Goal: Task Accomplishment & Management: Manage account settings

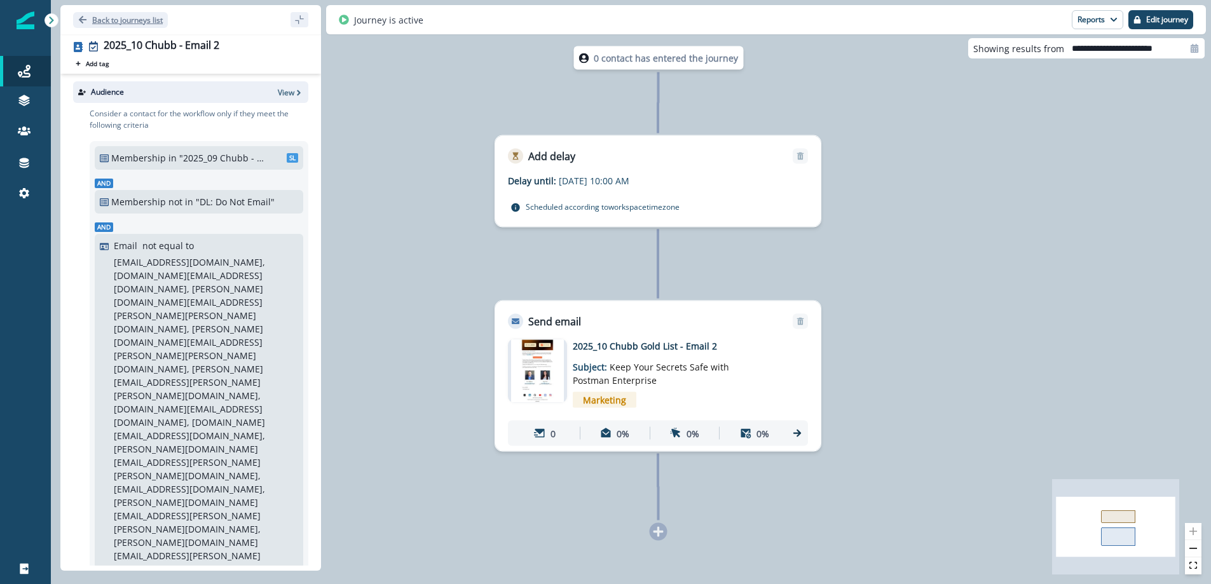
click at [81, 15] on button "Back to journeys list" at bounding box center [120, 20] width 95 height 16
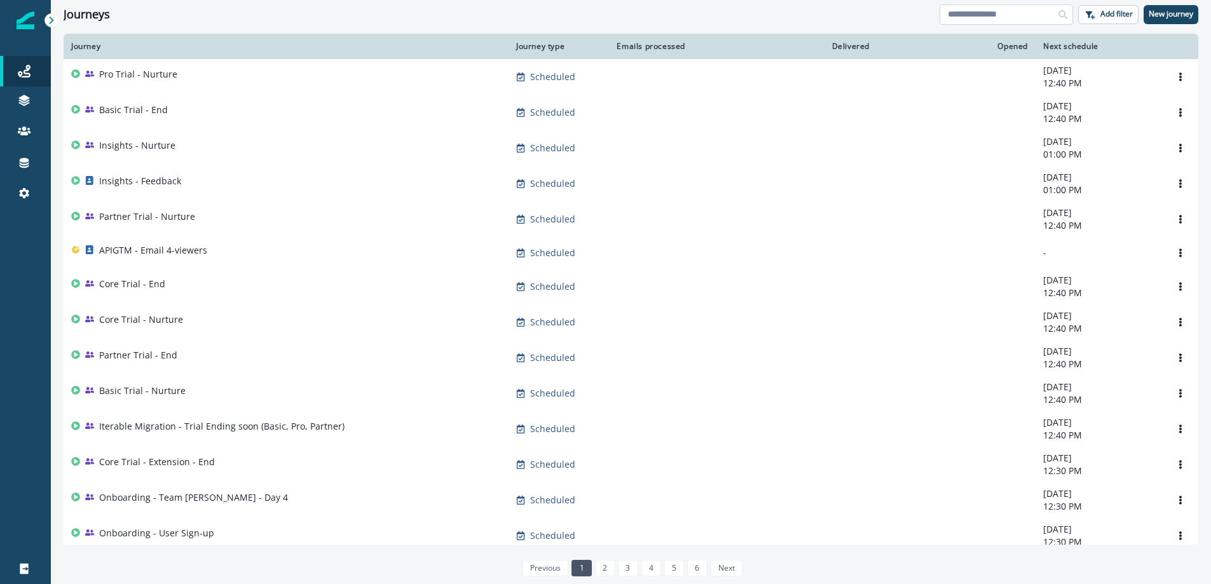
click at [974, 11] on input at bounding box center [1005, 14] width 133 height 20
type input "*****"
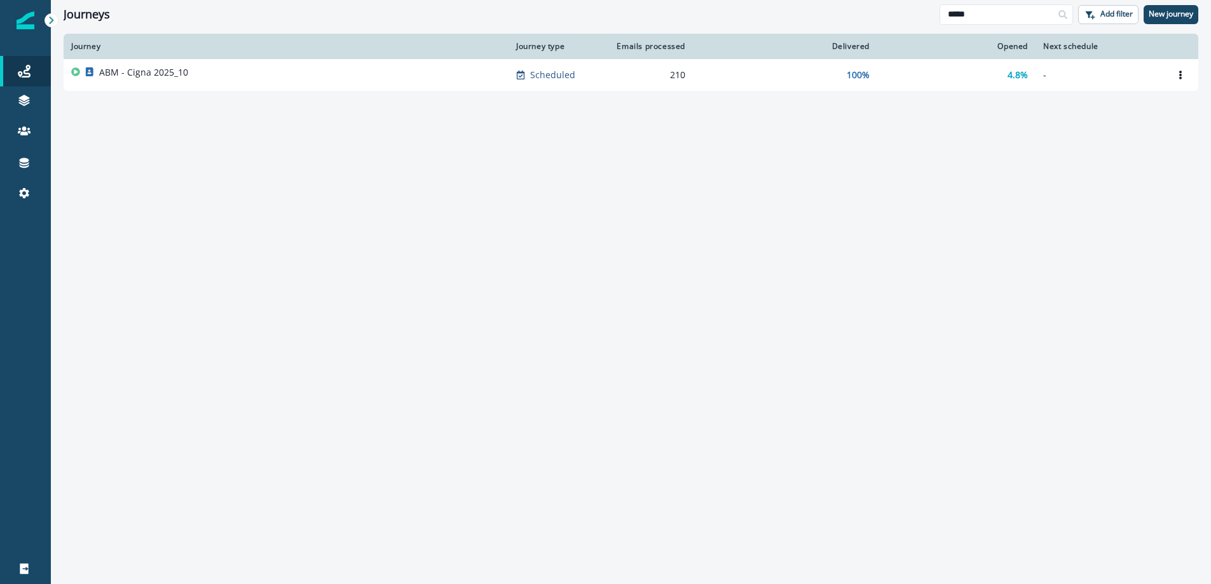
click at [177, 73] on p "ABM - Cigna 2025_10" at bounding box center [143, 72] width 89 height 13
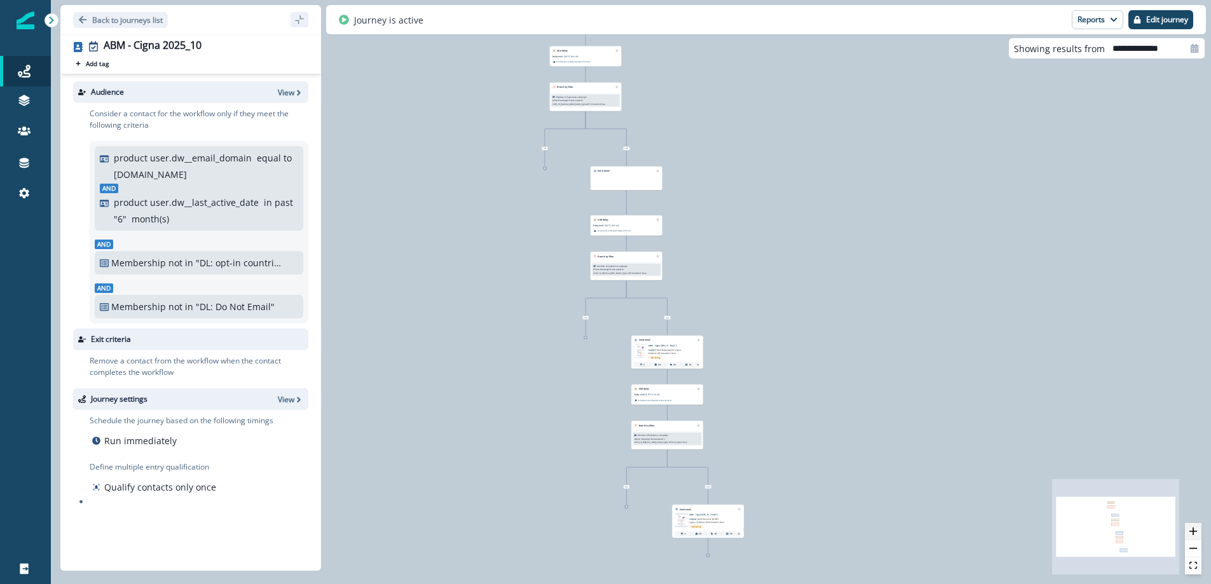
click at [1193, 529] on icon "zoom in" at bounding box center [1193, 531] width 8 height 8
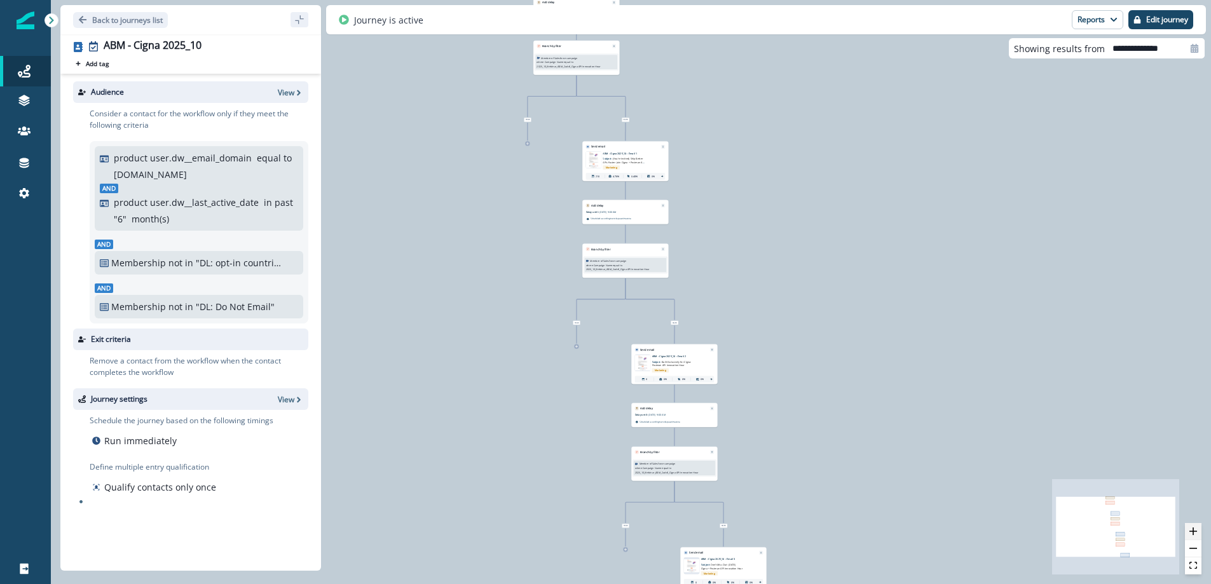
click at [1193, 529] on icon "zoom in" at bounding box center [1193, 531] width 8 height 8
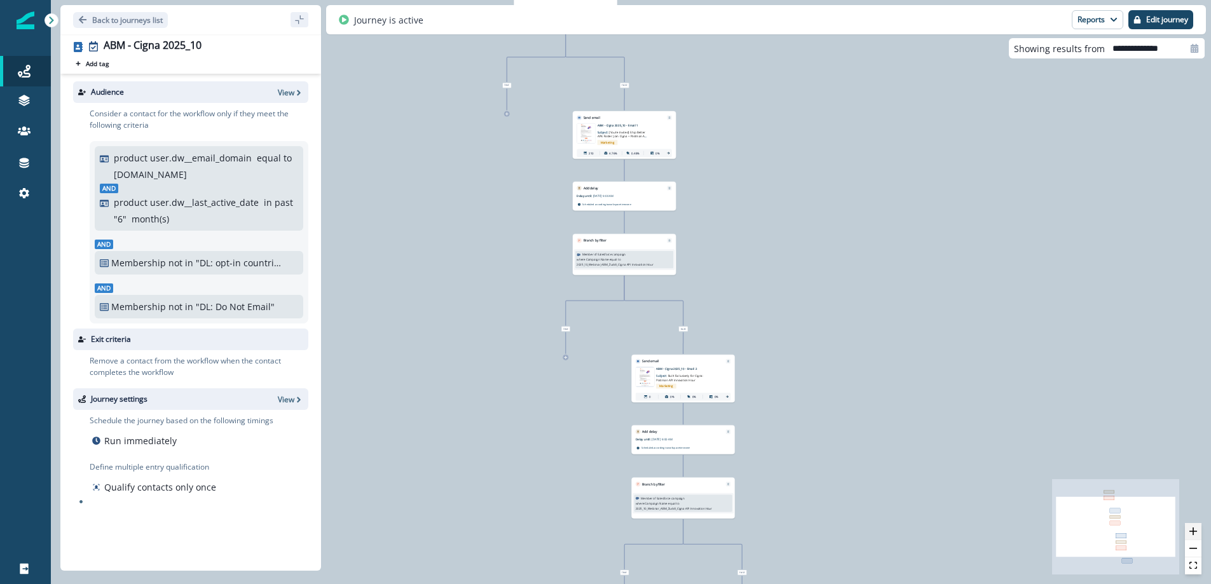
click at [1193, 529] on icon "zoom in" at bounding box center [1193, 531] width 8 height 8
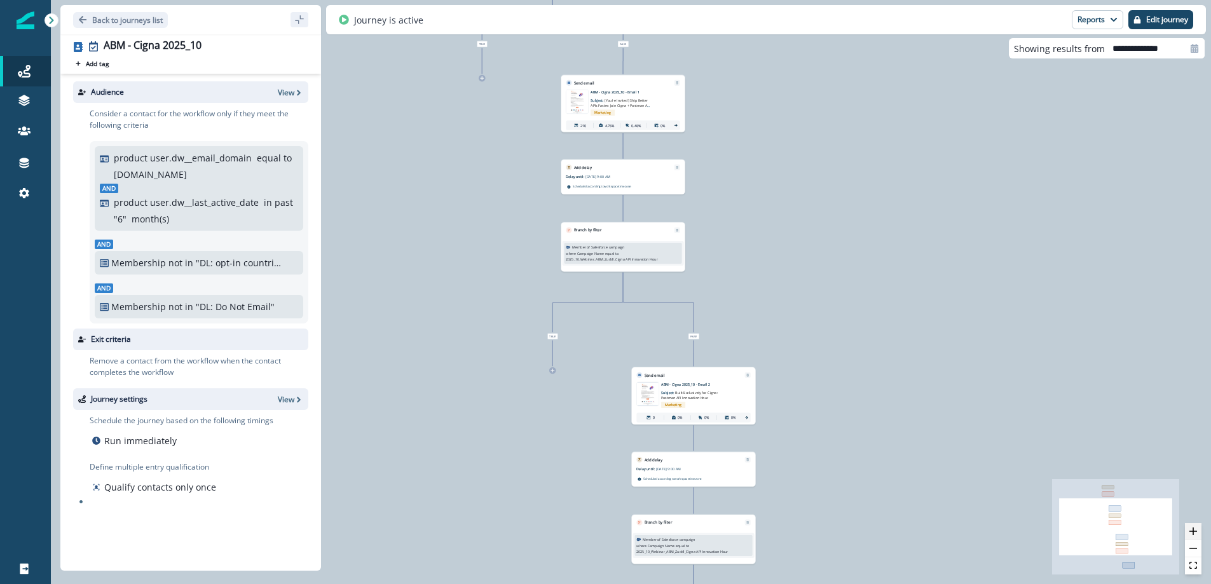
click at [1193, 529] on icon "zoom in" at bounding box center [1193, 531] width 8 height 8
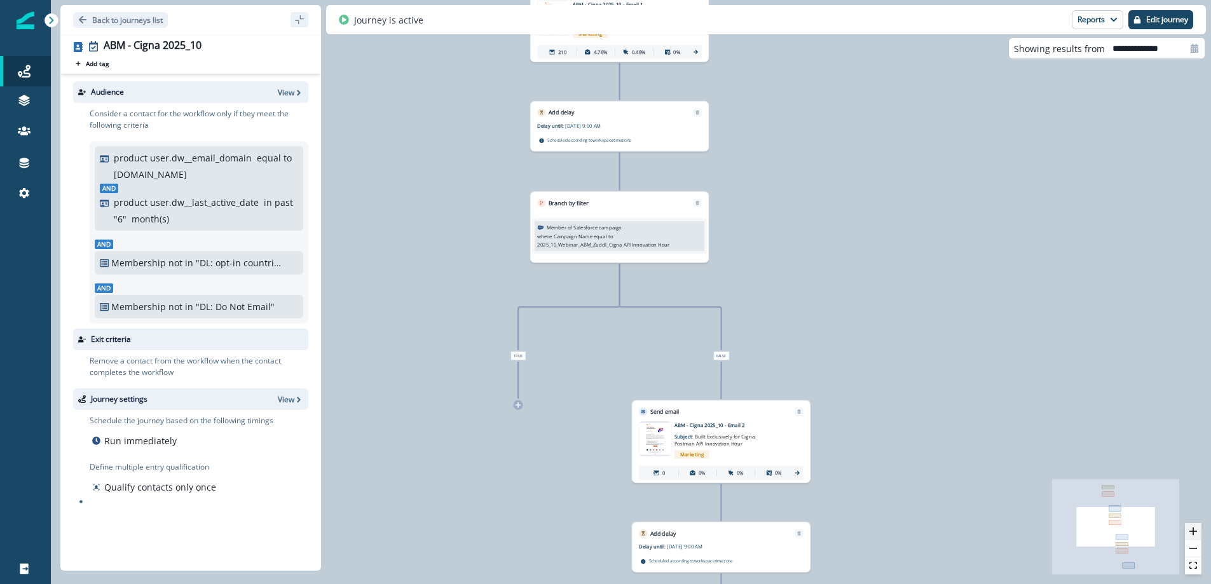
click at [1193, 529] on icon "zoom in" at bounding box center [1193, 531] width 8 height 8
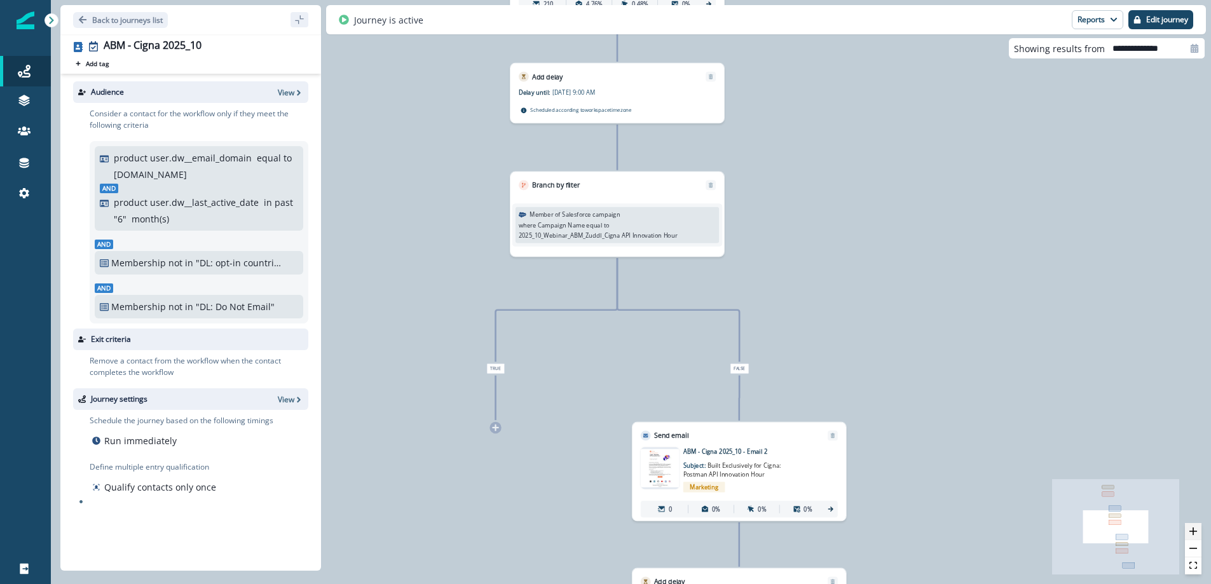
click at [1191, 531] on icon "zoom in" at bounding box center [1193, 531] width 8 height 8
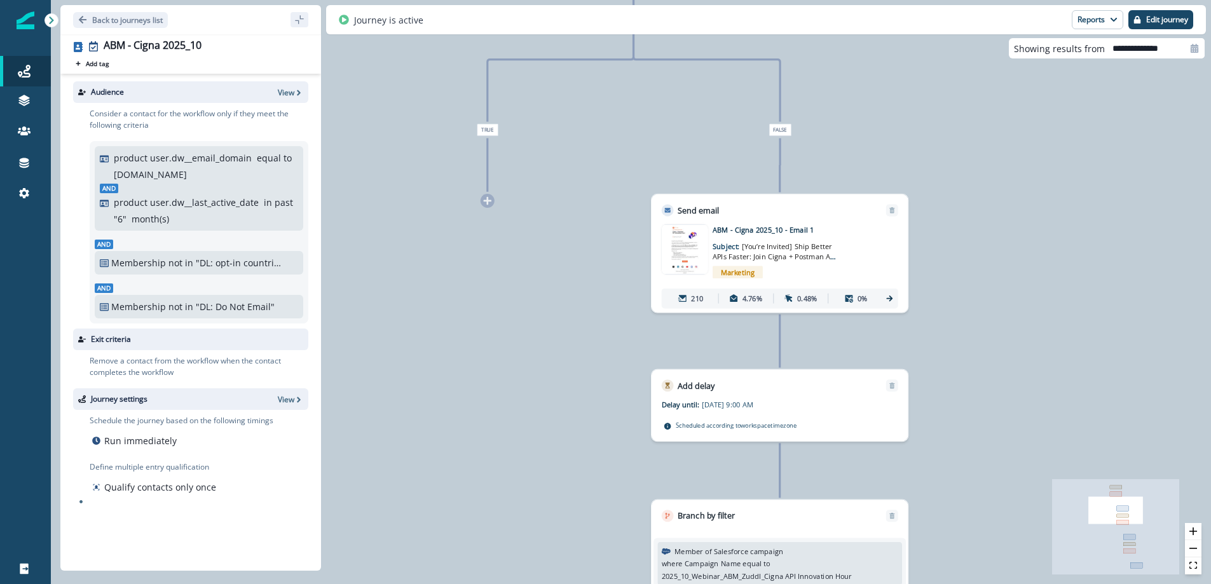
click at [888, 296] on icon at bounding box center [889, 298] width 9 height 9
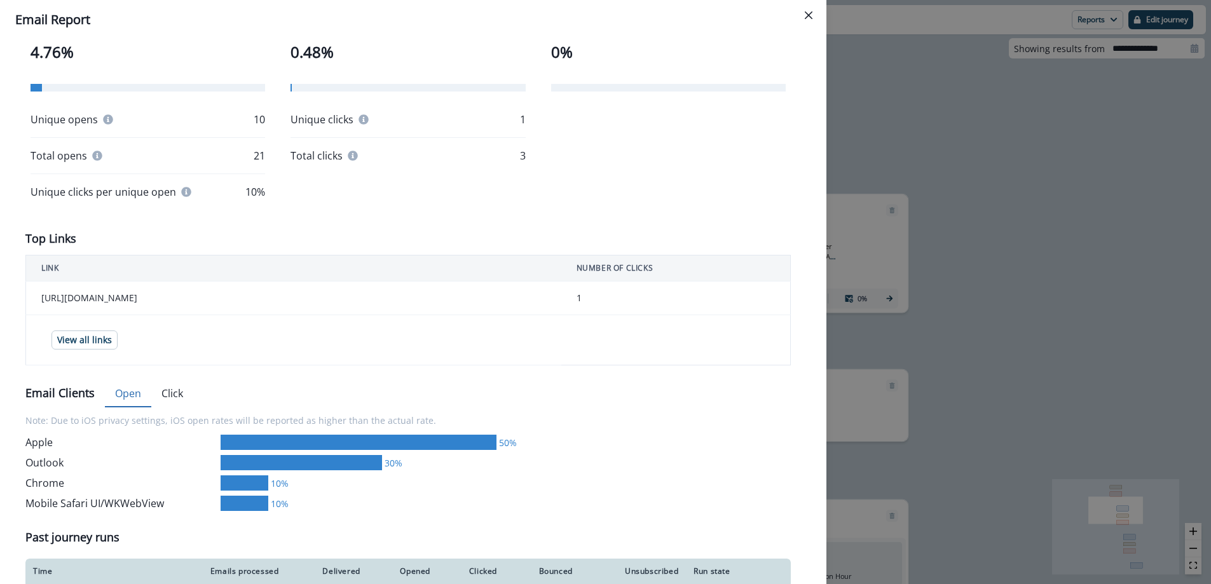
scroll to position [330, 0]
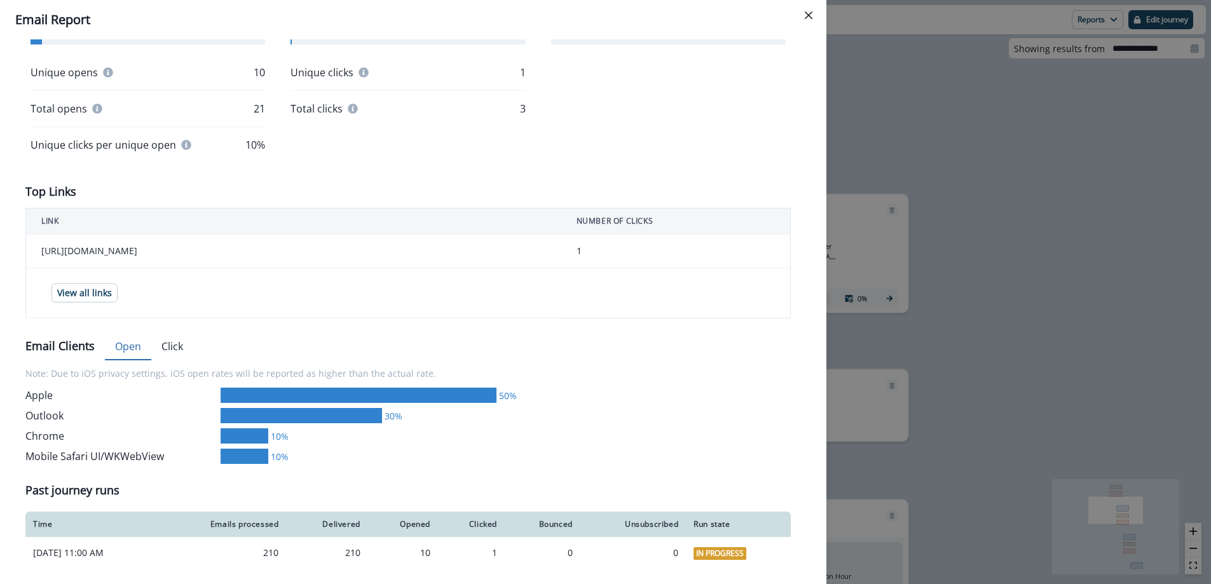
click at [810, 11] on button "Close" at bounding box center [808, 15] width 20 height 20
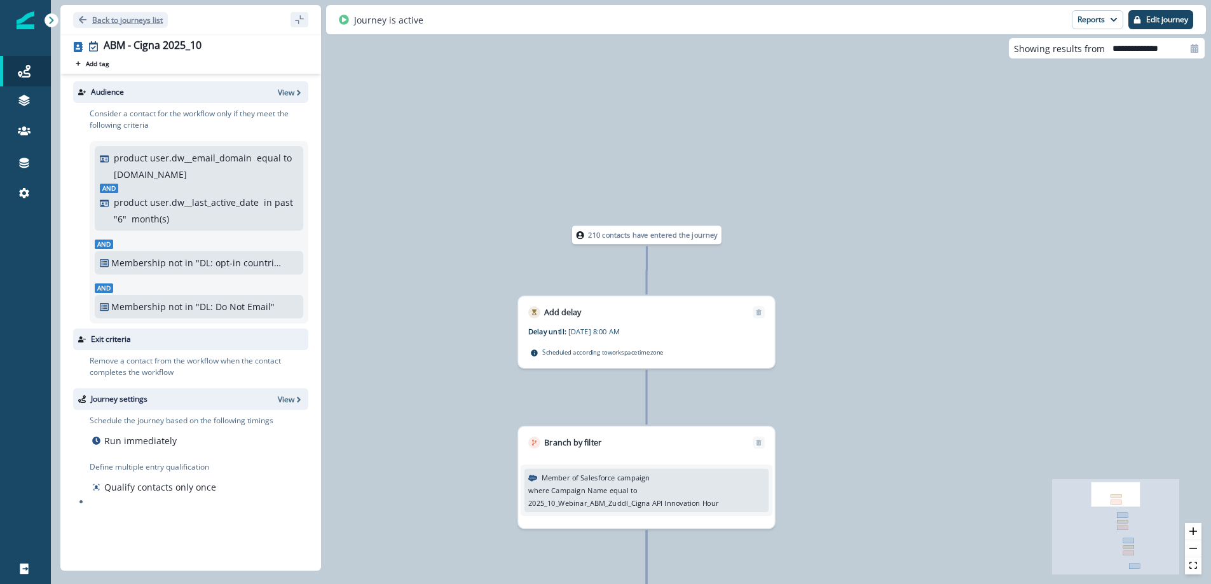
click at [85, 21] on icon "Go back" at bounding box center [82, 19] width 9 height 9
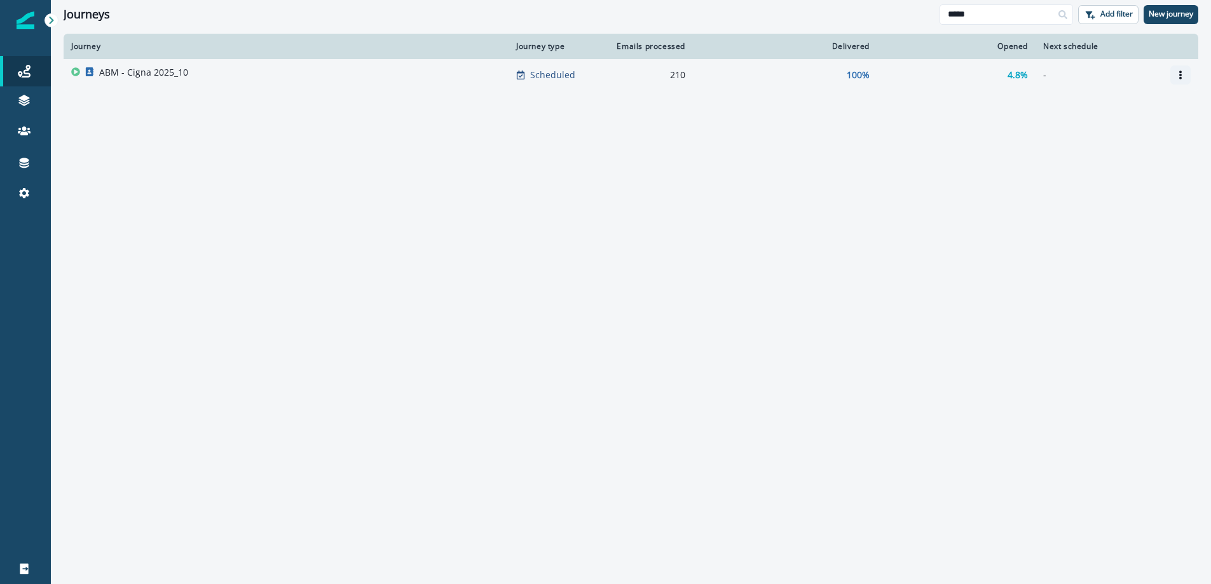
click at [1178, 71] on icon "Options" at bounding box center [1180, 75] width 9 height 9
click at [1076, 104] on button "Clone" at bounding box center [1118, 105] width 141 height 20
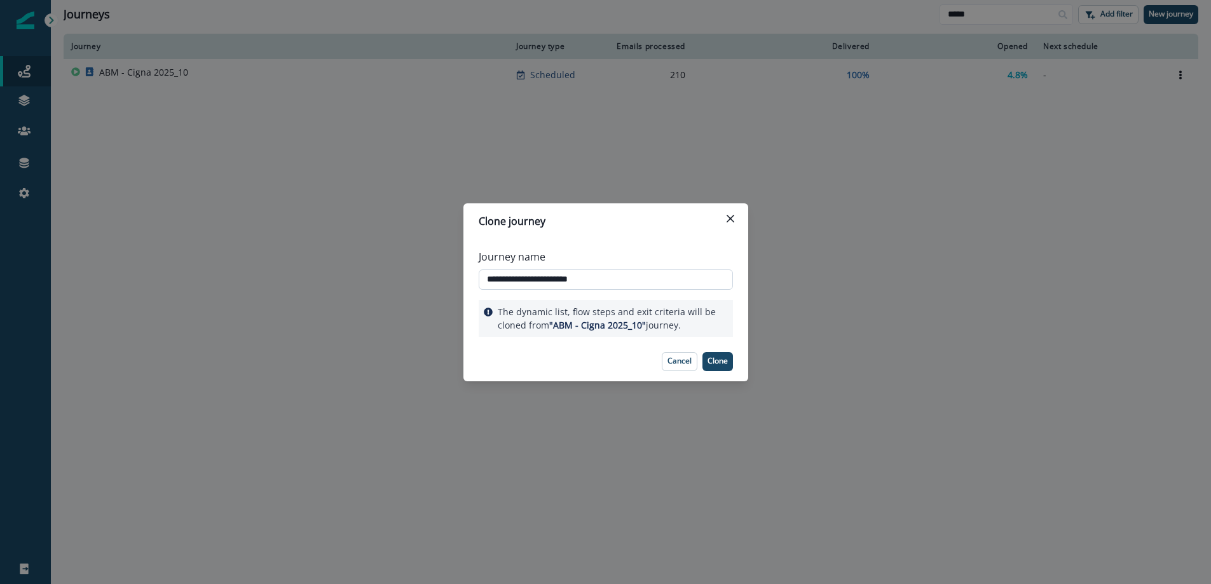
click at [537, 277] on input "**********" at bounding box center [605, 279] width 254 height 20
drag, startPoint x: 574, startPoint y: 280, endPoint x: 650, endPoint y: 285, distance: 76.4
click at [650, 285] on input "**********" at bounding box center [605, 279] width 254 height 20
type input "**********"
click at [719, 358] on p "Clone" at bounding box center [717, 360] width 20 height 9
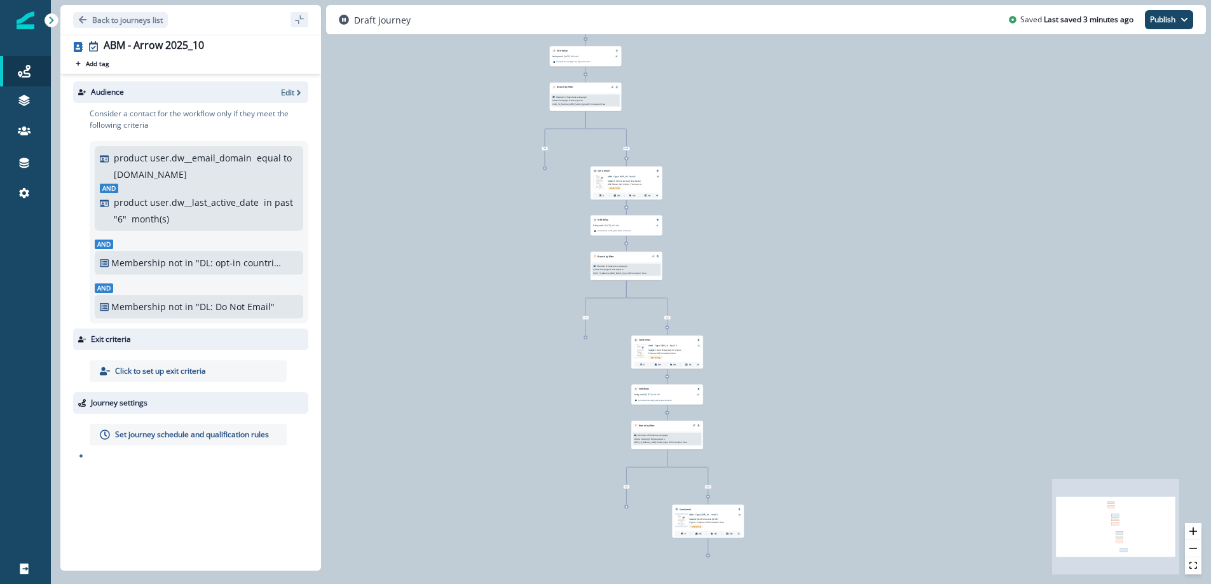
click at [290, 86] on div "Audience Edit" at bounding box center [190, 92] width 235 height 22
click at [290, 91] on p "Edit" at bounding box center [287, 92] width 13 height 11
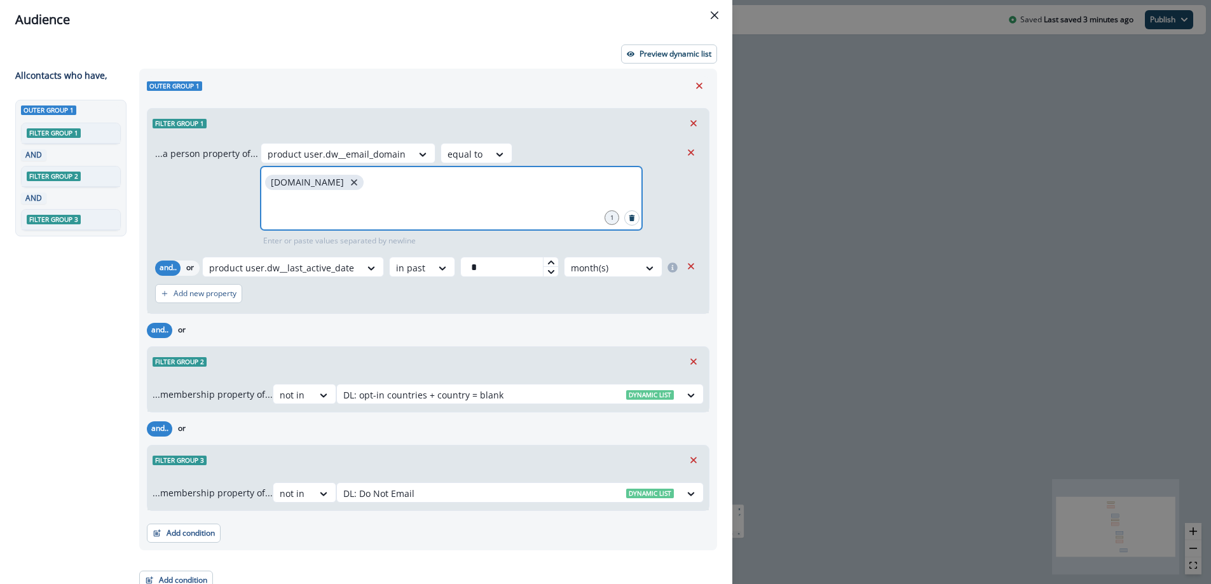
click at [351, 183] on icon "close" at bounding box center [354, 182] width 6 height 6
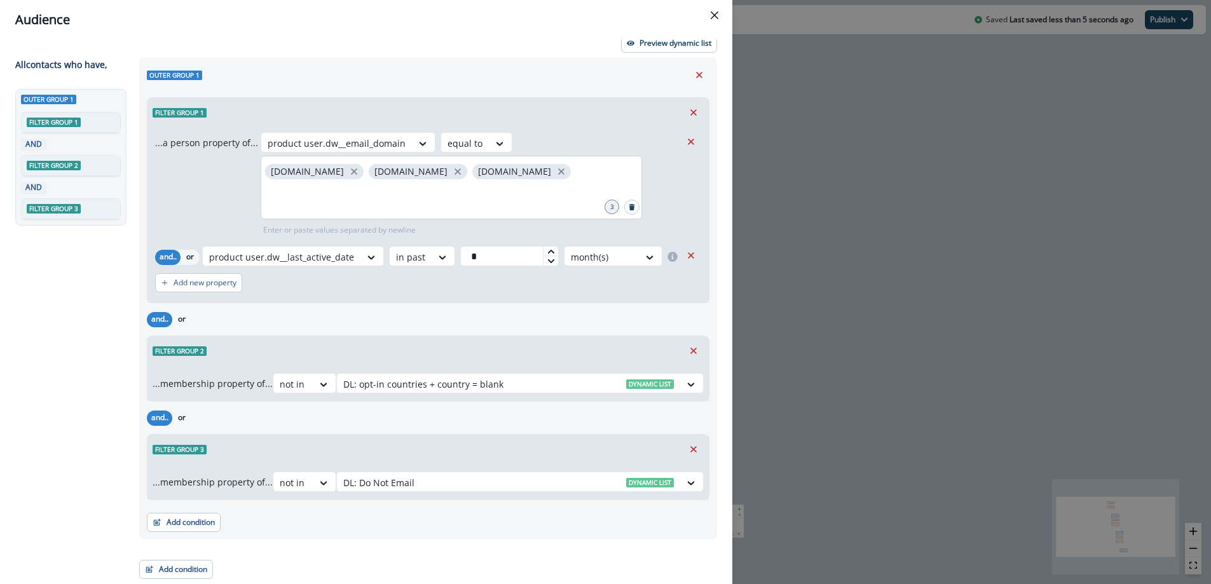
drag, startPoint x: 550, startPoint y: 62, endPoint x: 558, endPoint y: 60, distance: 8.5
click at [550, 62] on div "Outer group 1 Filter group 1 ...a person property of... product user.dw__email_…" at bounding box center [428, 299] width 578 height 482
click at [677, 49] on button "Preview dynamic list" at bounding box center [669, 43] width 96 height 19
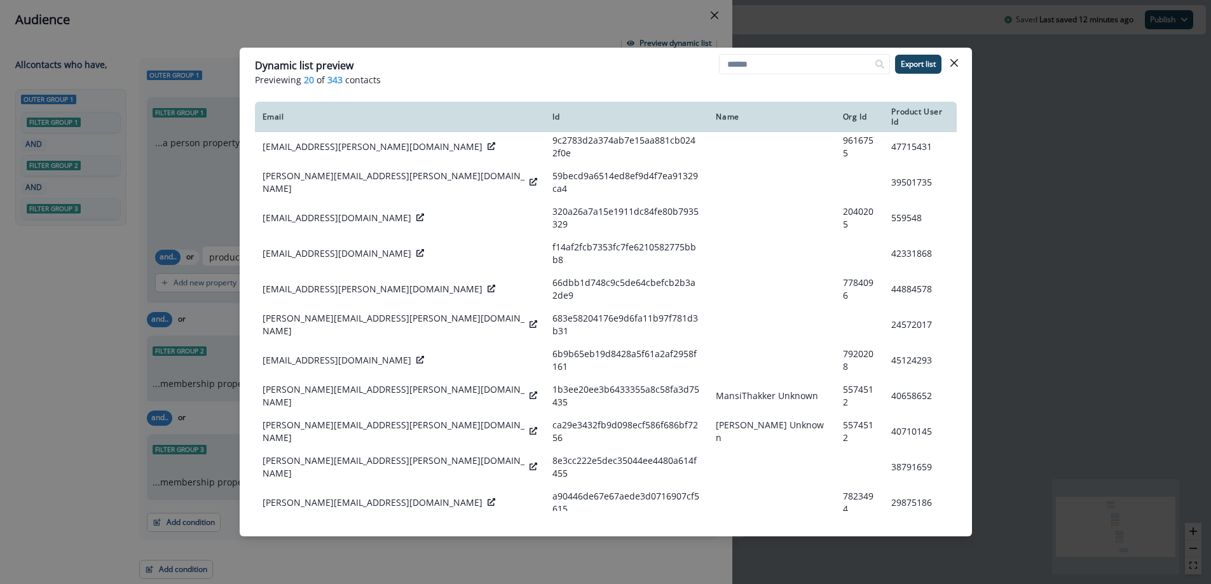
scroll to position [0, 0]
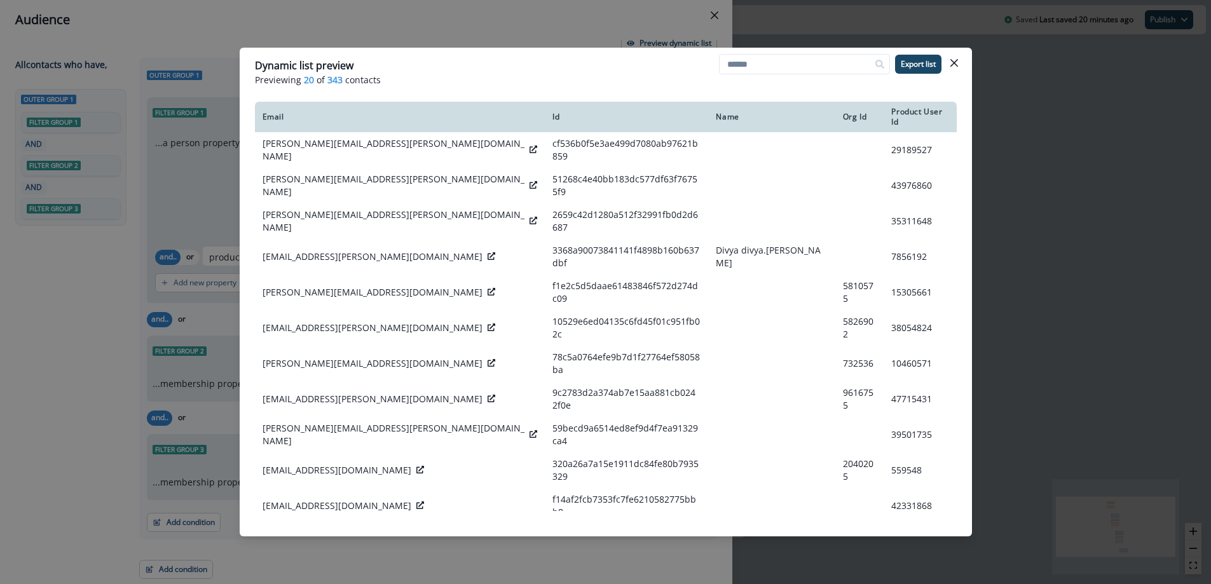
drag, startPoint x: 956, startPoint y: 61, endPoint x: 939, endPoint y: 68, distance: 17.9
click at [956, 61] on icon "Close" at bounding box center [953, 63] width 8 height 8
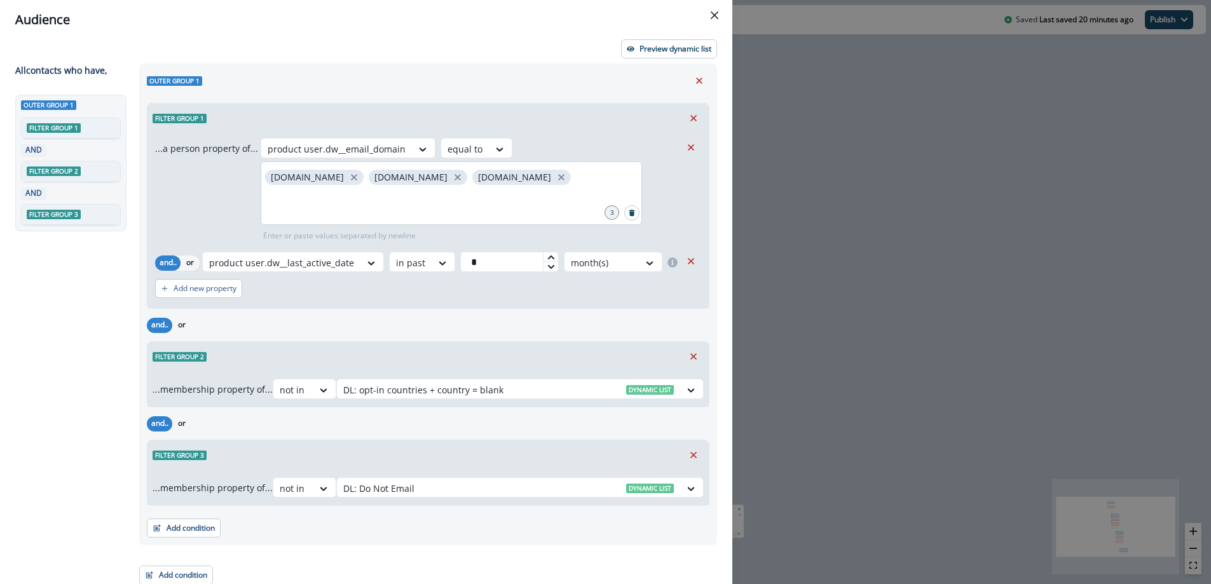
scroll to position [11, 0]
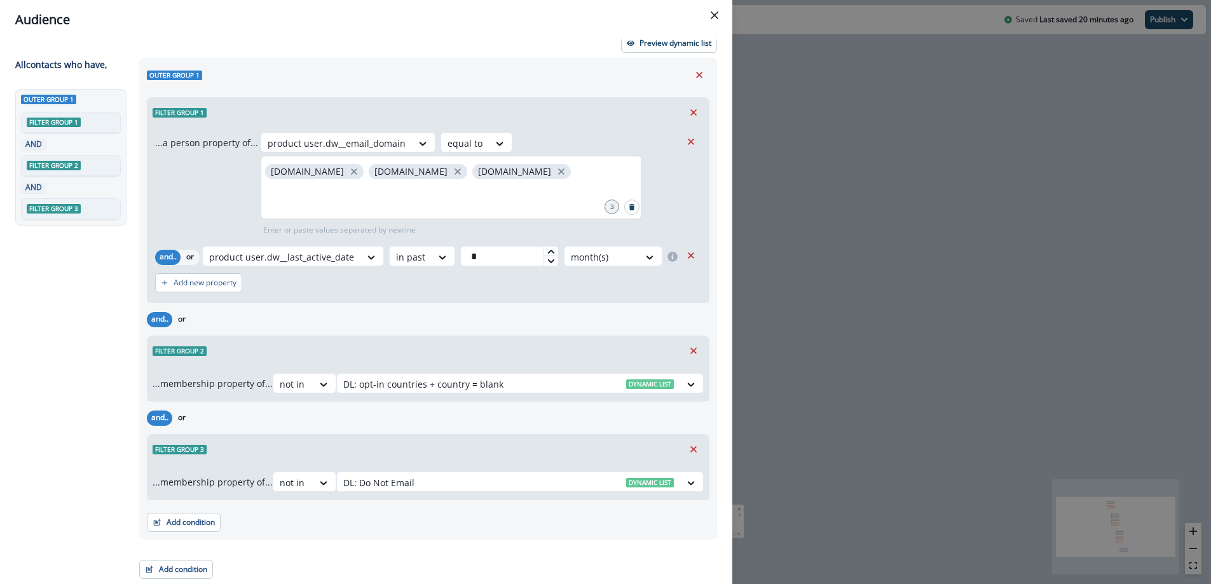
click at [716, 11] on icon "Close" at bounding box center [714, 15] width 8 height 8
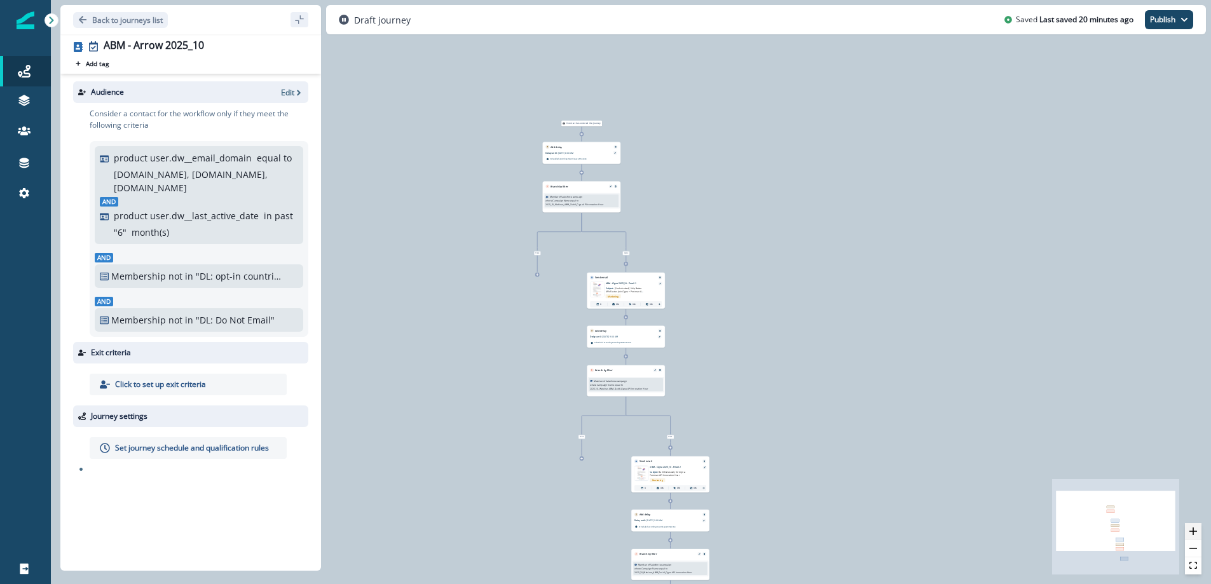
click at [1191, 536] on button "zoom in" at bounding box center [1192, 531] width 17 height 17
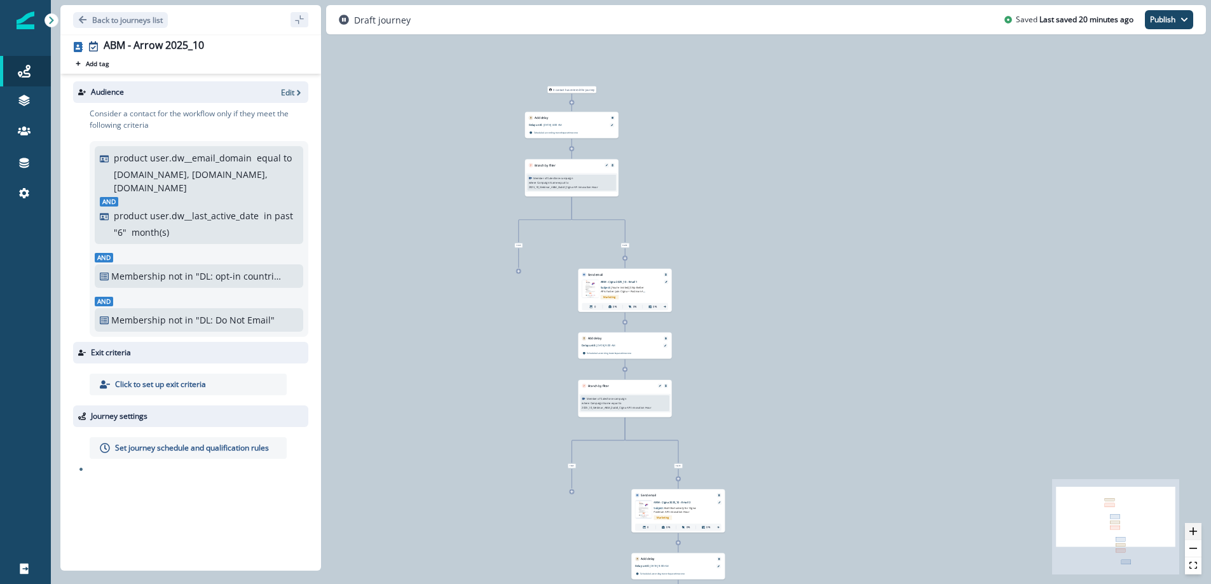
click at [1191, 536] on button "zoom in" at bounding box center [1192, 531] width 17 height 17
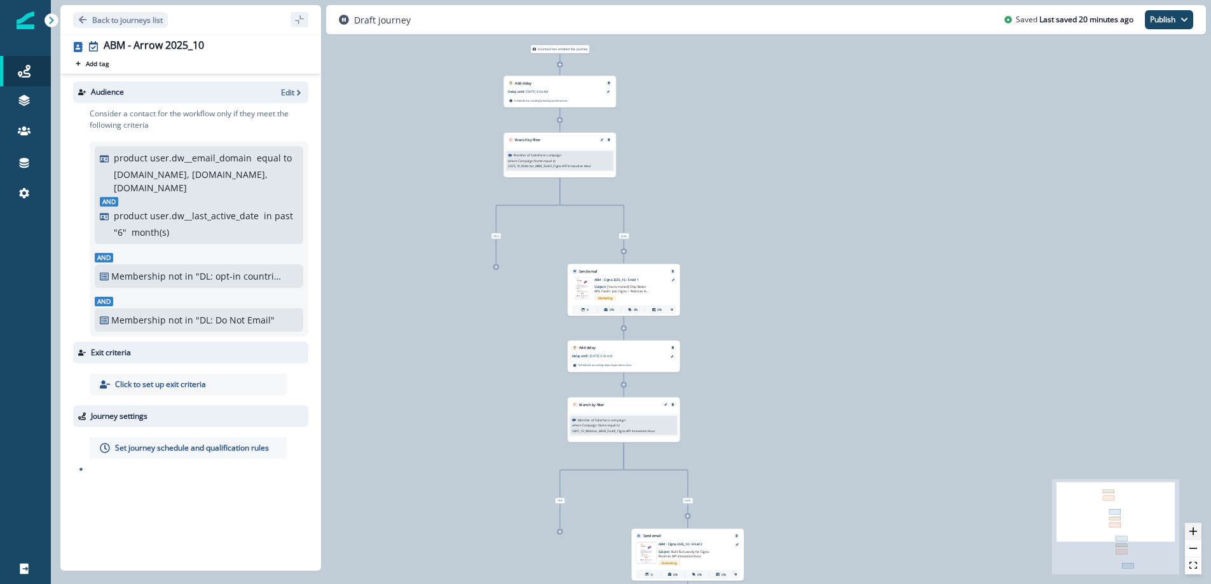
click at [1191, 536] on button "zoom in" at bounding box center [1192, 531] width 17 height 17
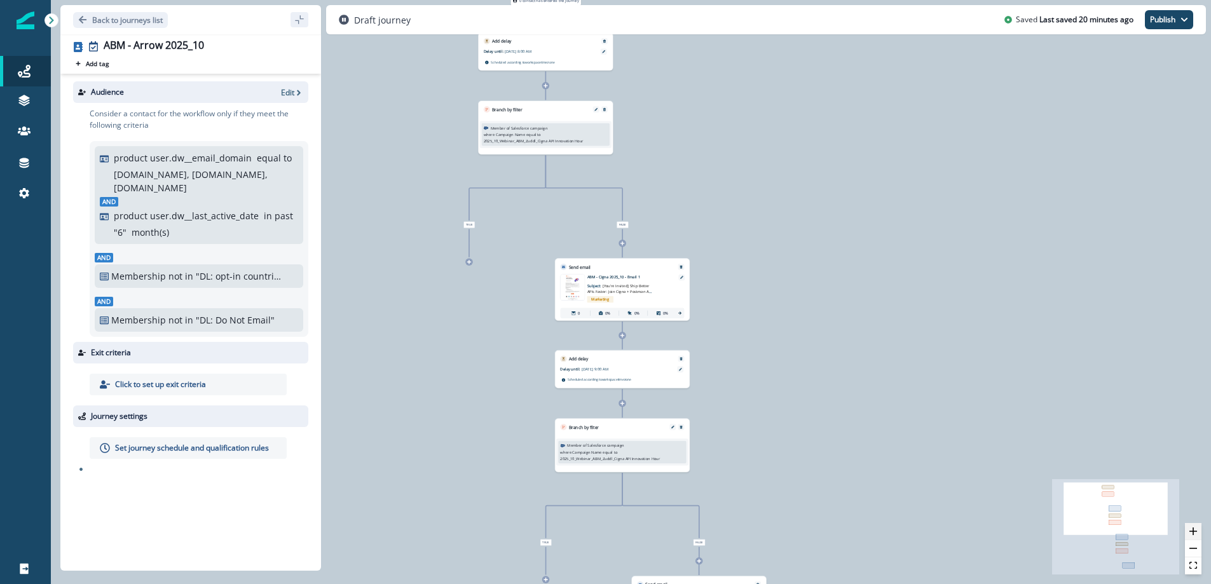
click at [1191, 536] on button "zoom in" at bounding box center [1192, 531] width 17 height 17
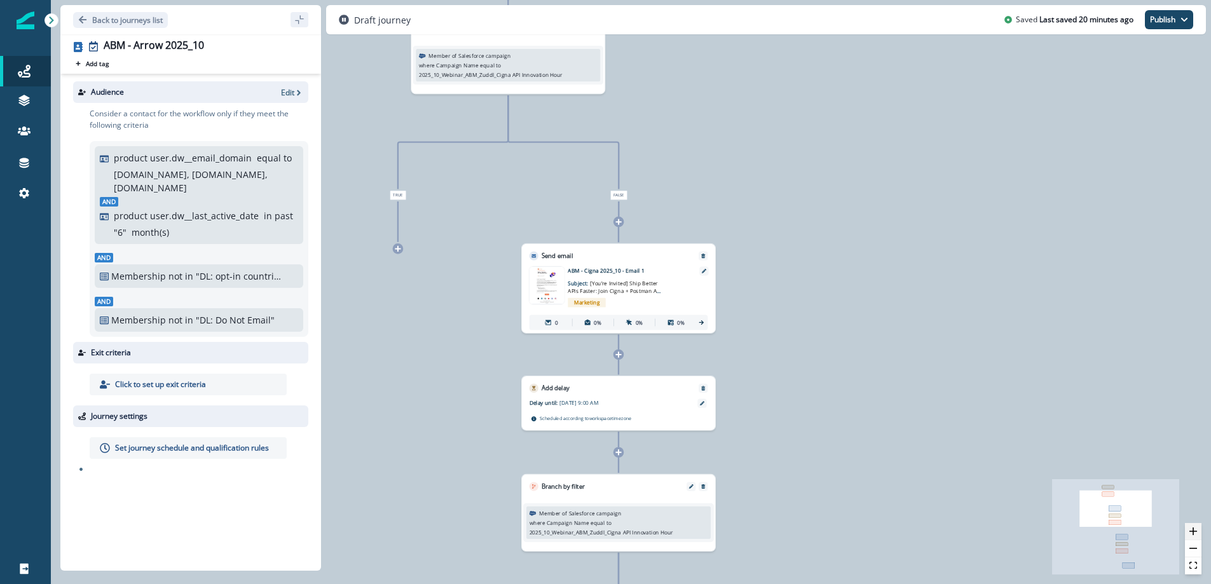
click at [1191, 536] on button "zoom in" at bounding box center [1192, 531] width 17 height 17
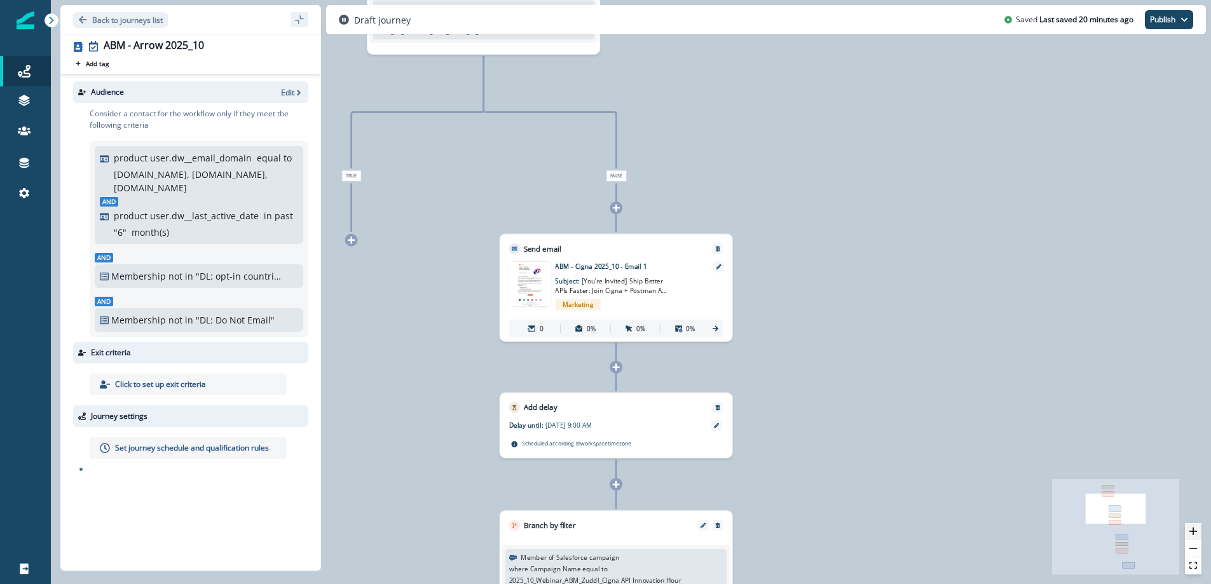
click at [1191, 536] on button "zoom in" at bounding box center [1192, 531] width 17 height 17
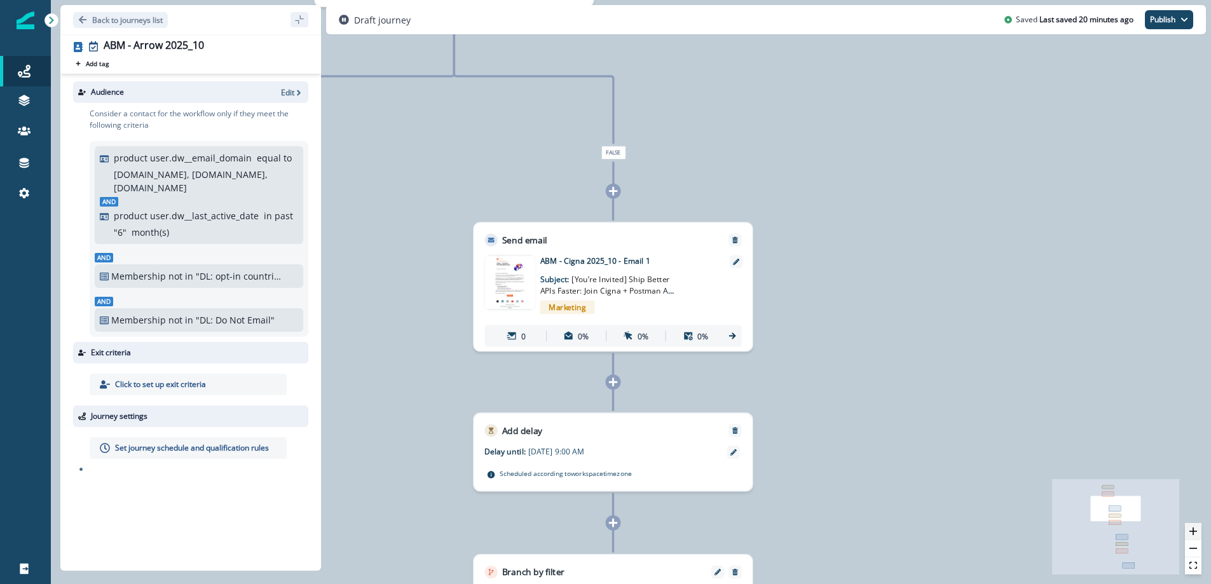
click at [1191, 536] on button "zoom in" at bounding box center [1192, 531] width 17 height 17
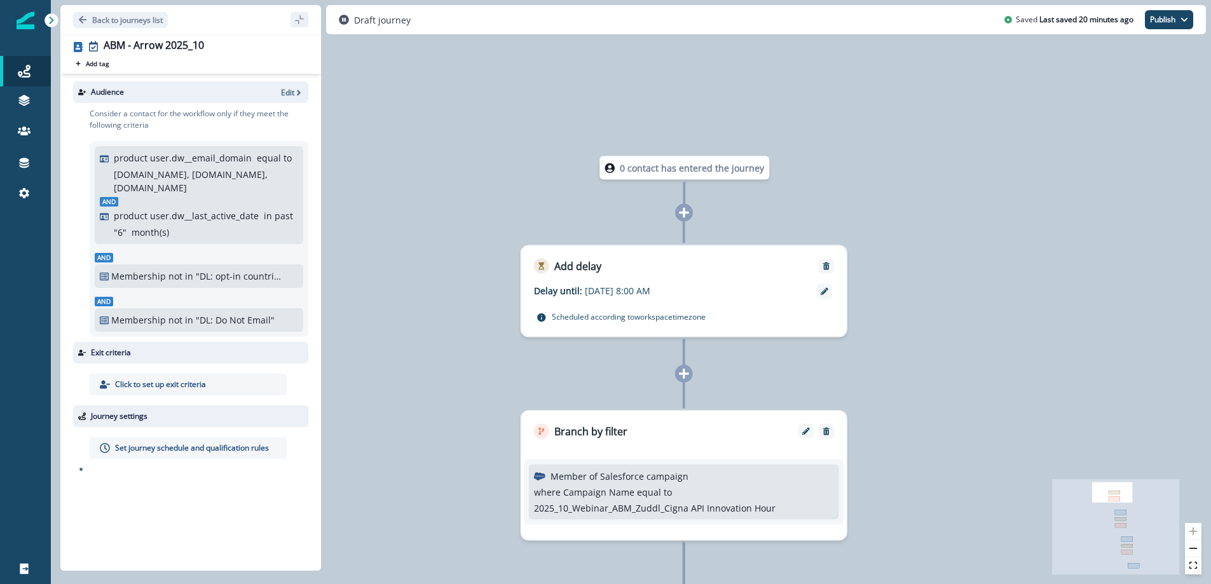
click at [693, 289] on p "Oct 09, 2025 at 8:00 AM" at bounding box center [664, 290] width 159 height 13
click at [827, 290] on icon at bounding box center [829, 292] width 8 height 8
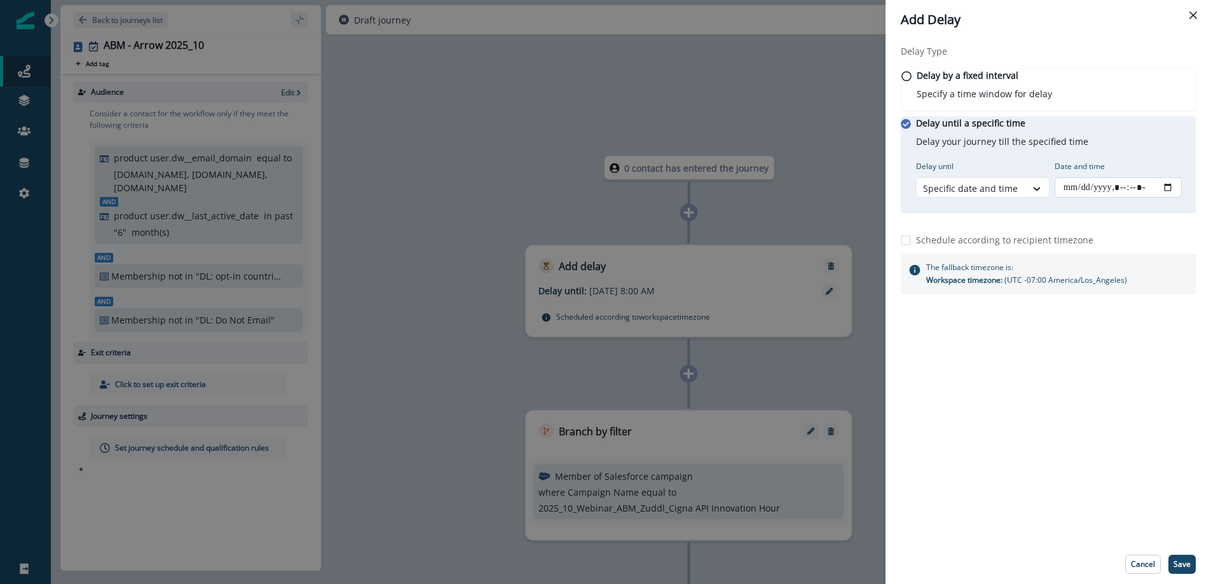
click at [1125, 198] on input "Date and time" at bounding box center [1117, 187] width 127 height 20
click at [1179, 198] on input "Date and time" at bounding box center [1117, 187] width 127 height 20
type input "**********"
click at [1074, 490] on div "Delay Type Delay by a fixed interval Specify a time window for delay Delay unti…" at bounding box center [1047, 291] width 325 height 505
click at [1183, 560] on p "Save" at bounding box center [1181, 564] width 17 height 9
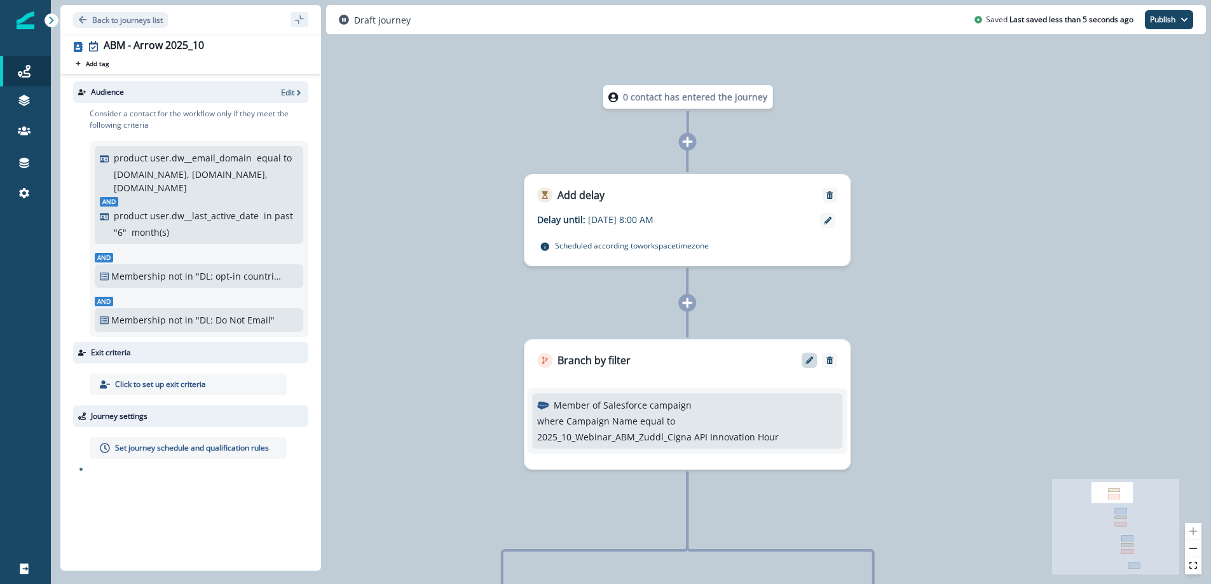
click at [809, 355] on div at bounding box center [808, 360] width 15 height 15
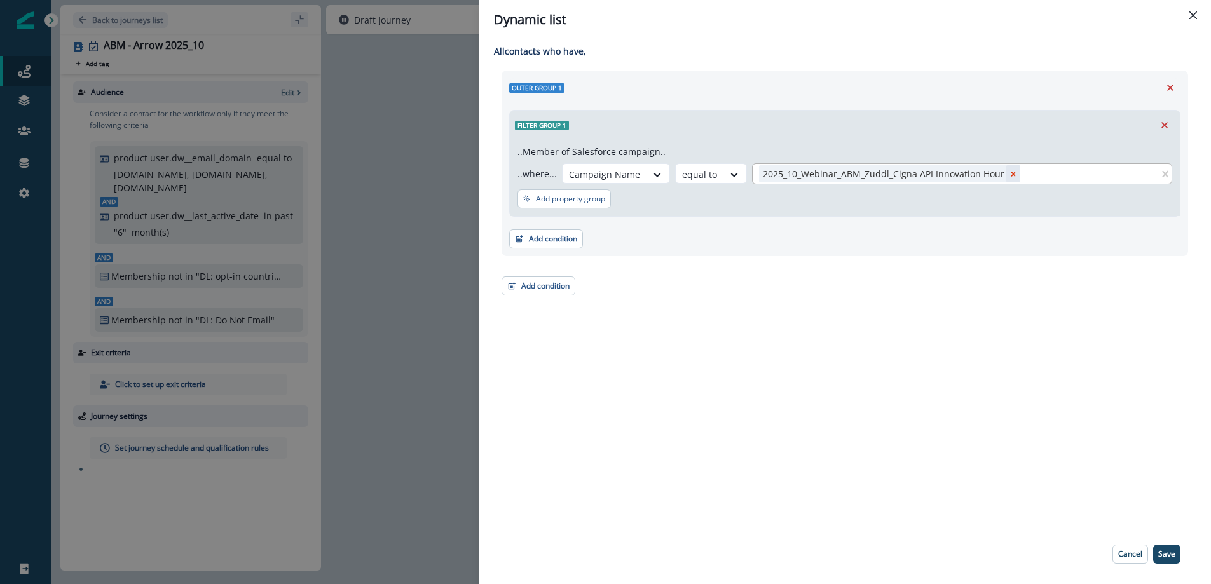
click at [1008, 170] on icon "Remove 2025_10_Webinar_ABM_Zuddl_Cigna API Innovation Hour" at bounding box center [1012, 174] width 9 height 9
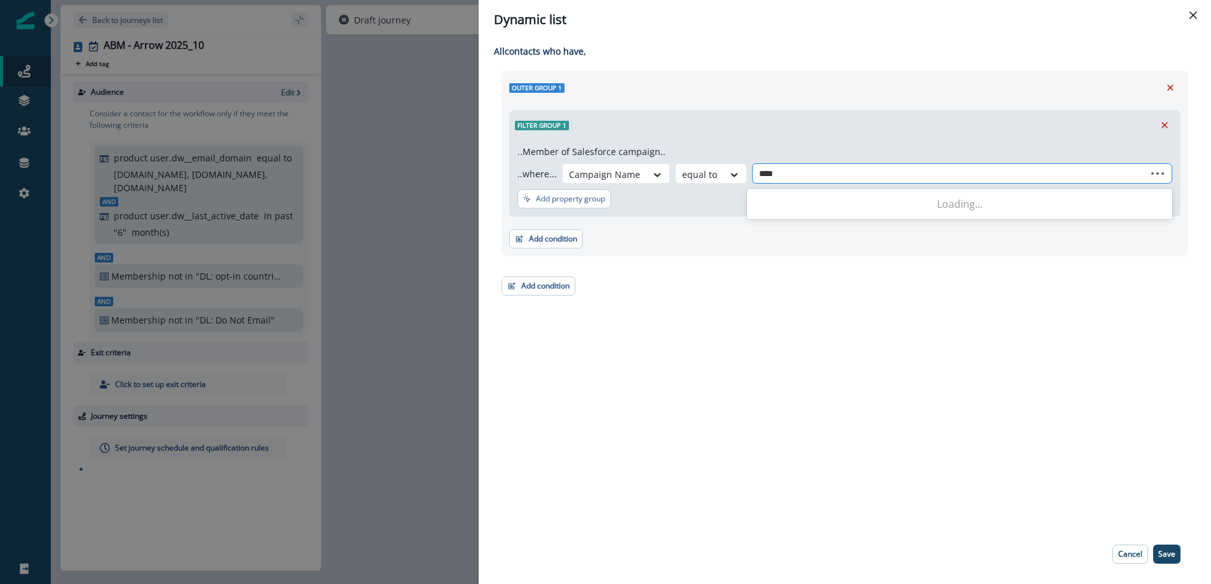
type input "*****"
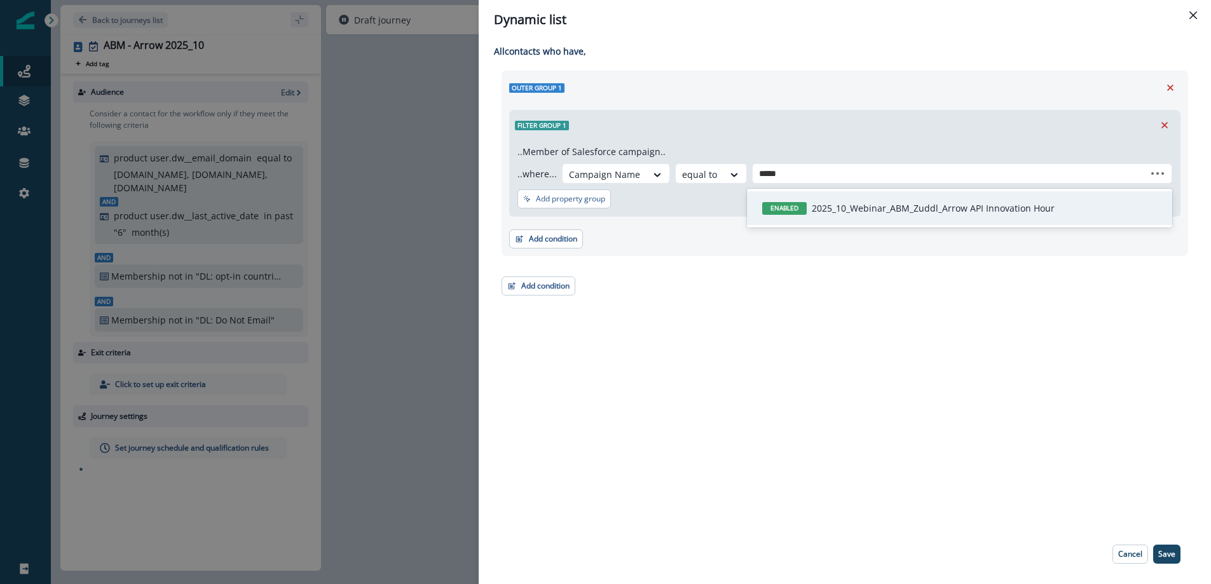
click at [940, 203] on p "2025_10_Webinar_ABM_Zuddl_Arrow API Innovation Hour" at bounding box center [932, 207] width 243 height 13
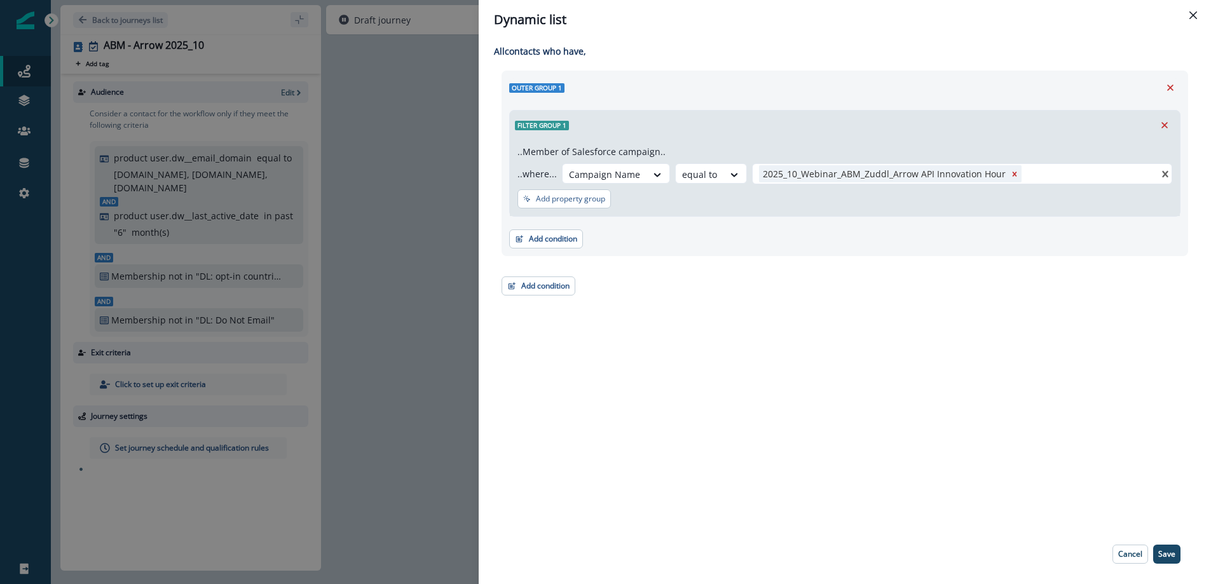
click at [1163, 553] on p "Save" at bounding box center [1166, 554] width 17 height 9
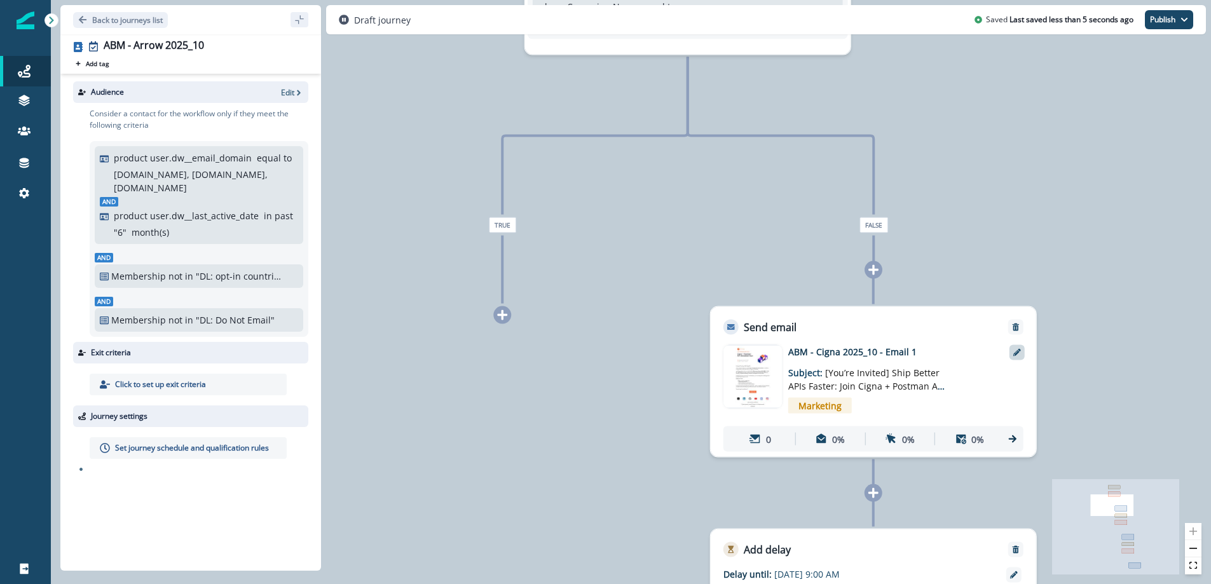
click at [1017, 351] on icon at bounding box center [1017, 353] width 8 height 8
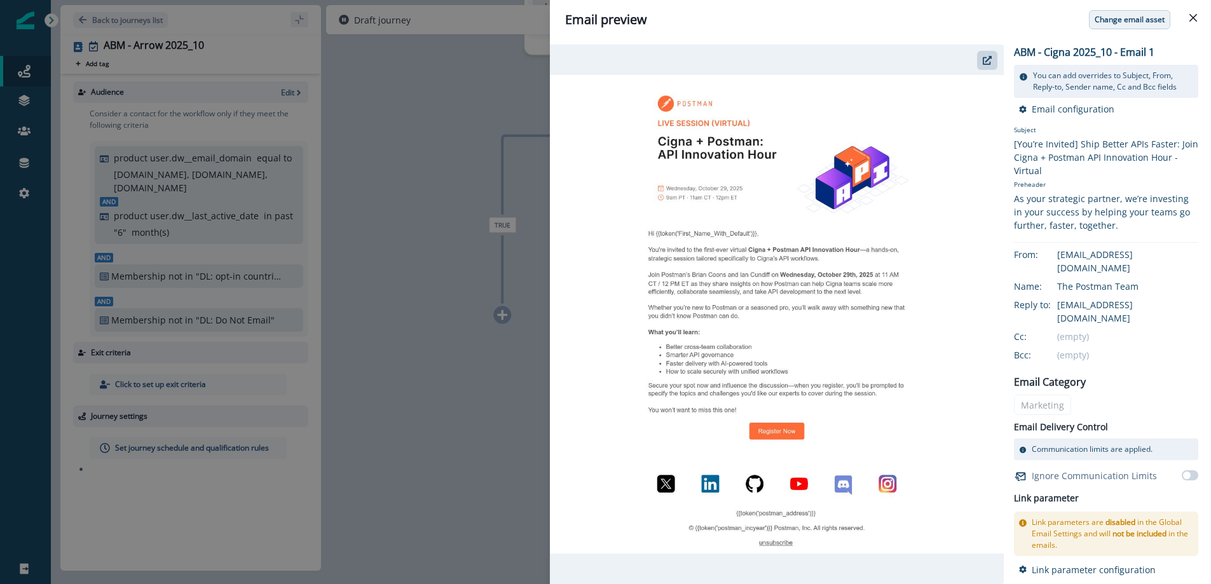
click at [1123, 26] on button "Change email asset" at bounding box center [1129, 19] width 81 height 19
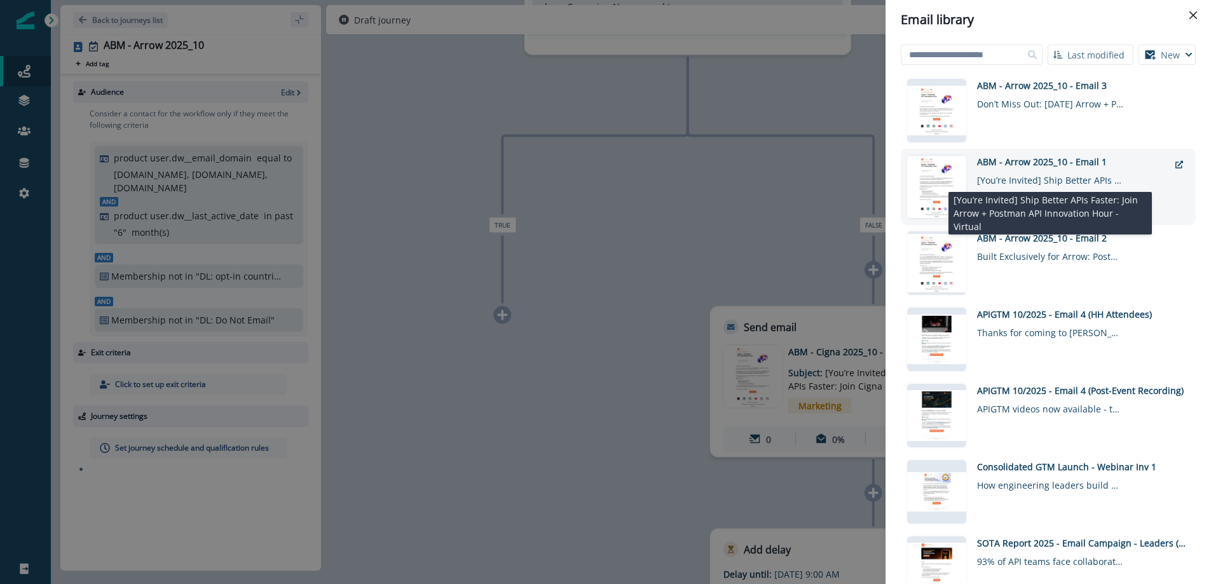
click at [1068, 172] on div "[You’re Invited] Ship Better APIs Faster: Join Arrow + Postman API Innovation H…" at bounding box center [1050, 177] width 146 height 18
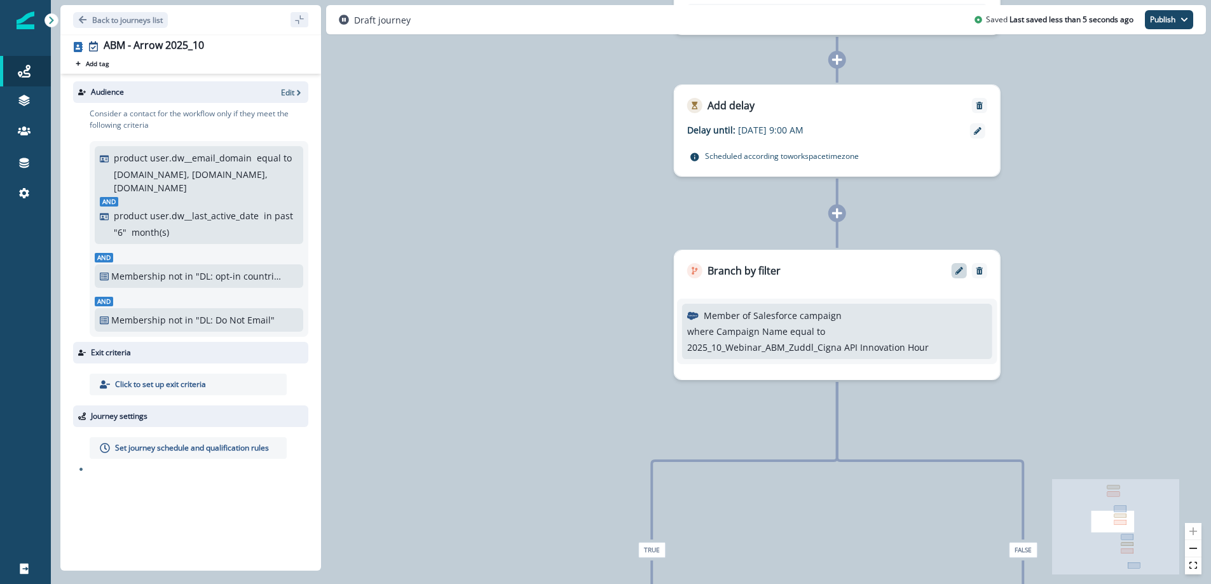
click at [960, 271] on icon "Edit" at bounding box center [959, 271] width 8 height 8
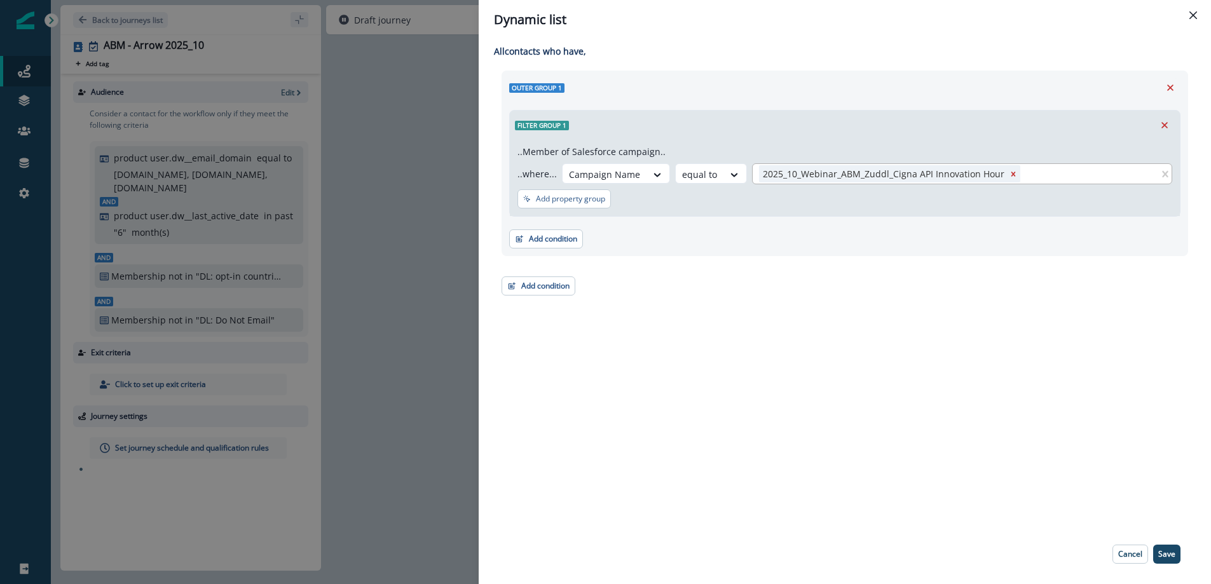
click at [878, 179] on div "2025_10_Webinar_ABM_Zuddl_Cigna API Innovation Hour" at bounding box center [882, 173] width 247 height 17
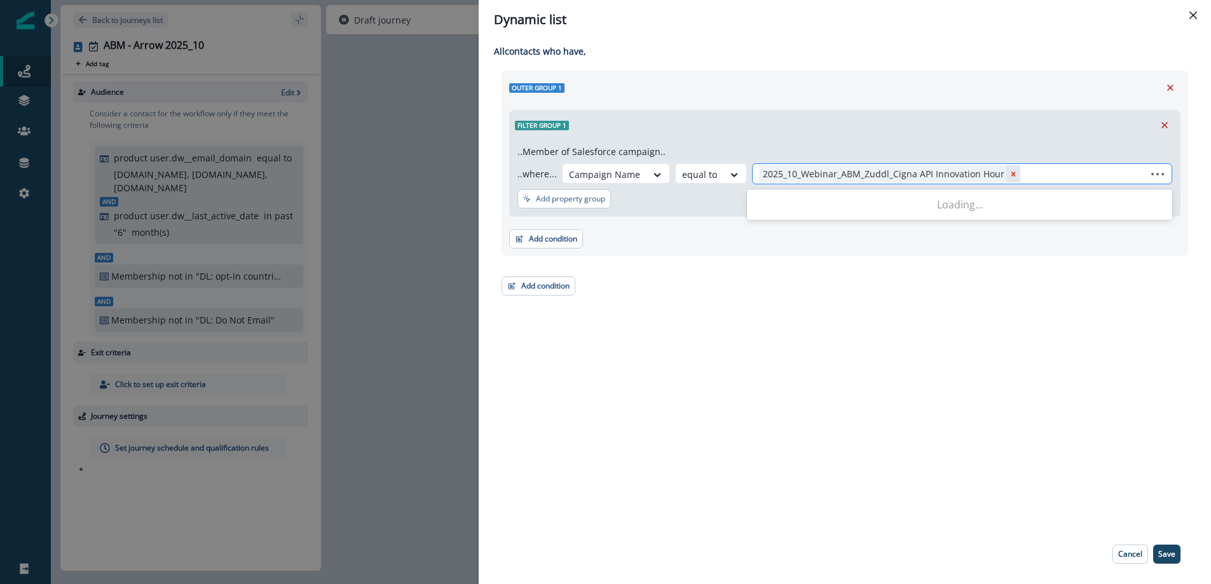
click at [1008, 170] on icon "Remove 2025_10_Webinar_ABM_Zuddl_Cigna API Innovation Hour" at bounding box center [1012, 174] width 9 height 9
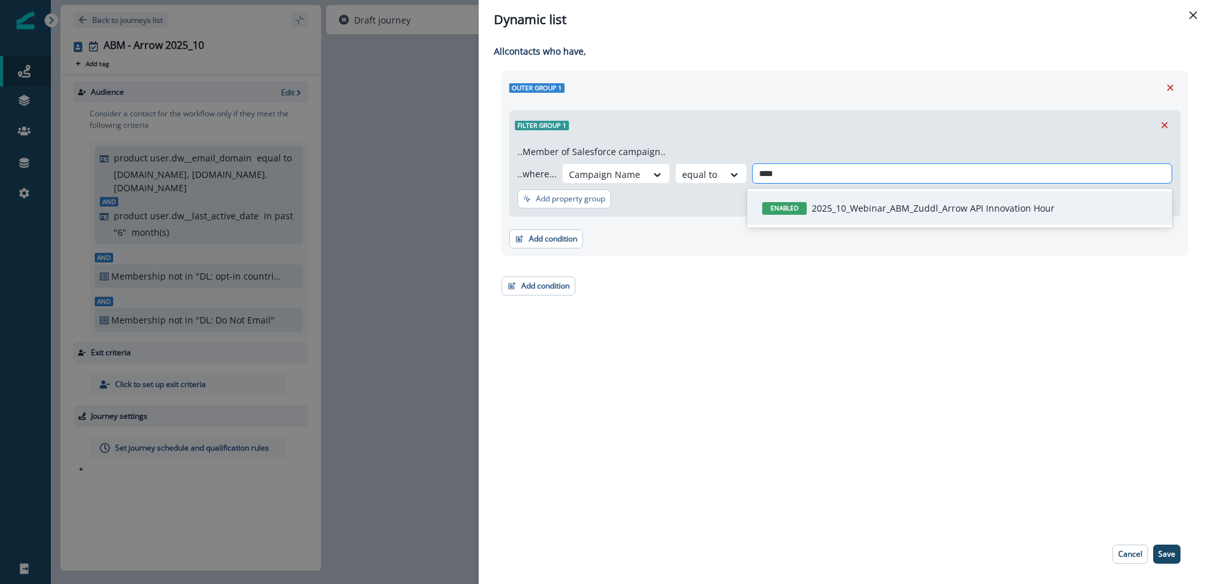
type input "*****"
click at [989, 203] on p "2025_10_Webinar_ABM_Zuddl_Arrow API Innovation Hour" at bounding box center [932, 207] width 243 height 13
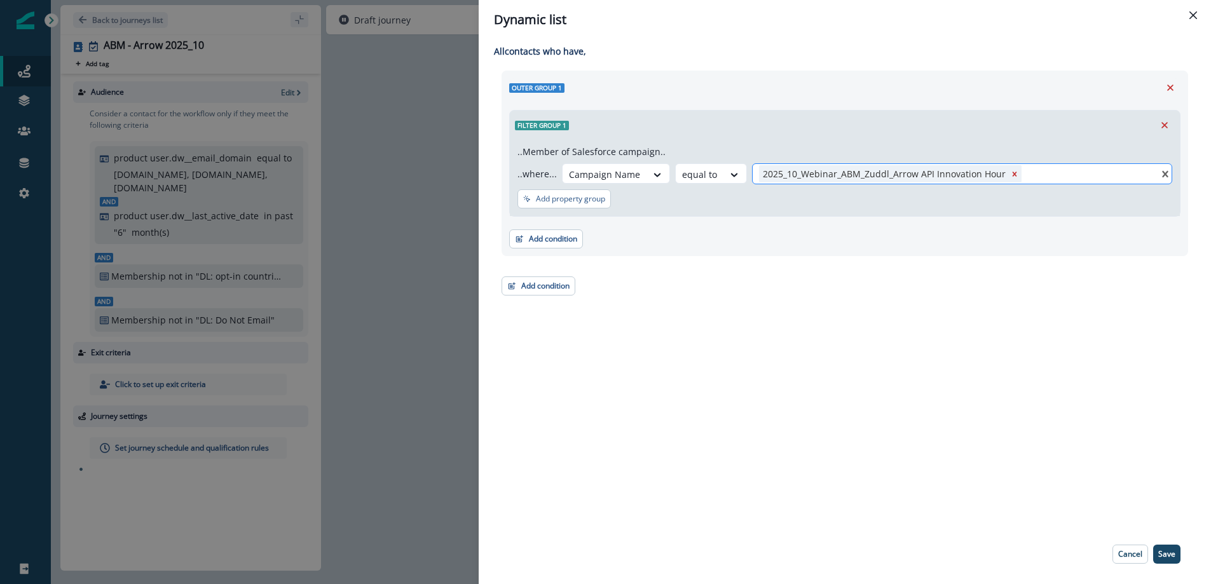
drag, startPoint x: 1163, startPoint y: 549, endPoint x: 1158, endPoint y: 545, distance: 6.8
click at [1163, 550] on p "Save" at bounding box center [1166, 554] width 17 height 9
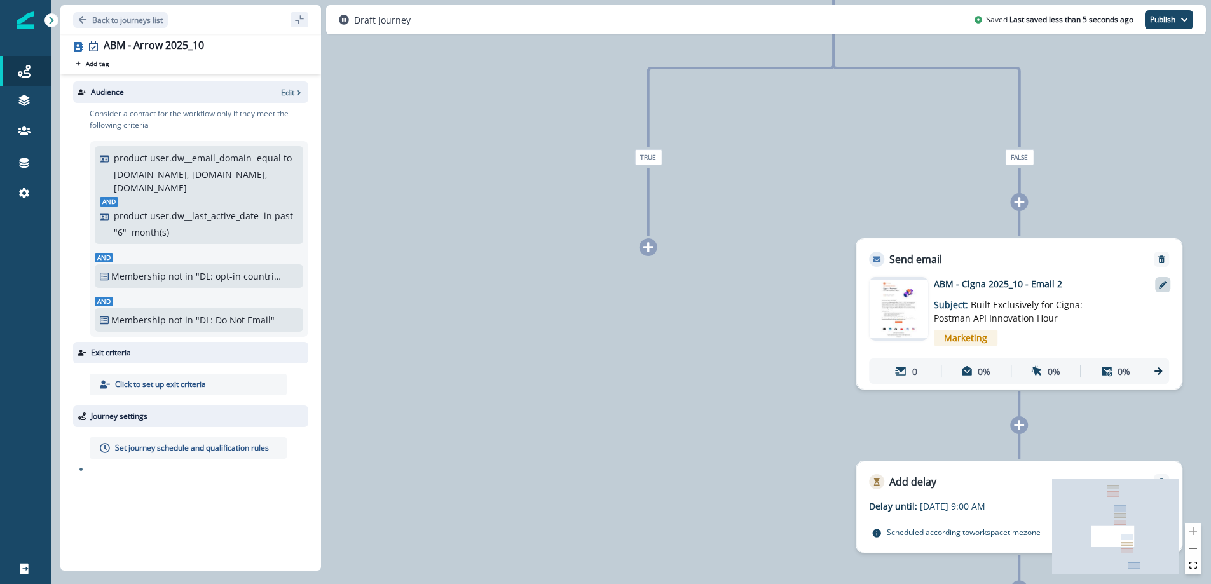
click at [1162, 284] on icon at bounding box center [1162, 285] width 8 height 8
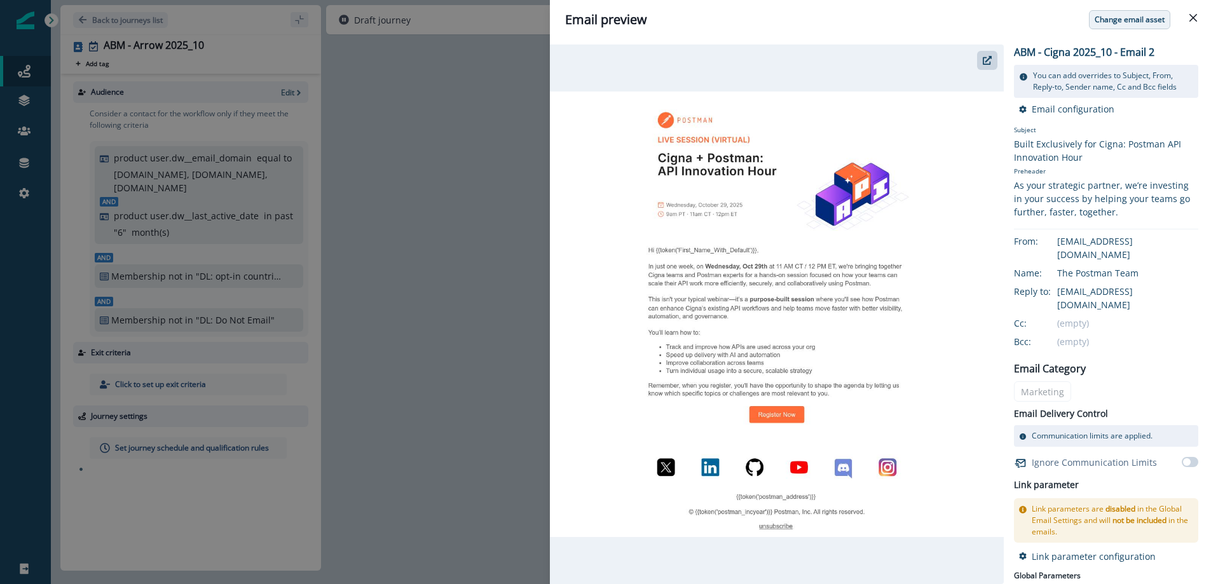
click at [1143, 19] on p "Change email asset" at bounding box center [1129, 19] width 70 height 9
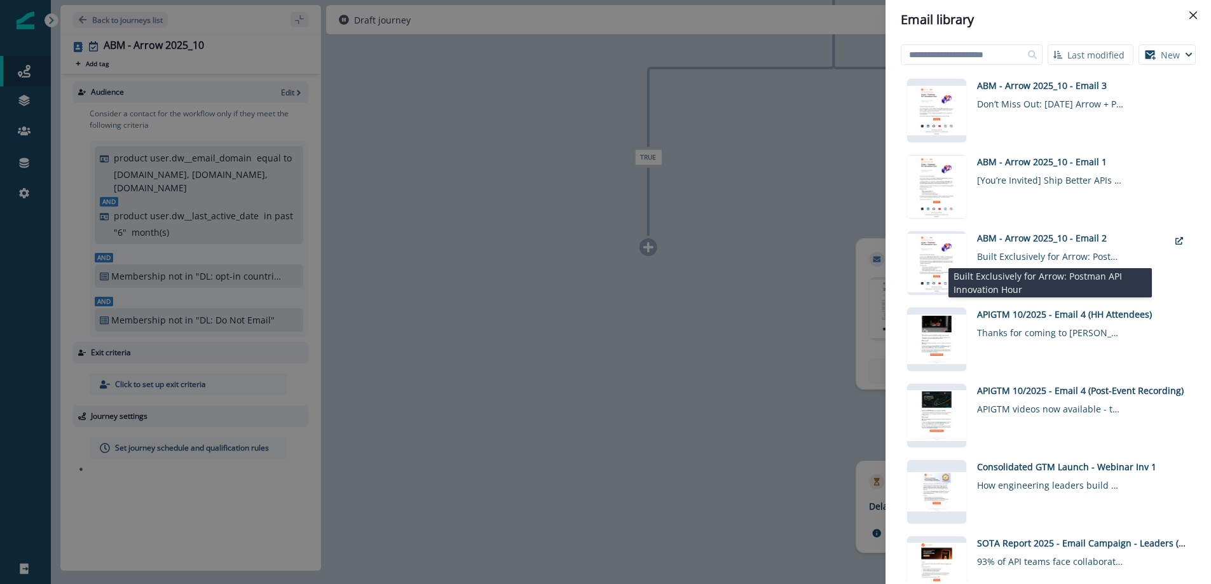
click at [1088, 252] on div "Built Exclusively for Arrow: Postman API Innovation Hour" at bounding box center [1050, 254] width 146 height 18
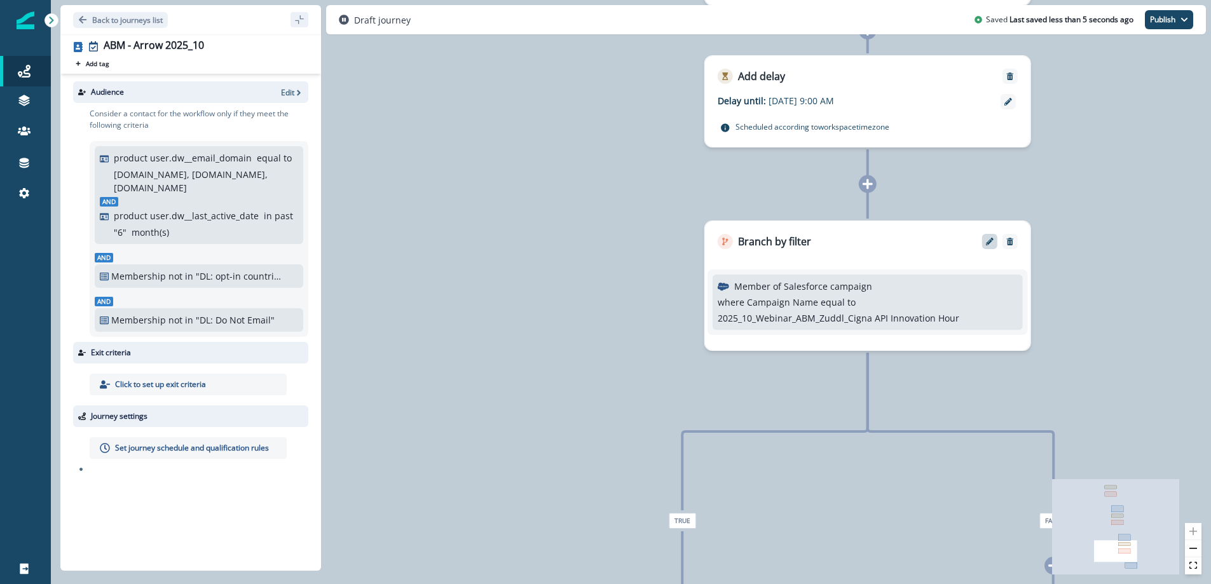
click at [986, 242] on icon "Edit" at bounding box center [990, 242] width 8 height 8
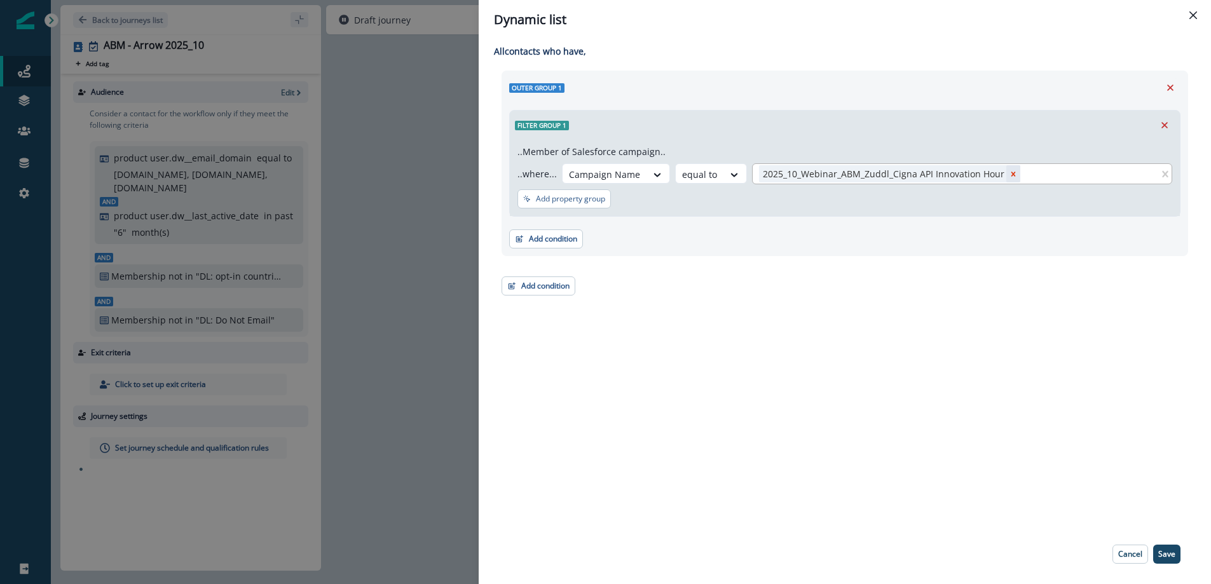
click at [1008, 172] on icon "Remove 2025_10_Webinar_ABM_Zuddl_Cigna API Innovation Hour" at bounding box center [1012, 174] width 9 height 9
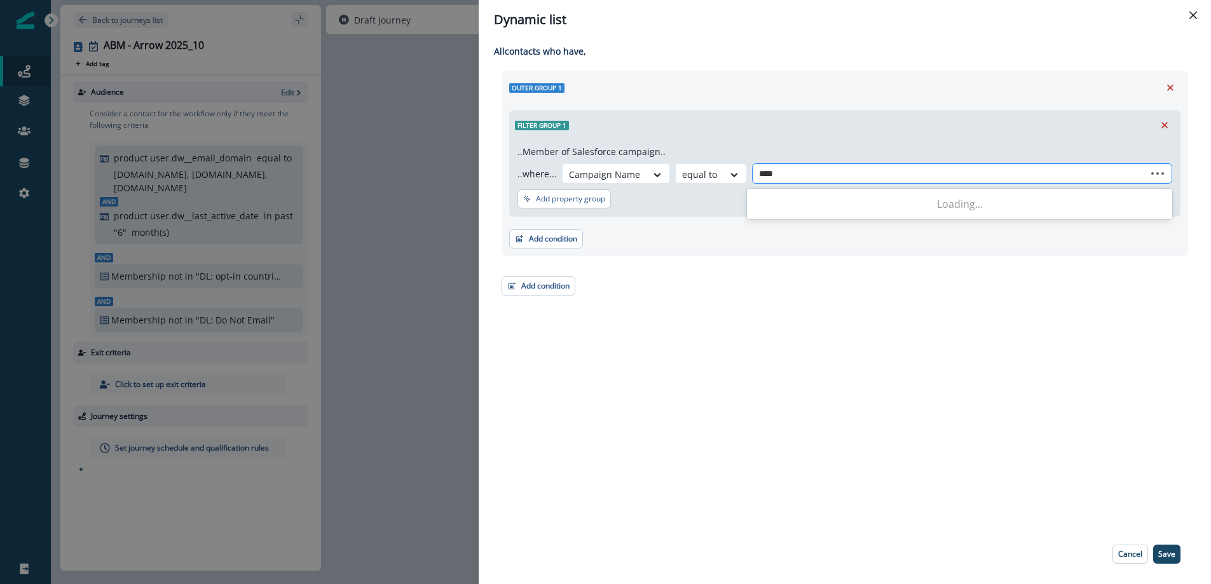
type input "*****"
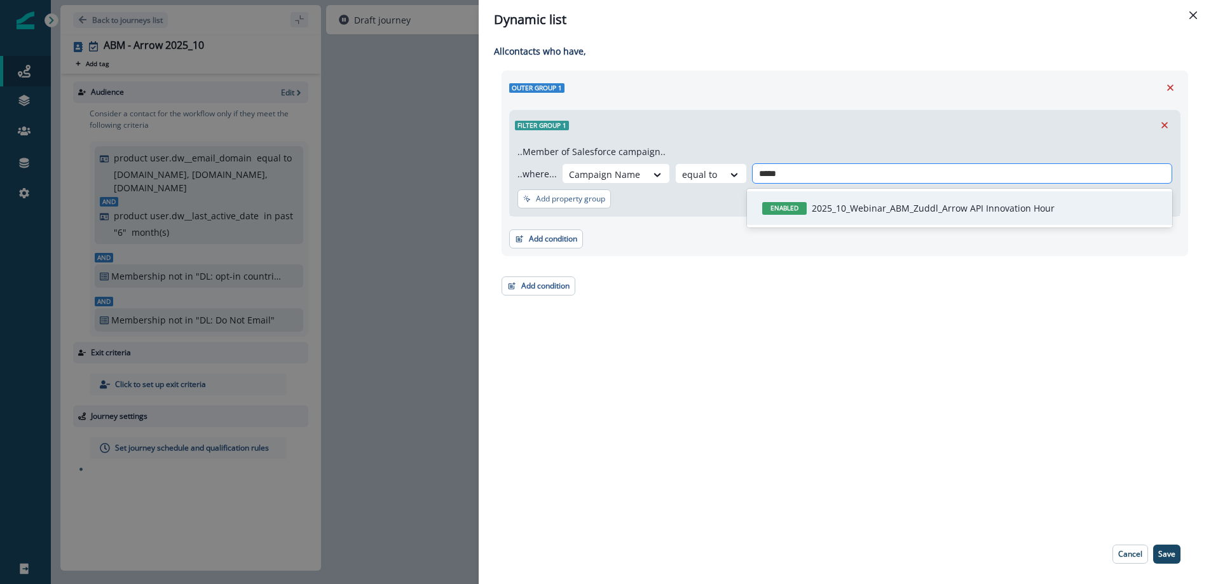
click at [981, 203] on p "2025_10_Webinar_ABM_Zuddl_Arrow API Innovation Hour" at bounding box center [932, 207] width 243 height 13
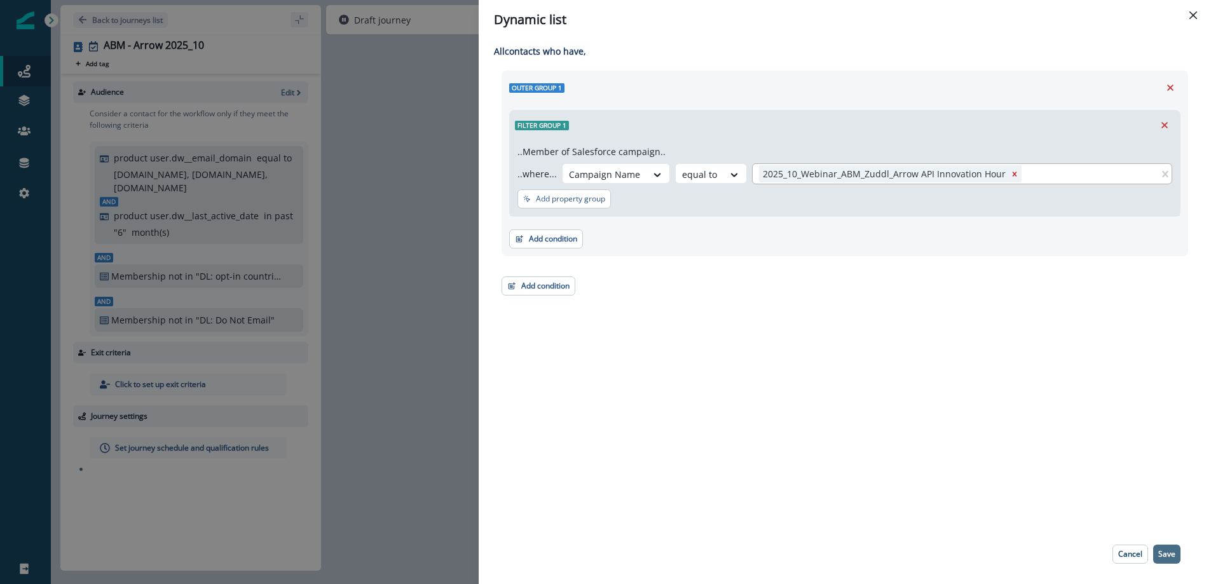
drag, startPoint x: 1170, startPoint y: 554, endPoint x: 1010, endPoint y: 486, distance: 174.0
click at [1169, 553] on p "Save" at bounding box center [1166, 554] width 17 height 9
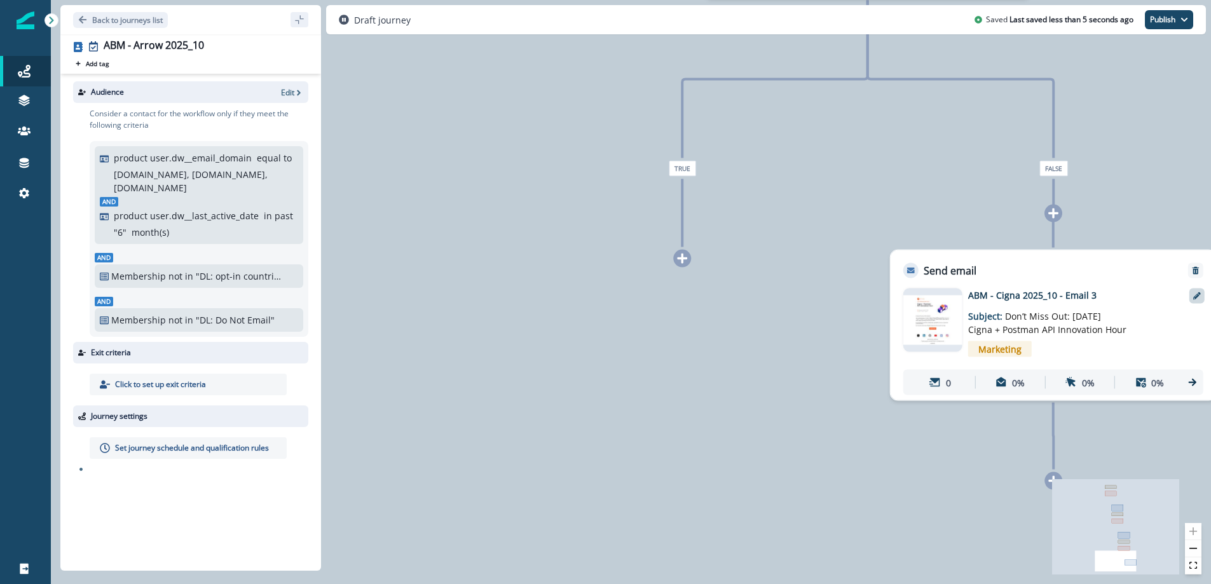
click at [1190, 297] on div at bounding box center [1196, 295] width 15 height 15
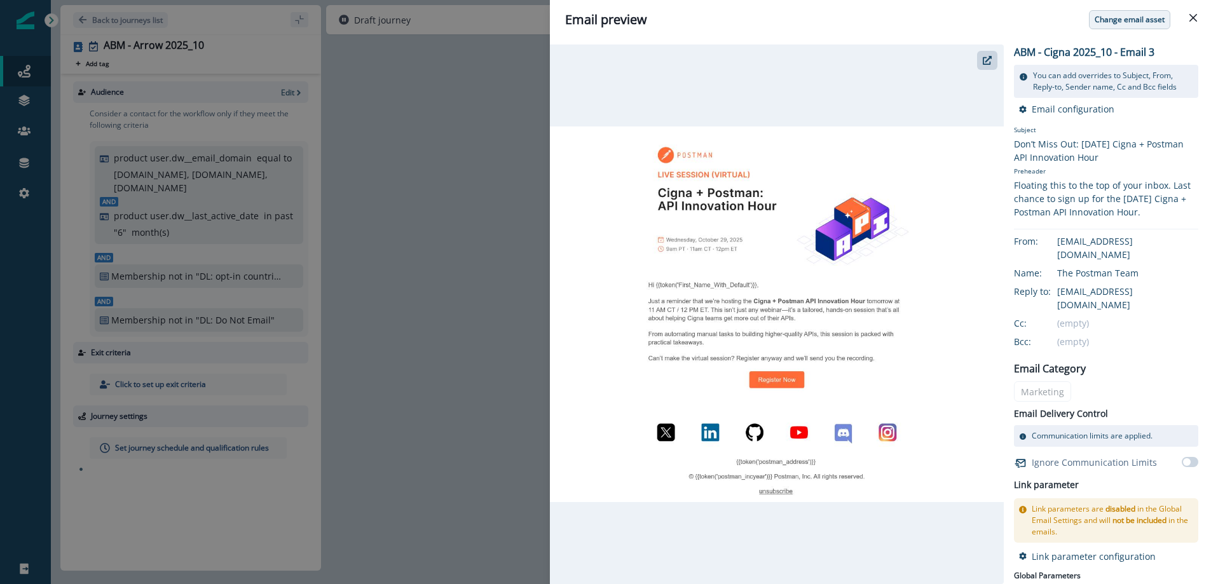
click at [1141, 13] on button "Change email asset" at bounding box center [1129, 19] width 81 height 19
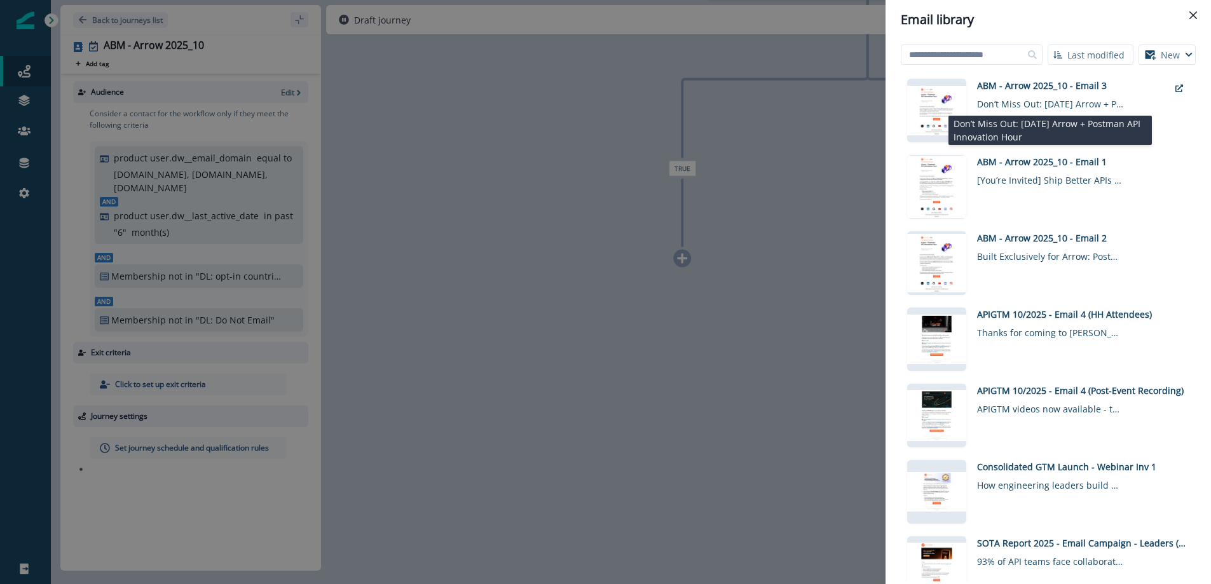
click at [1058, 104] on div "Don’t Miss Out: [DATE] Arrow + Postman API Innovation Hour" at bounding box center [1050, 101] width 146 height 18
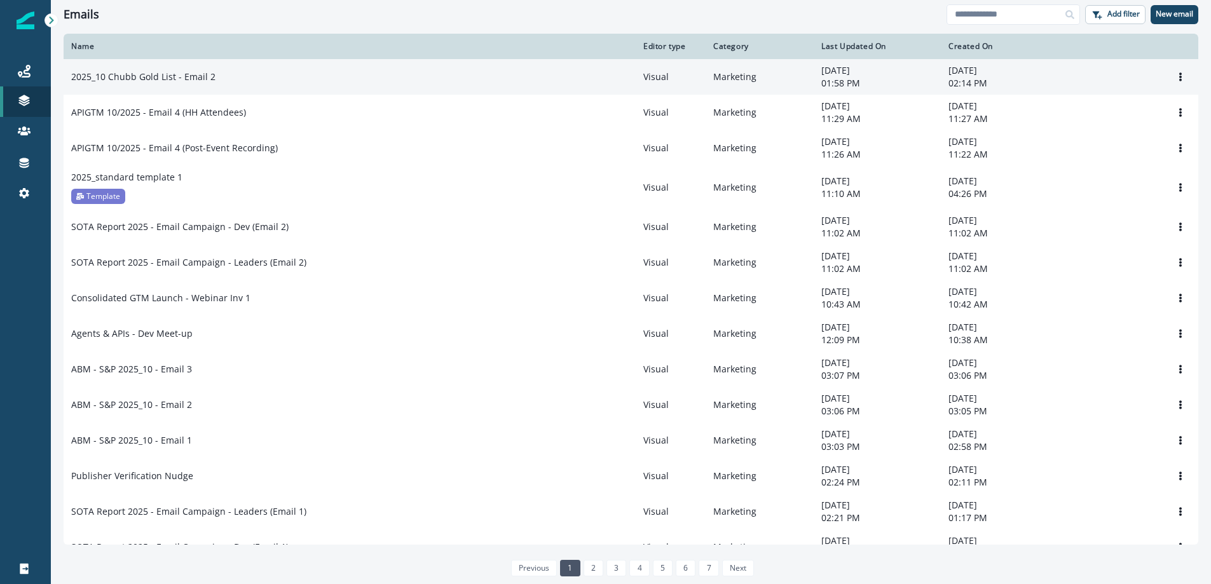
click at [175, 81] on p "2025_10 Chubb Gold List - Email 2" at bounding box center [143, 77] width 144 height 13
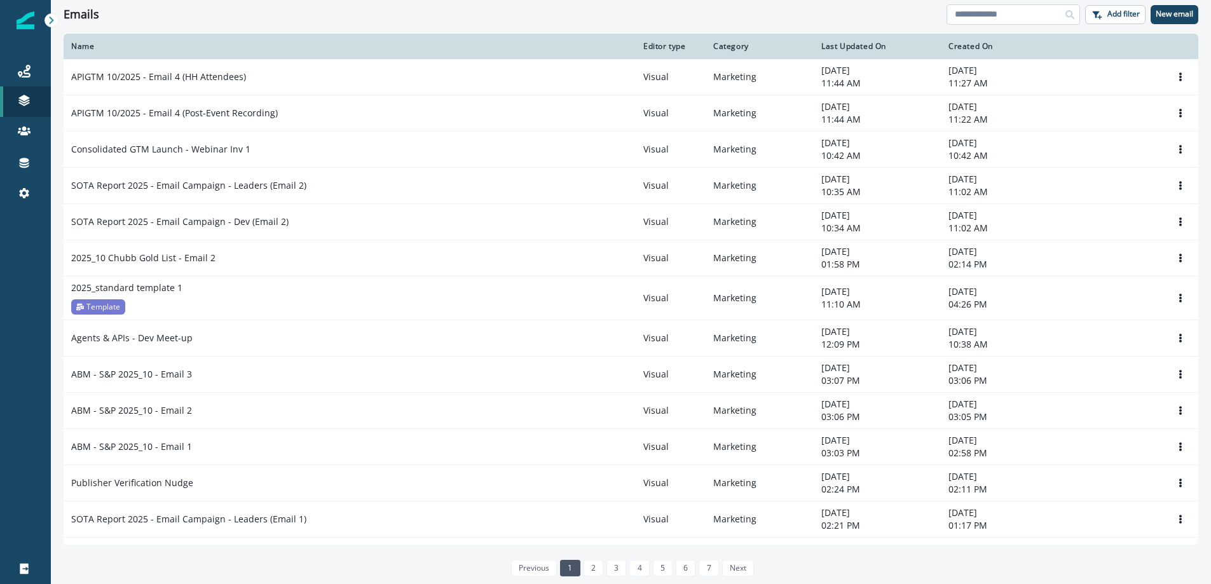
click at [998, 13] on input at bounding box center [1012, 14] width 133 height 20
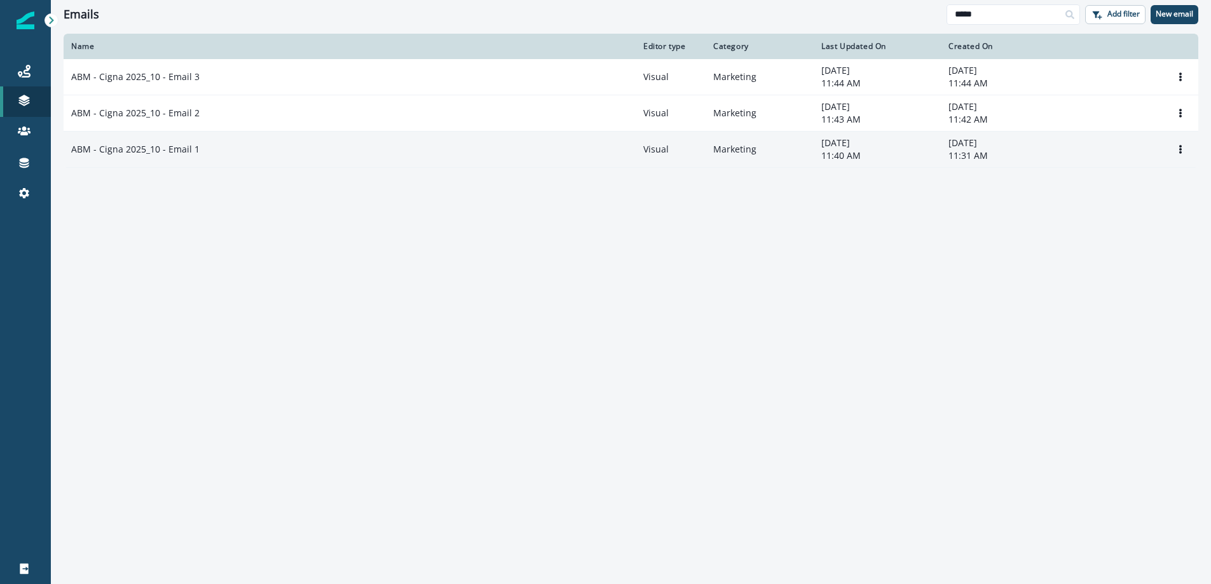
type input "*****"
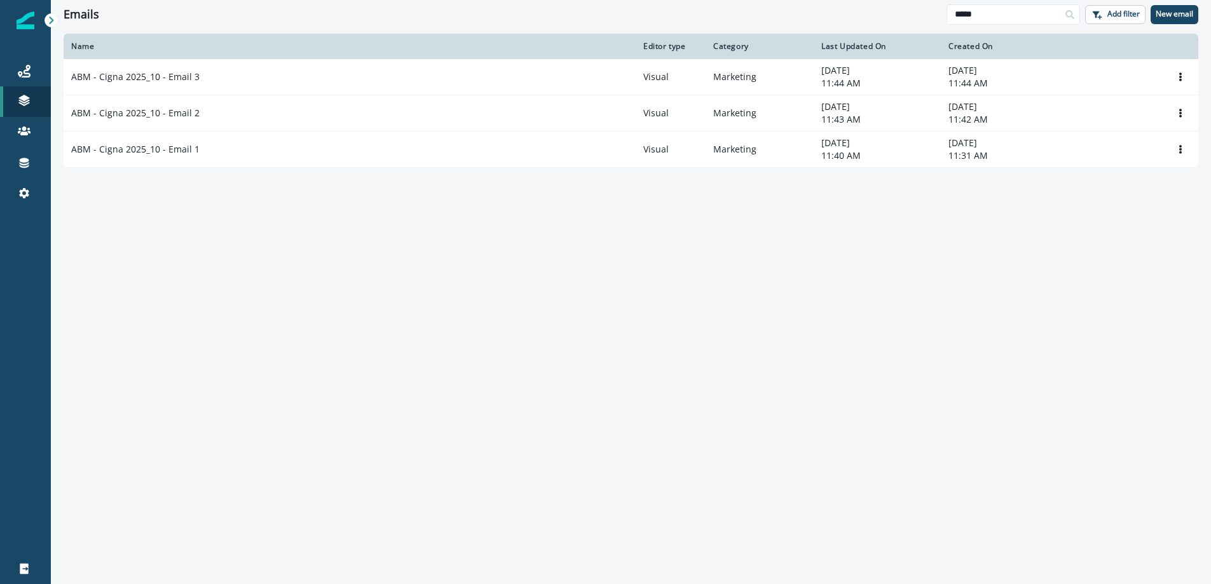
click at [184, 150] on p "ABM - Cigna 2025_10 - Email 1" at bounding box center [135, 149] width 128 height 13
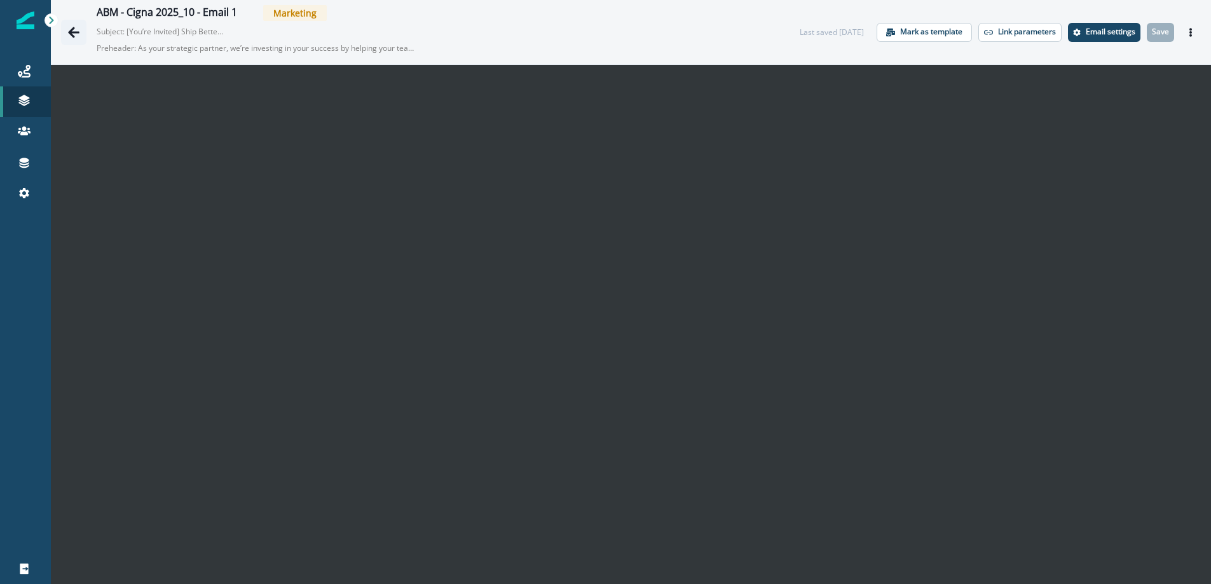
click at [71, 32] on icon "Go back" at bounding box center [73, 32] width 11 height 11
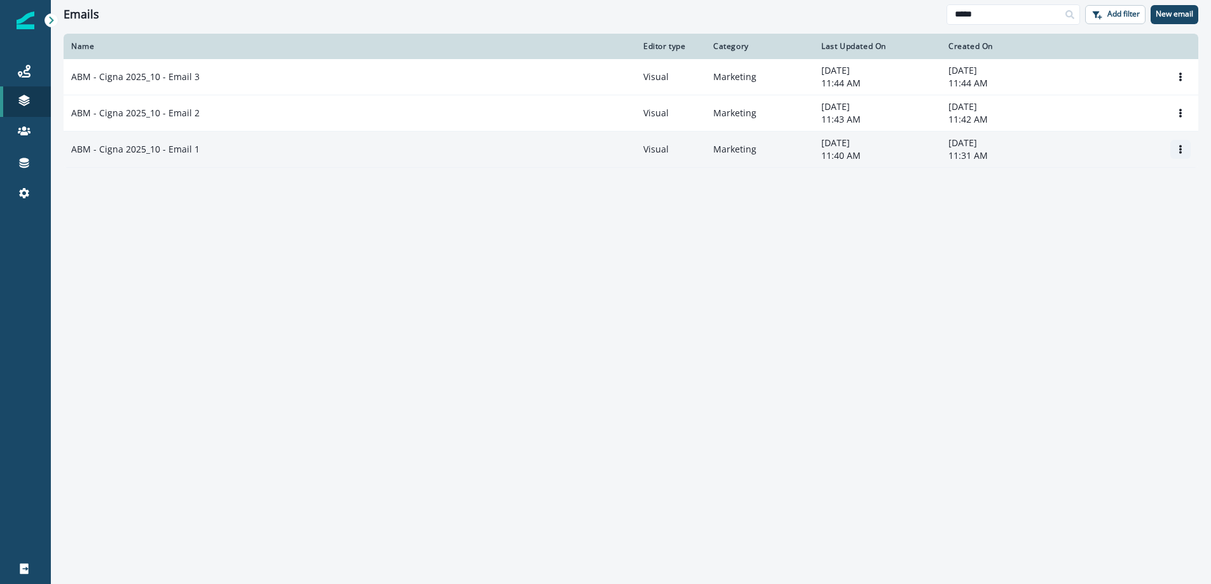
click at [1179, 151] on icon "Options" at bounding box center [1180, 149] width 9 height 9
click at [1083, 179] on button "Clone" at bounding box center [1118, 180] width 141 height 20
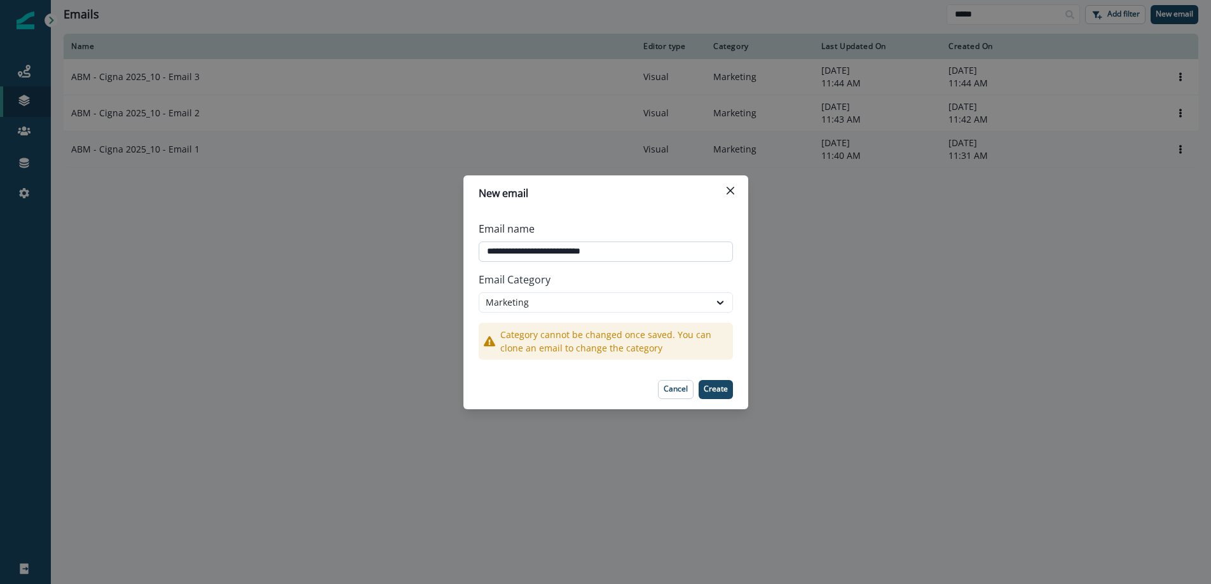
click at [534, 251] on input "**********" at bounding box center [605, 251] width 254 height 20
type input "**********"
click at [715, 390] on p "Create" at bounding box center [715, 388] width 24 height 9
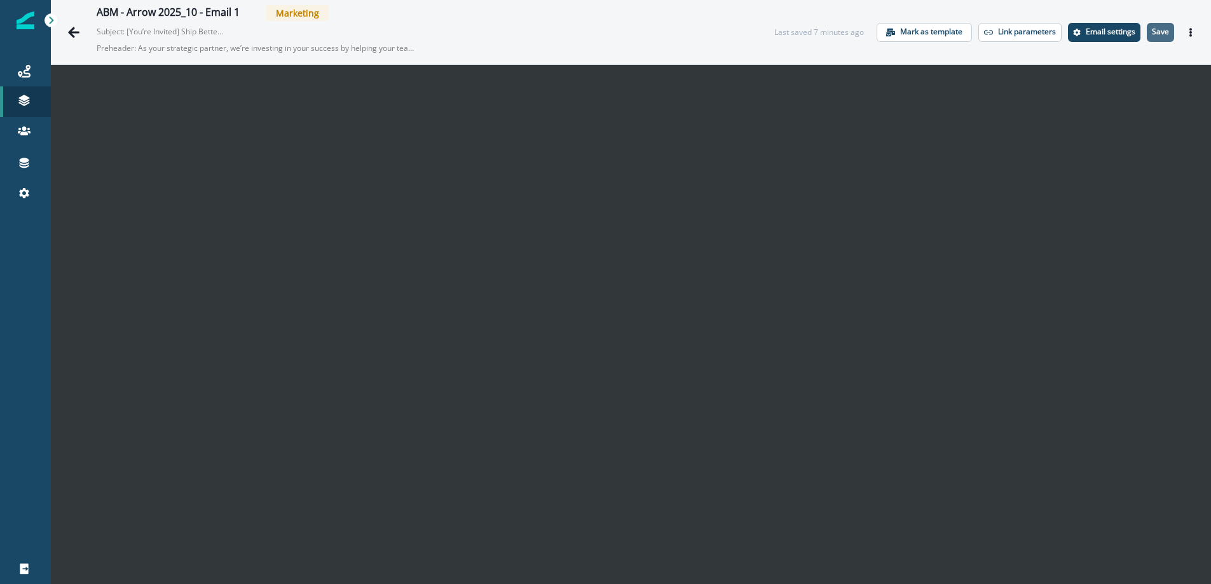
click at [1161, 37] on button "Save" at bounding box center [1159, 32] width 27 height 19
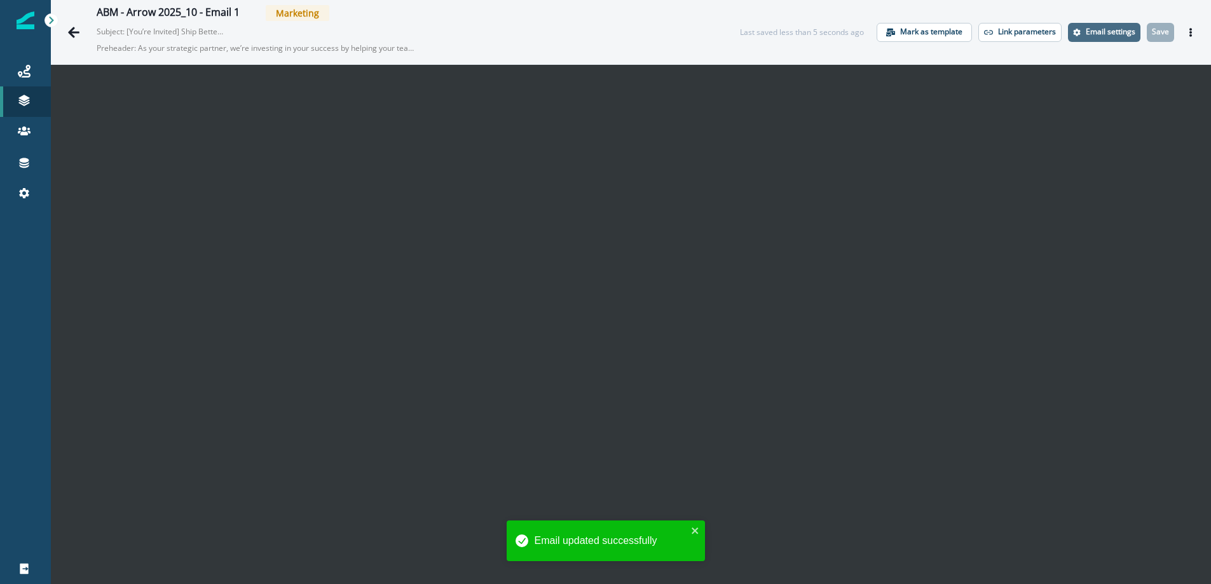
click at [1105, 32] on p "Email settings" at bounding box center [1110, 31] width 50 height 9
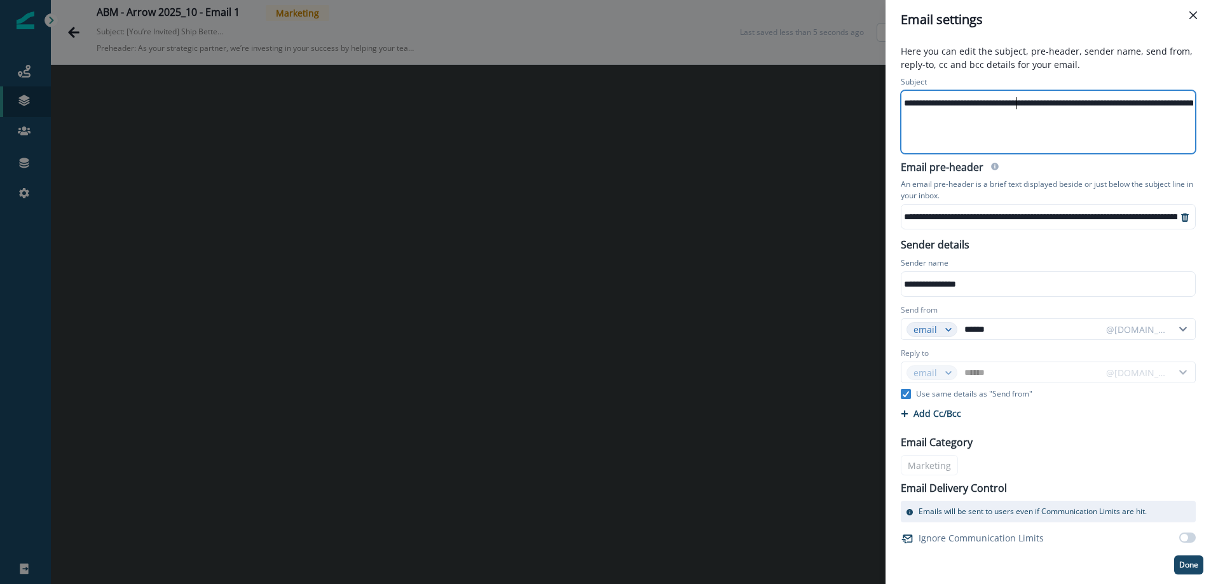
click at [1015, 107] on div "**********" at bounding box center [1088, 102] width 374 height 19
click at [1015, 107] on div "**********" at bounding box center [1005, 102] width 374 height 19
click at [1188, 565] on p "Done" at bounding box center [1188, 564] width 19 height 9
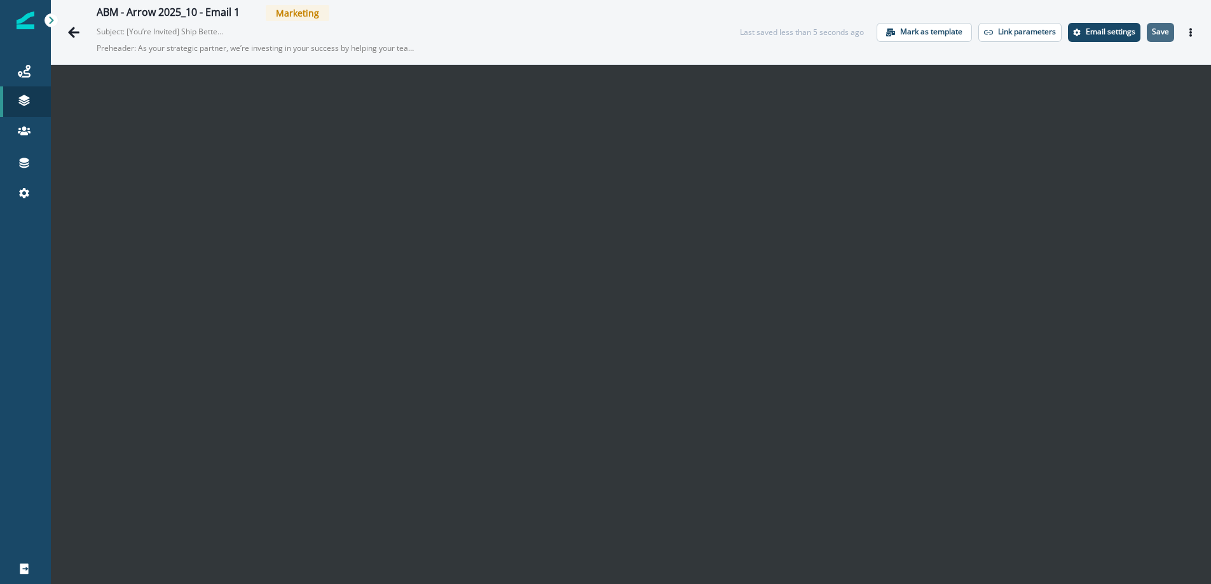
click at [1159, 32] on p "Save" at bounding box center [1159, 31] width 17 height 9
click at [1191, 31] on icon "Actions" at bounding box center [1190, 32] width 9 height 9
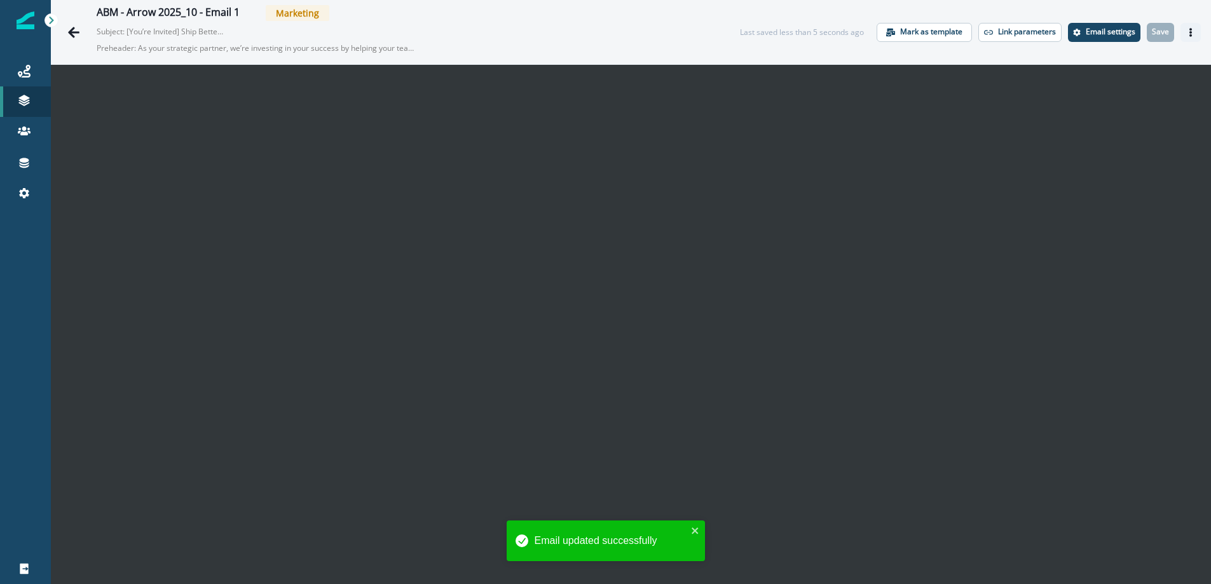
click at [1191, 26] on button "Actions" at bounding box center [1190, 32] width 20 height 19
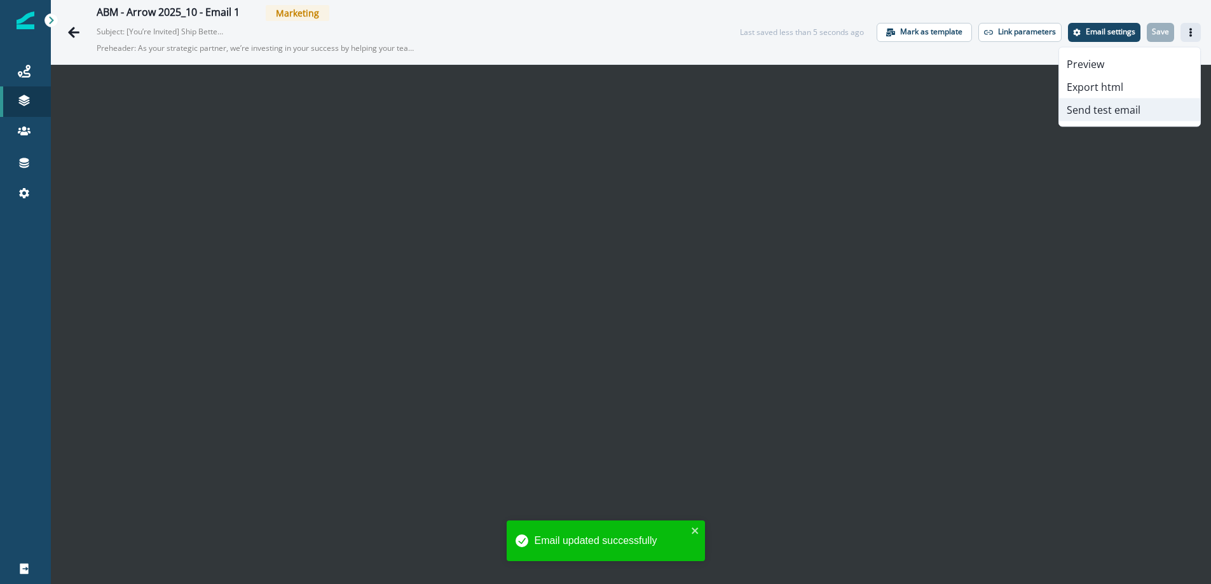
click at [1112, 107] on button "Send test email" at bounding box center [1129, 109] width 141 height 23
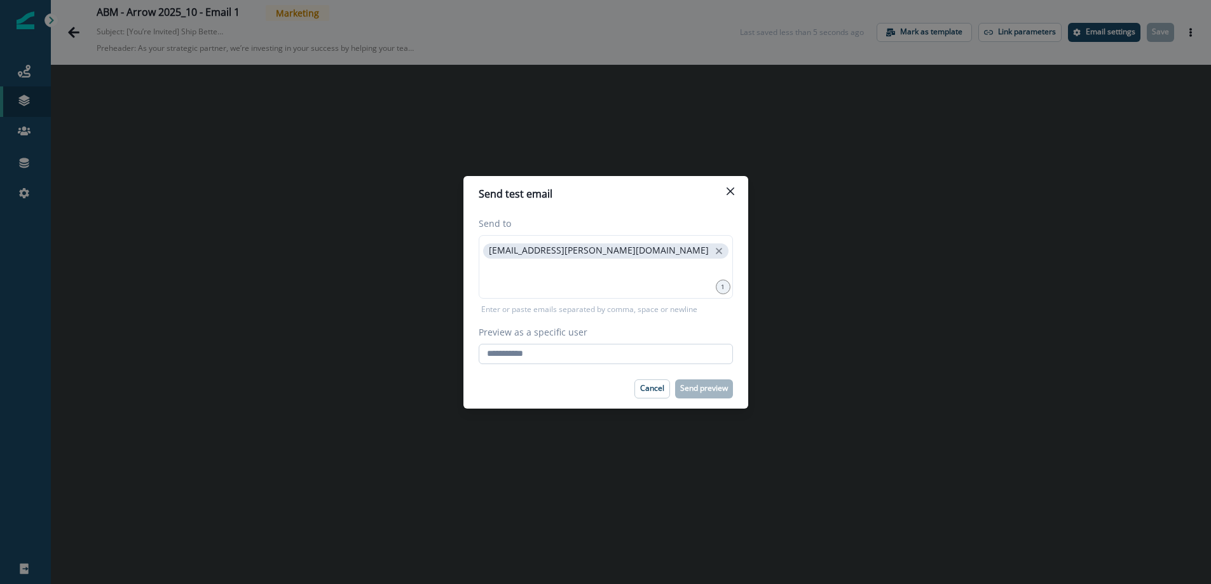
click at [519, 351] on input "Preview as a specific user" at bounding box center [605, 354] width 254 height 20
type input "**********"
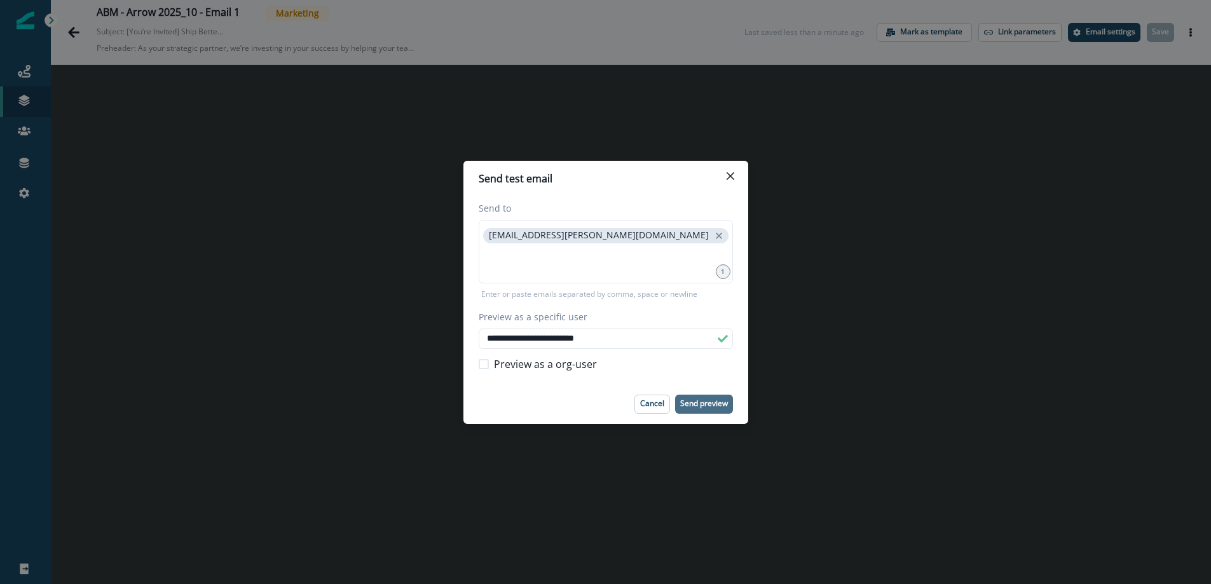
click at [703, 400] on p "Send preview" at bounding box center [704, 403] width 48 height 9
click at [730, 174] on icon "Close" at bounding box center [730, 176] width 8 height 8
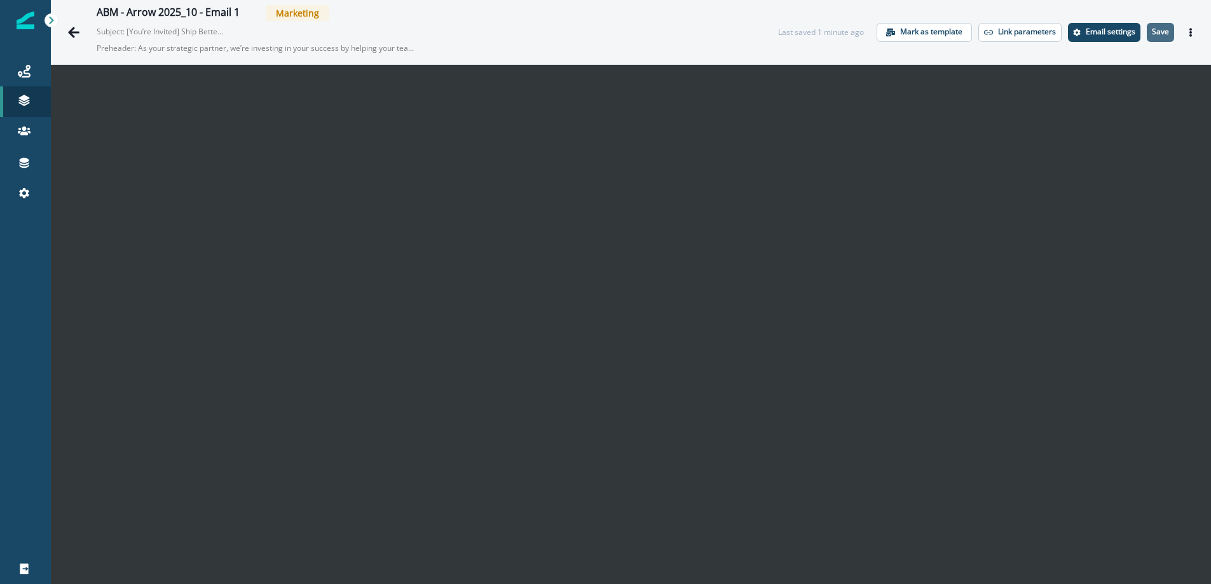
click at [1151, 24] on button "Save" at bounding box center [1159, 32] width 27 height 19
click at [1191, 30] on icon "Actions" at bounding box center [1190, 32] width 9 height 9
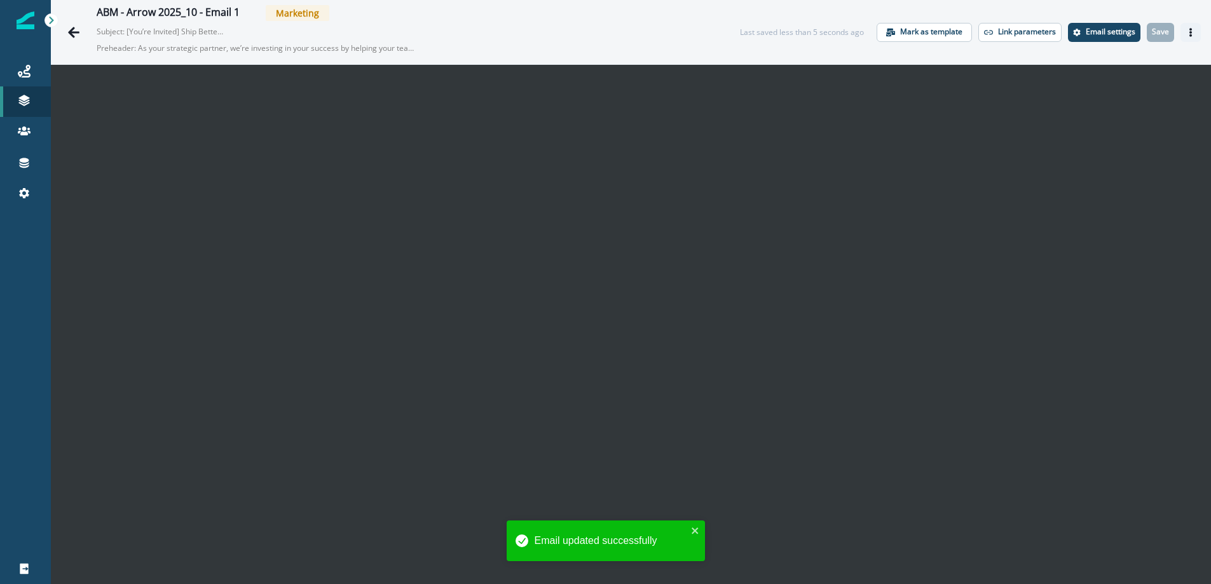
click at [1195, 32] on button "Actions" at bounding box center [1190, 32] width 20 height 19
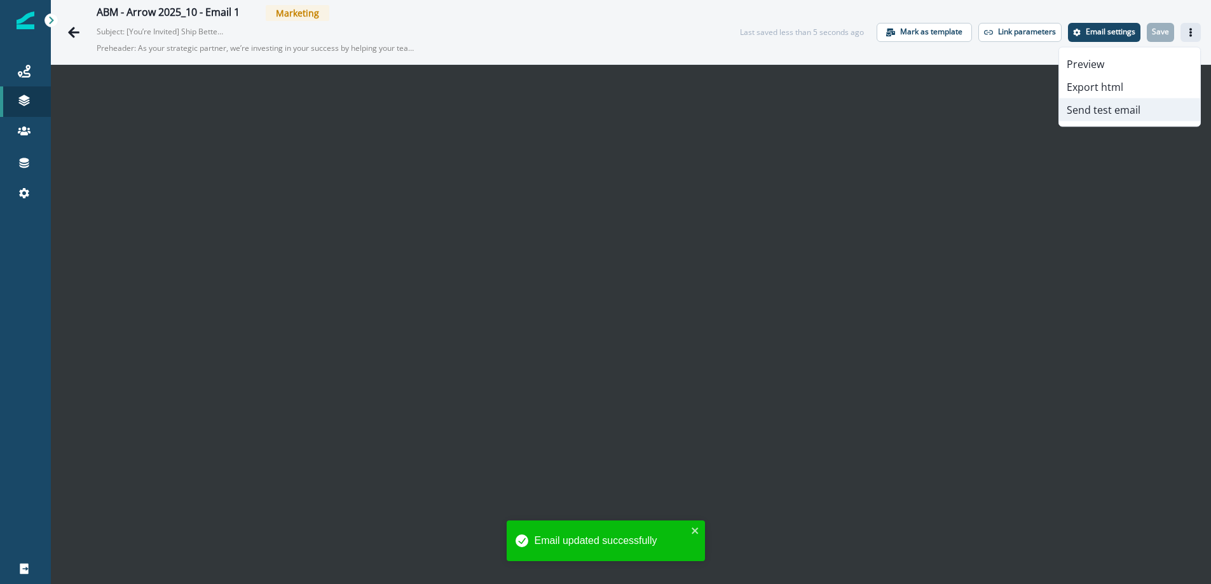
click at [1119, 109] on button "Send test email" at bounding box center [1129, 109] width 141 height 23
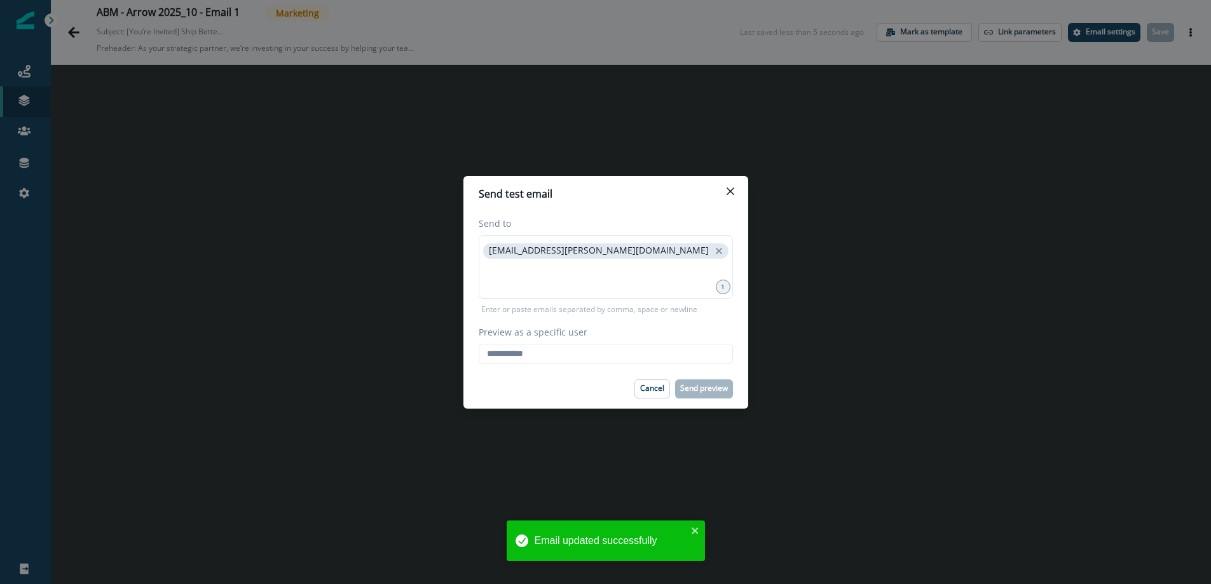
click at [620, 343] on div "Preview as a specific user Loading... Person data unavailable" at bounding box center [605, 344] width 254 height 39
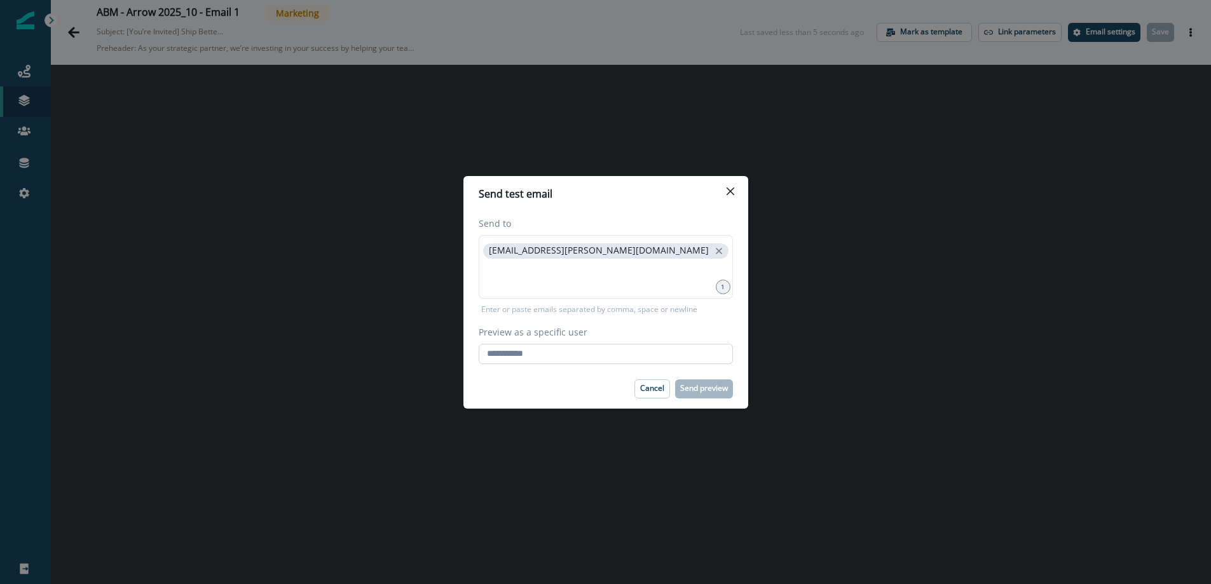
click at [590, 353] on input "Preview as a specific user" at bounding box center [605, 354] width 254 height 20
type input "**********"
click at [695, 390] on footer "Cancel Send preview" at bounding box center [605, 388] width 285 height 39
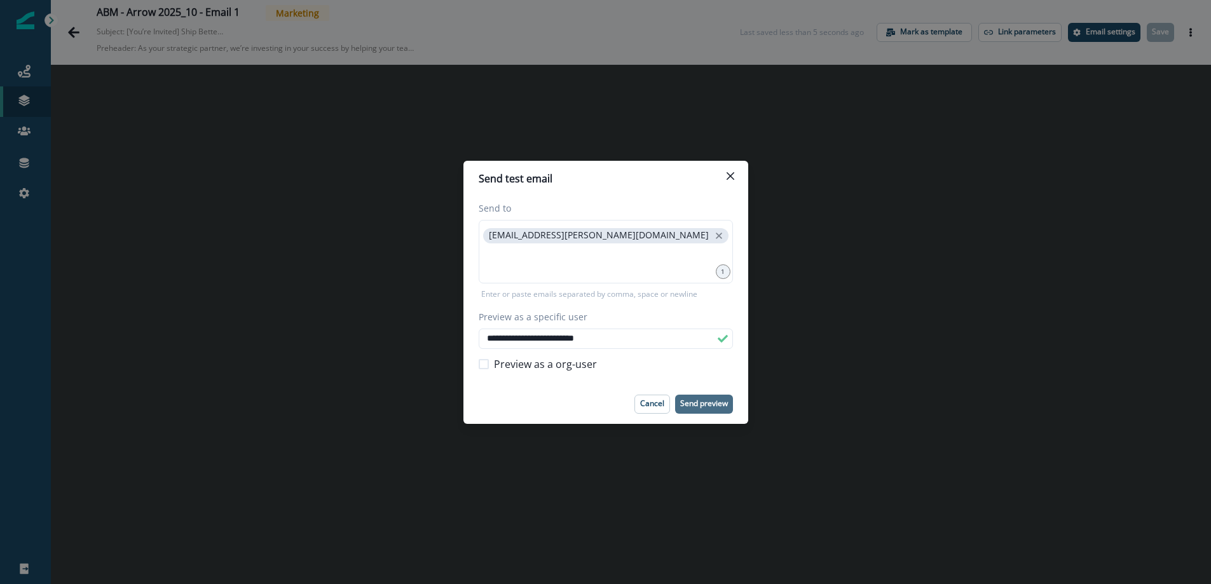
click at [698, 405] on p "Send preview" at bounding box center [704, 403] width 48 height 9
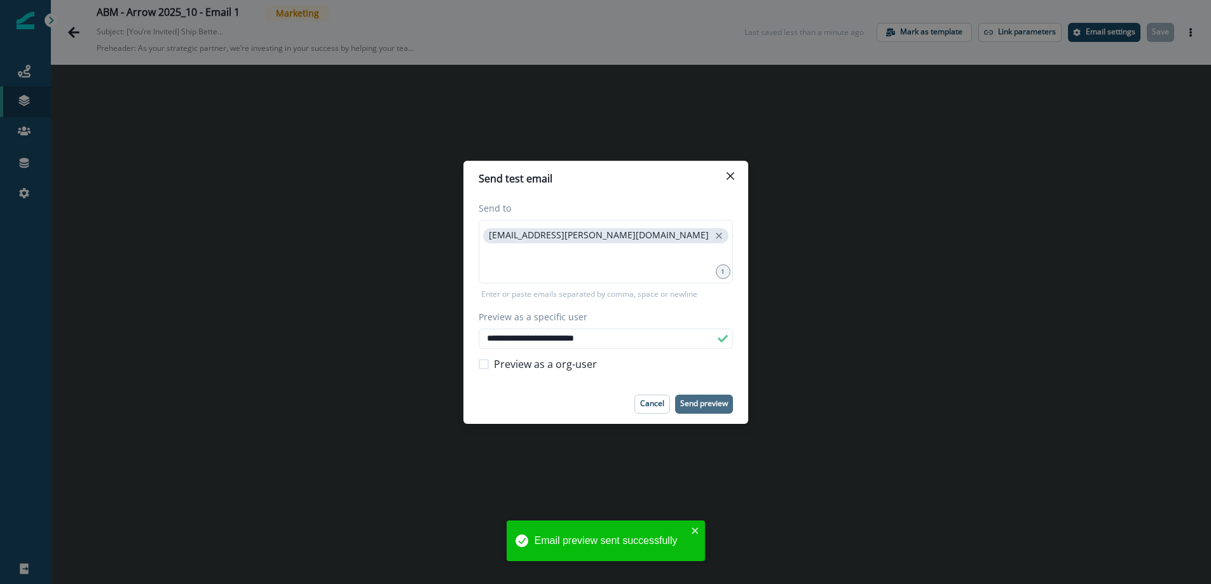
click at [731, 175] on icon "Close" at bounding box center [730, 176] width 8 height 8
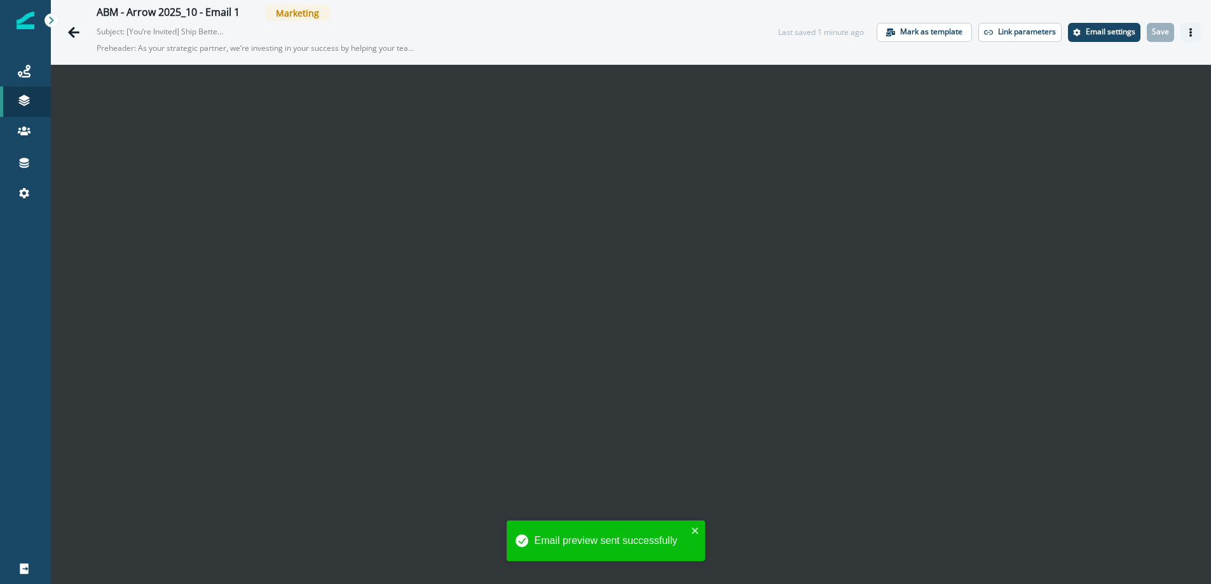
click at [1186, 32] on icon "Actions" at bounding box center [1190, 32] width 9 height 9
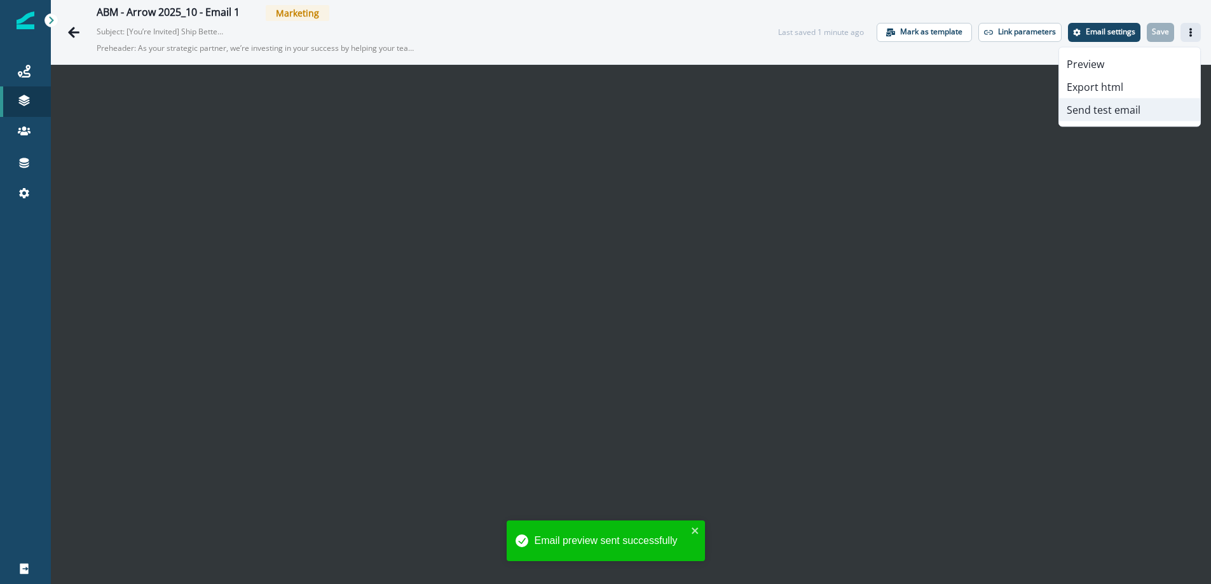
click at [1122, 111] on button "Send test email" at bounding box center [1129, 109] width 141 height 23
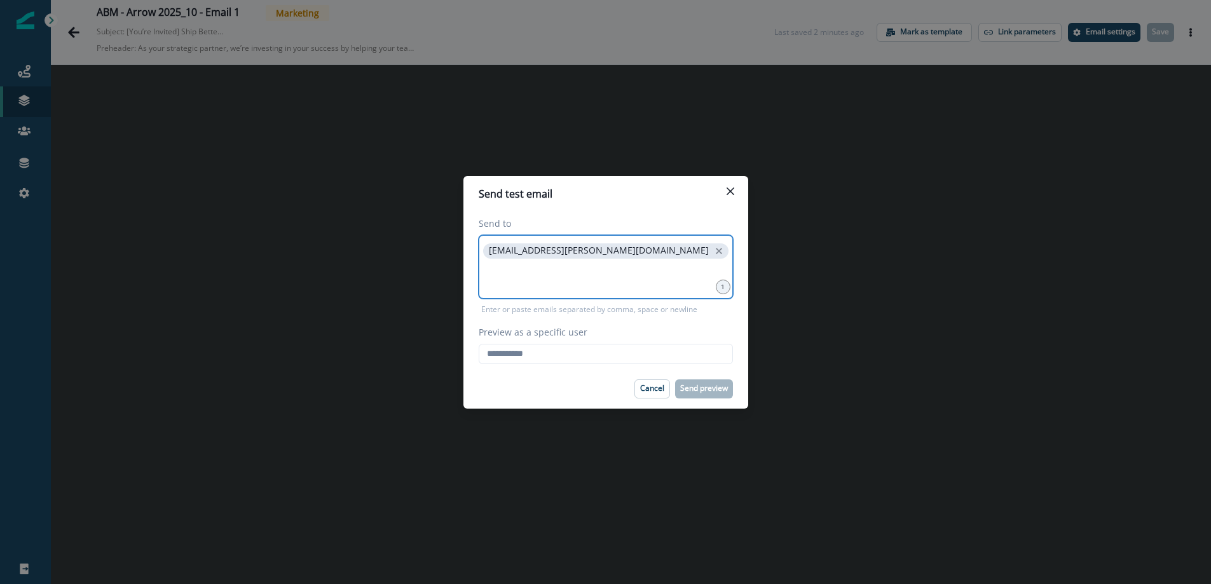
click at [716, 251] on icon "close" at bounding box center [719, 251] width 6 height 6
click at [533, 356] on input "Preview as a specific user" at bounding box center [605, 354] width 254 height 20
click at [519, 356] on input "Preview as a specific user" at bounding box center [605, 354] width 254 height 20
type input "**********"
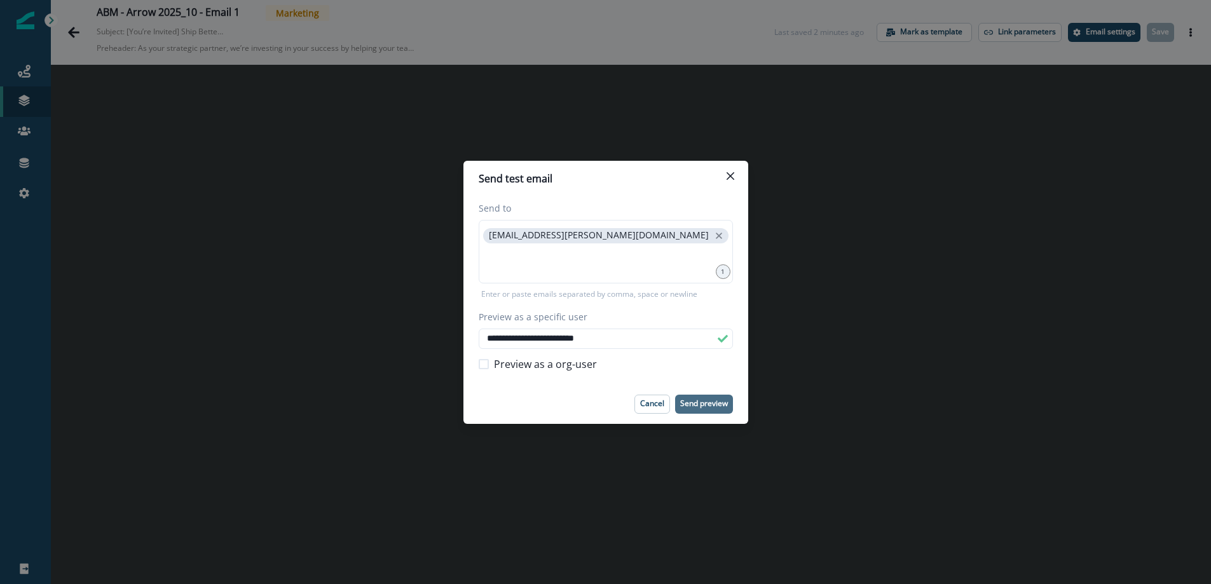
click at [693, 407] on p "Send preview" at bounding box center [704, 403] width 48 height 9
click at [733, 175] on button "Close" at bounding box center [730, 176] width 20 height 20
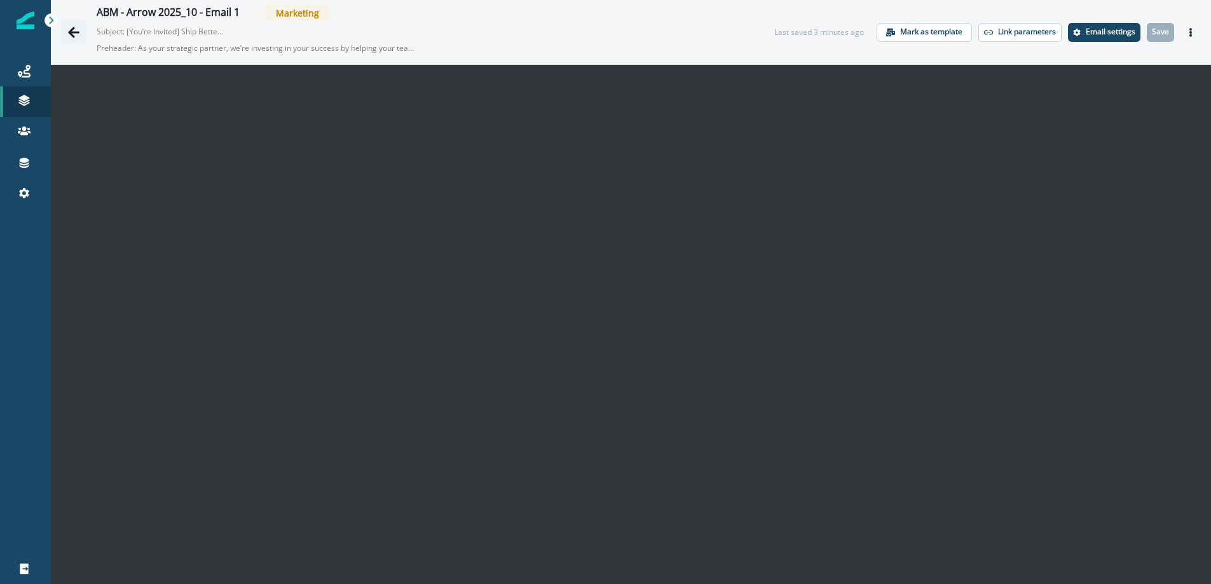
click at [74, 29] on icon "Go back" at bounding box center [73, 32] width 13 height 13
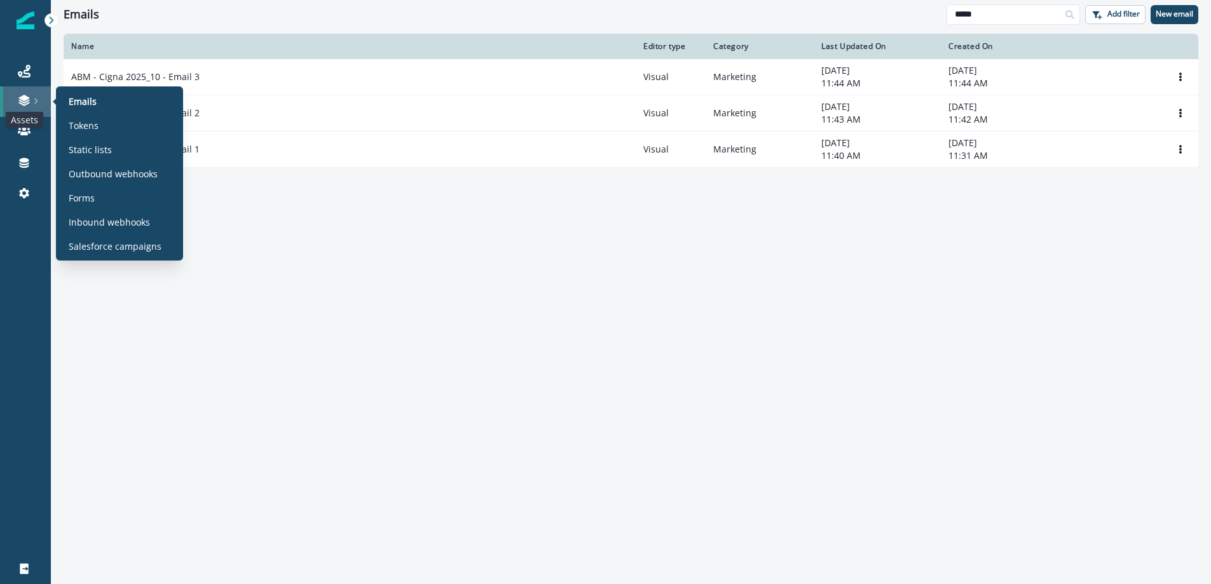
click at [25, 102] on icon at bounding box center [23, 102] width 11 height 4
click at [102, 100] on div "Emails" at bounding box center [119, 101] width 117 height 19
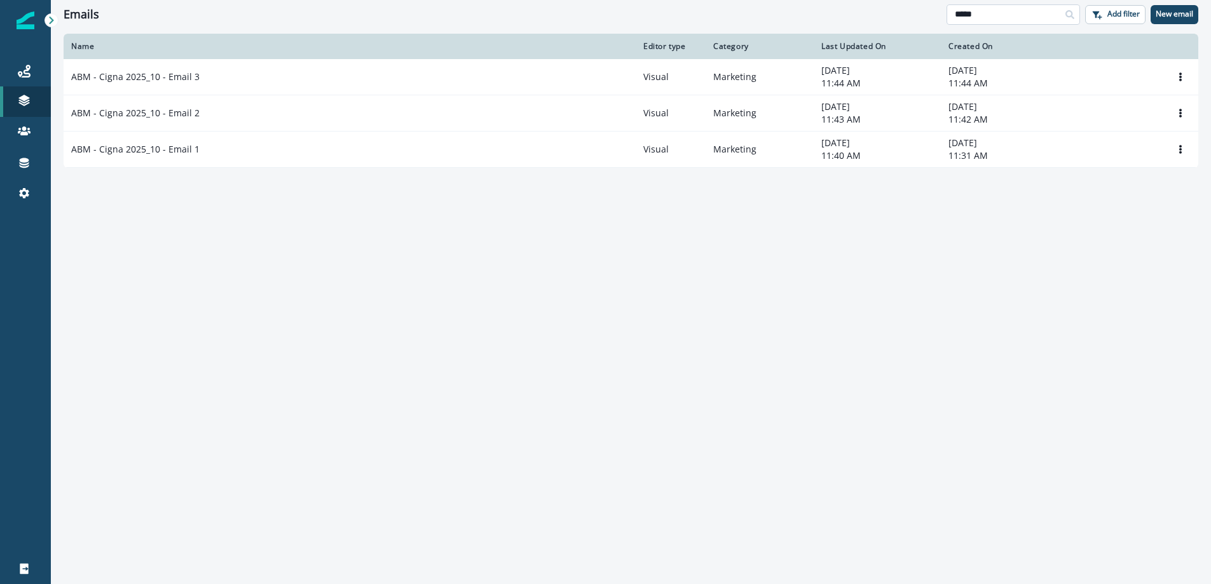
click at [1038, 15] on input "*****" at bounding box center [1012, 14] width 133 height 20
click at [1038, 14] on input "*****" at bounding box center [1012, 14] width 133 height 20
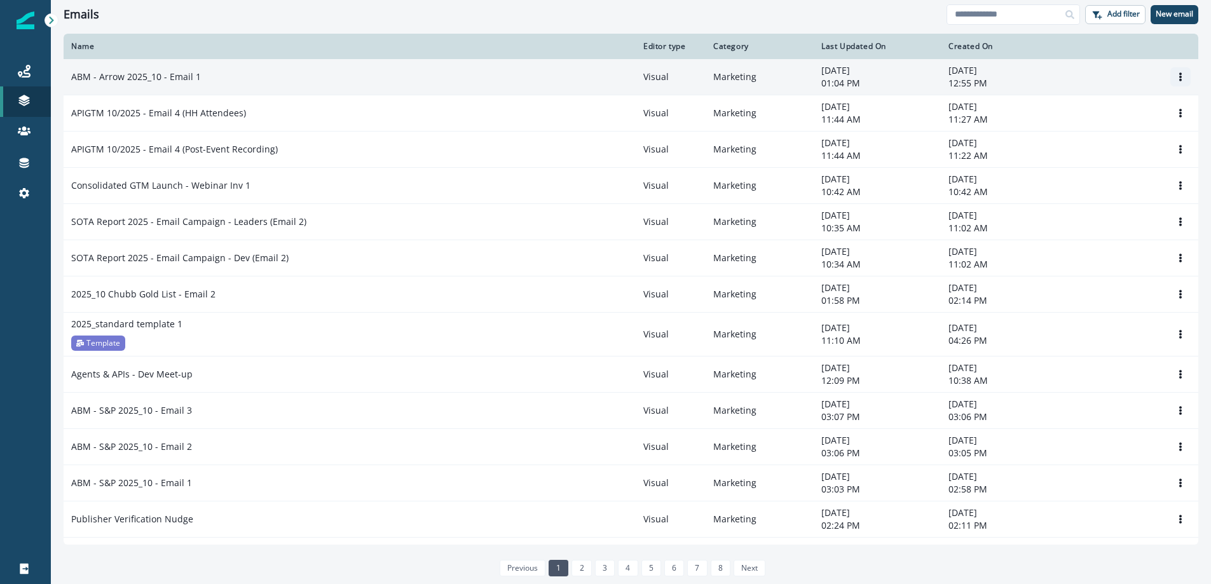
click at [1176, 76] on icon "Options" at bounding box center [1180, 76] width 9 height 9
click at [1080, 104] on button "Clone" at bounding box center [1118, 108] width 141 height 20
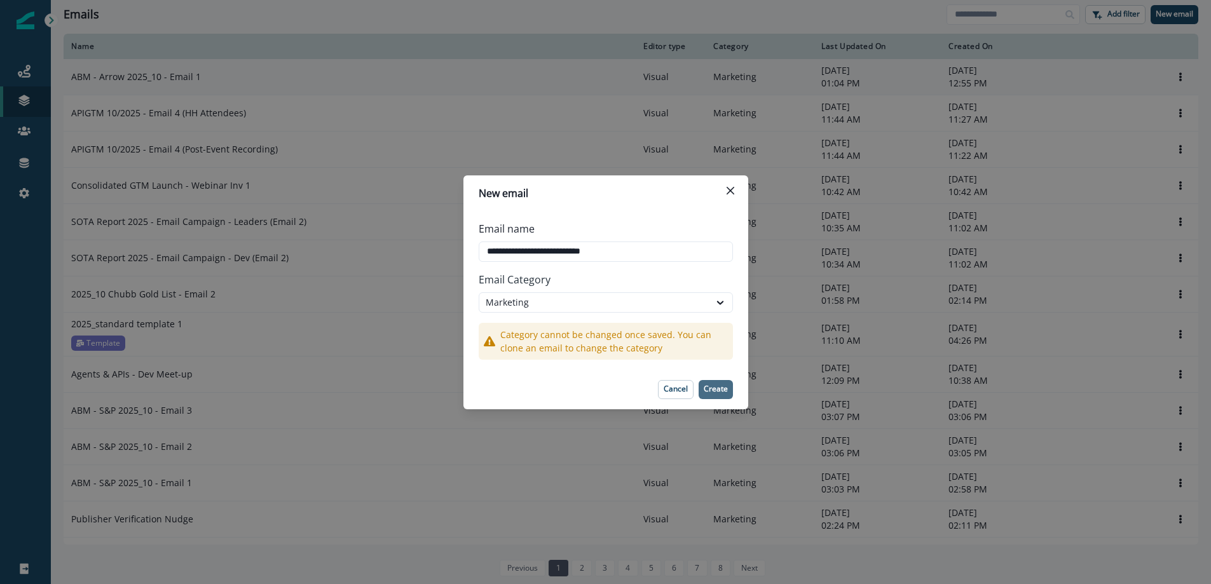
type input "**********"
click at [709, 386] on p "Create" at bounding box center [715, 388] width 24 height 9
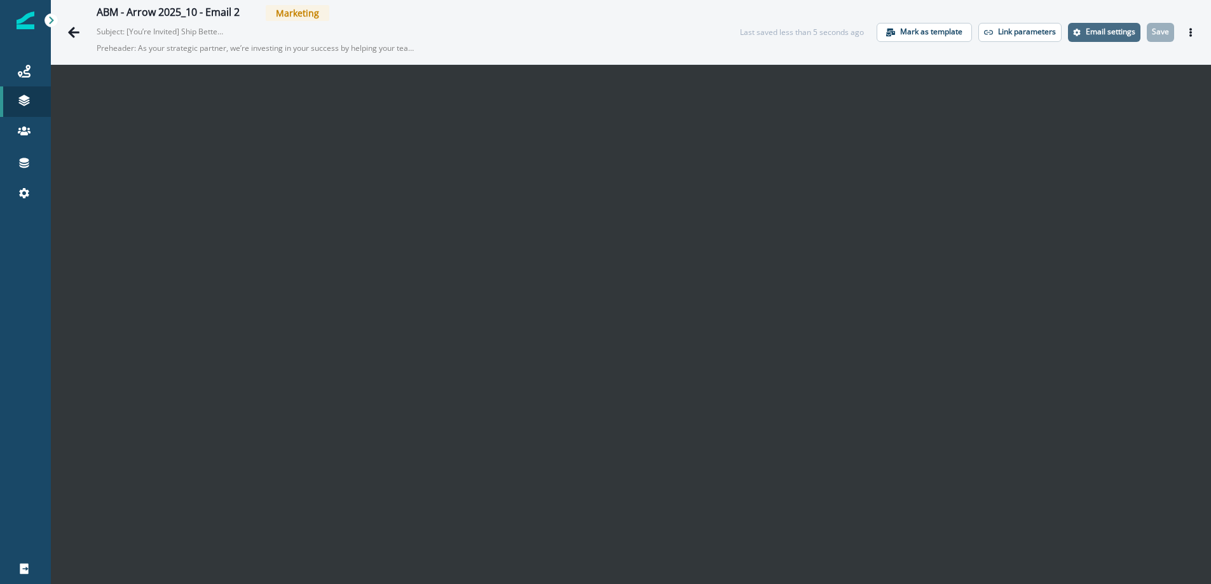
click at [1116, 33] on p "Email settings" at bounding box center [1110, 31] width 50 height 9
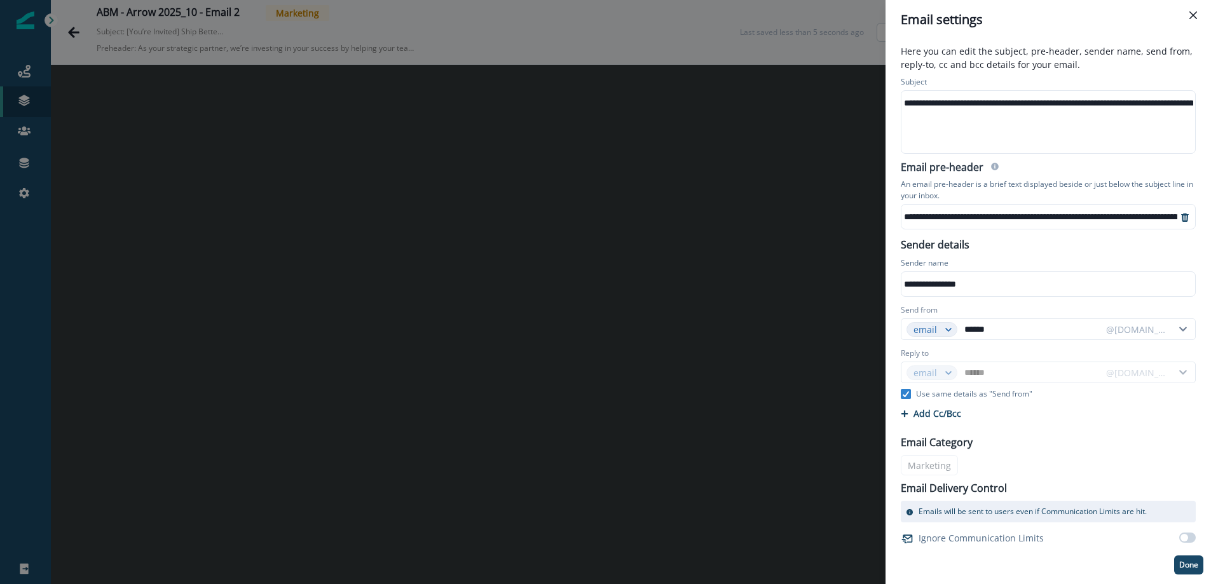
click at [947, 104] on div "**********" at bounding box center [1089, 102] width 377 height 19
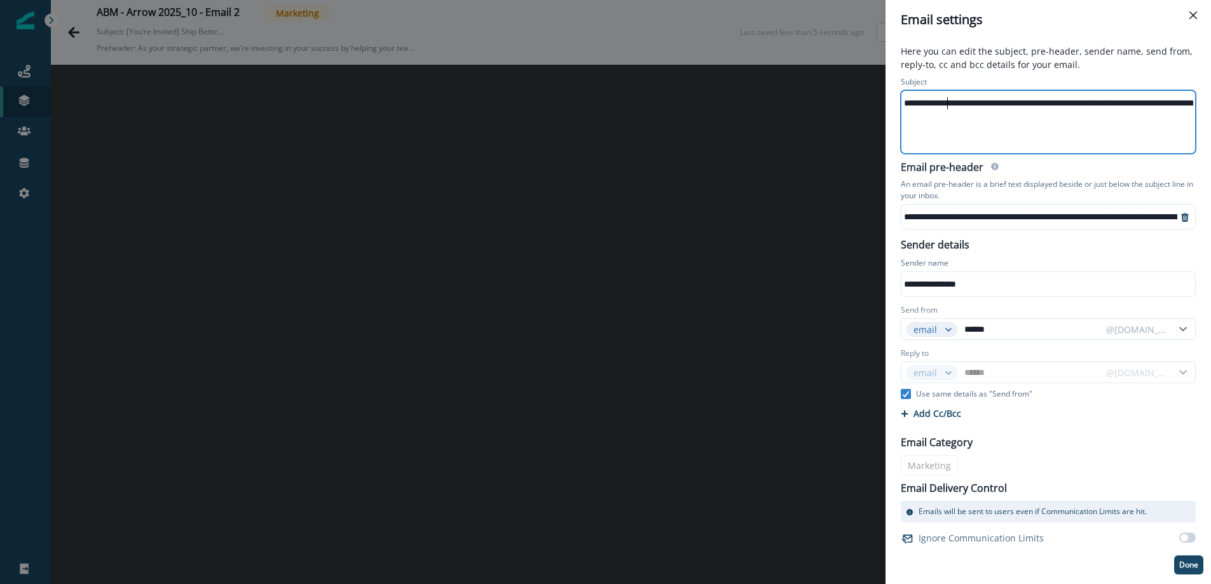
click at [948, 104] on div "**********" at bounding box center [1089, 102] width 377 height 19
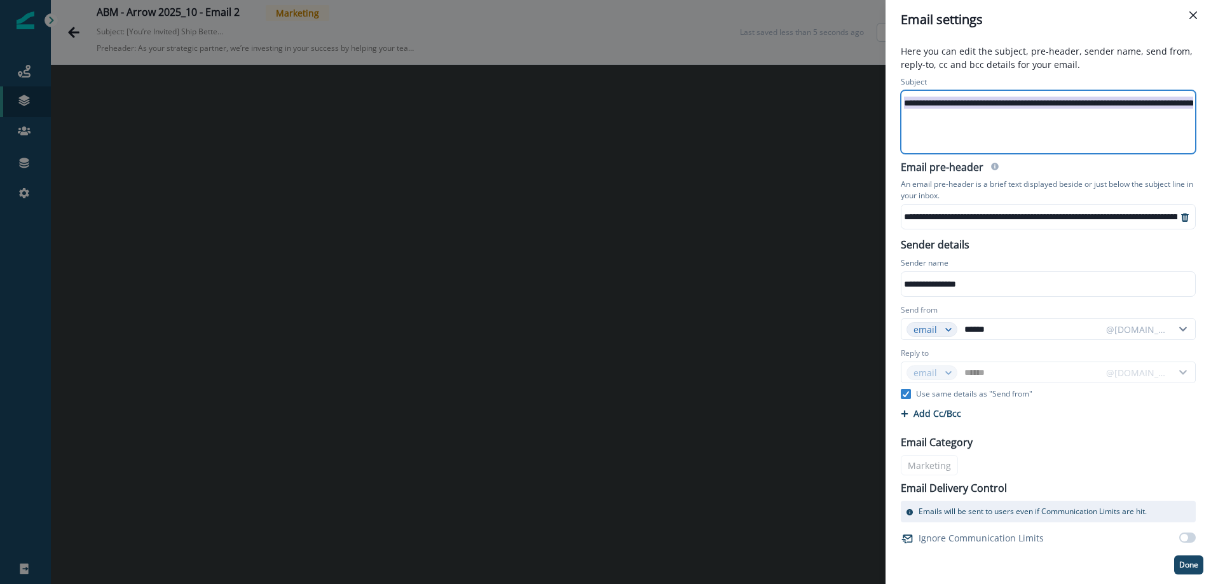
scroll to position [0, 85]
click at [948, 104] on div "**********" at bounding box center [1004, 102] width 377 height 19
drag, startPoint x: 1015, startPoint y: 104, endPoint x: 785, endPoint y: 102, distance: 230.0
click at [785, 102] on div "**********" at bounding box center [605, 292] width 1211 height 584
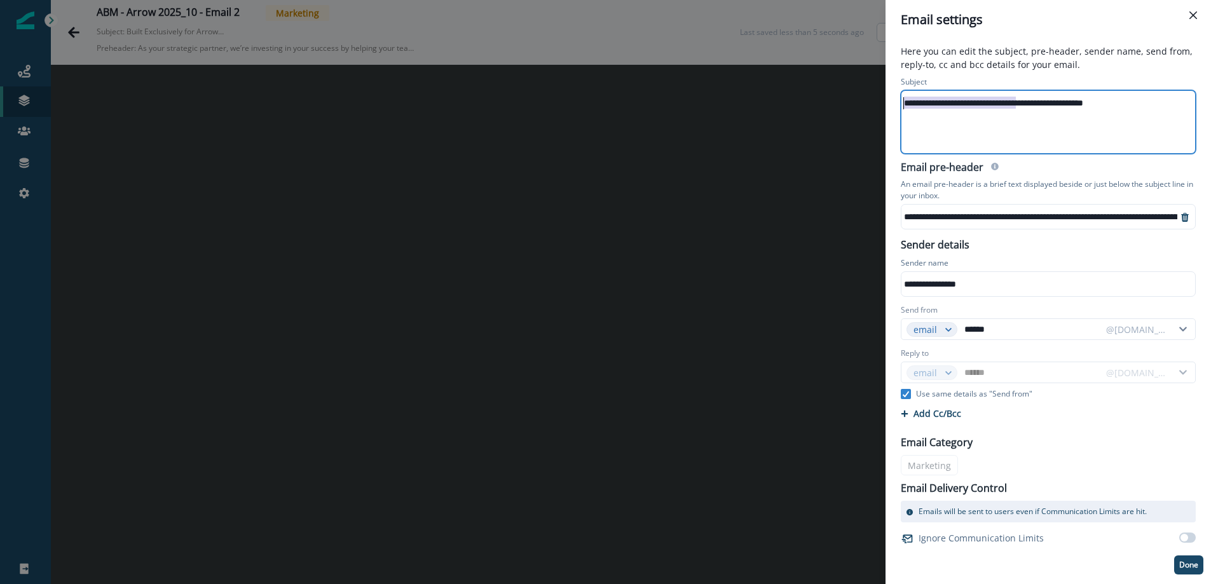
click at [1048, 122] on div "**********" at bounding box center [1047, 122] width 292 height 62
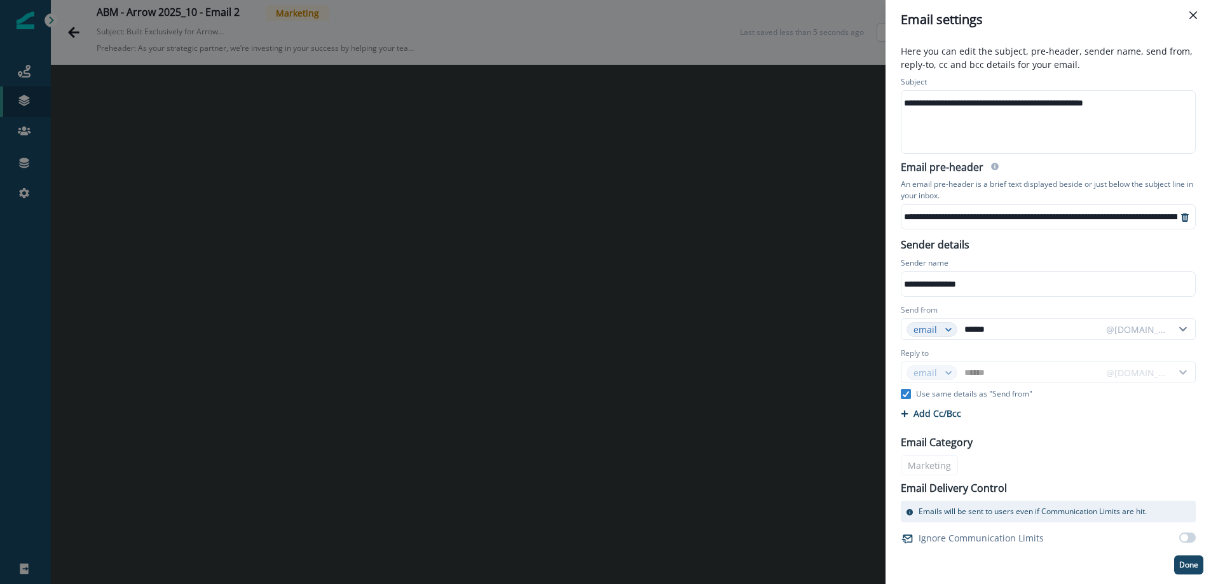
click at [1186, 562] on p "Done" at bounding box center [1188, 564] width 19 height 9
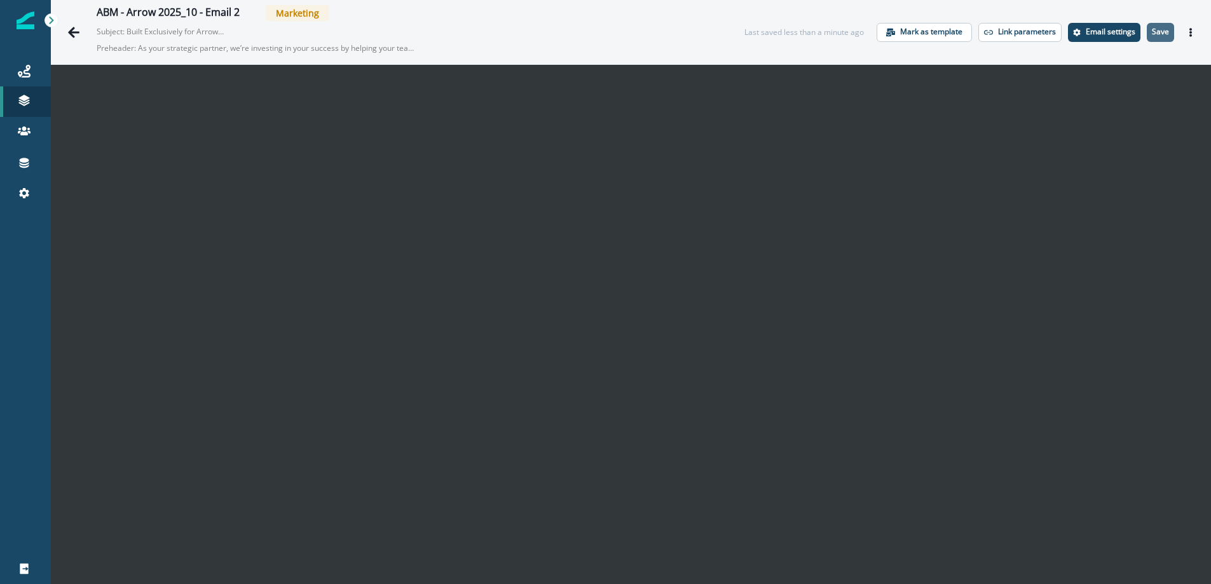
click at [1164, 32] on p "Save" at bounding box center [1159, 31] width 17 height 9
click at [1192, 30] on icon "Actions" at bounding box center [1190, 32] width 9 height 9
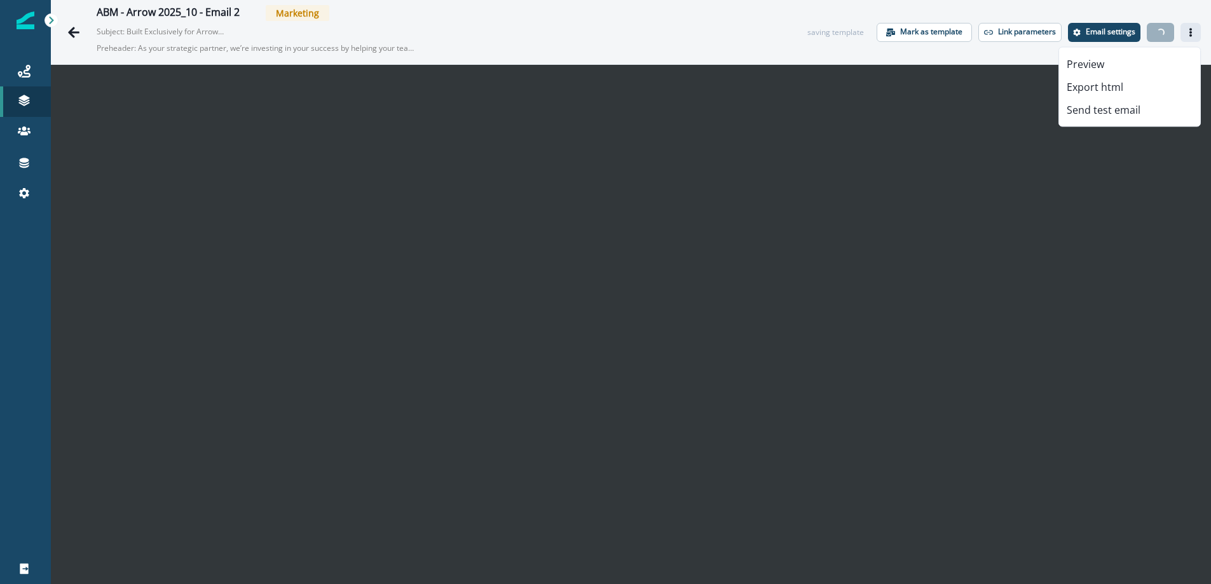
click at [1193, 30] on icon "Actions" at bounding box center [1190, 32] width 9 height 9
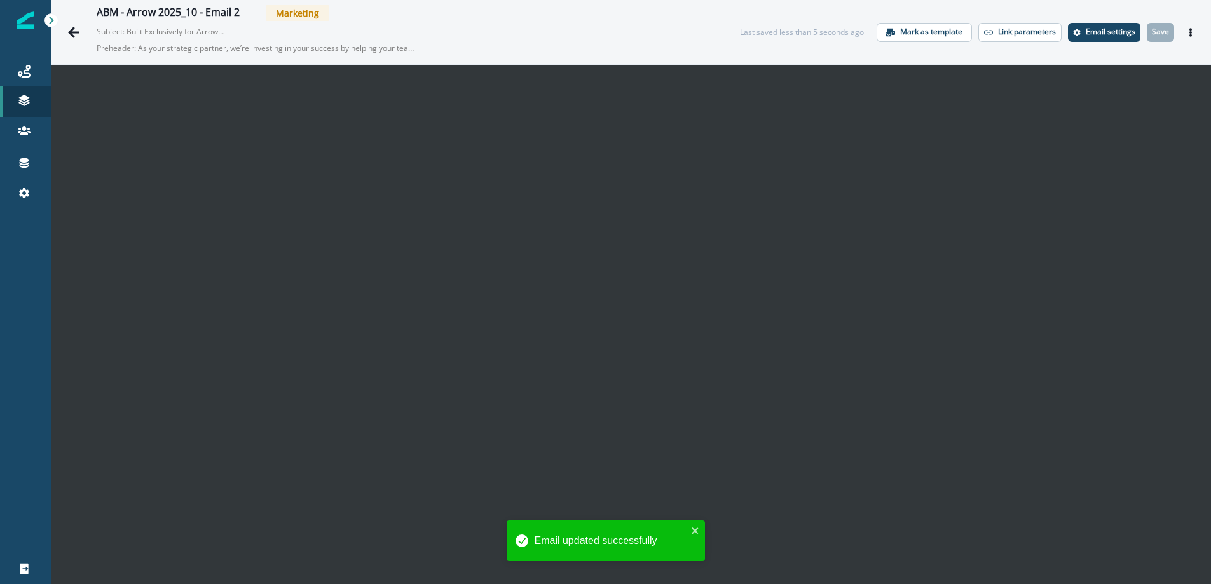
click at [1193, 30] on icon "Actions" at bounding box center [1190, 32] width 9 height 9
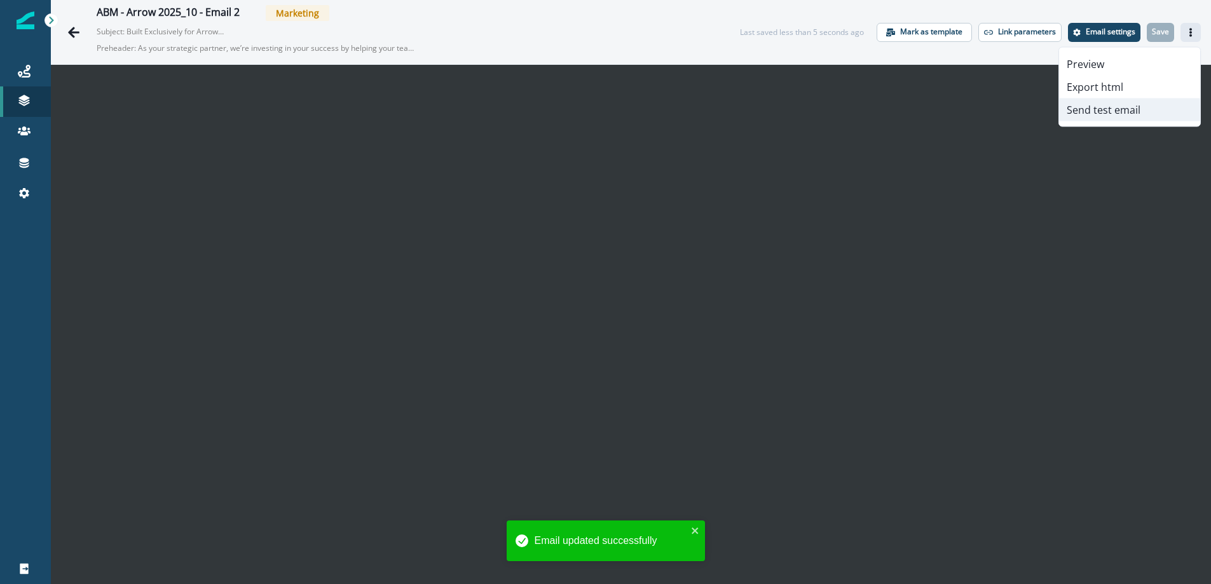
click at [1122, 107] on button "Send test email" at bounding box center [1129, 109] width 141 height 23
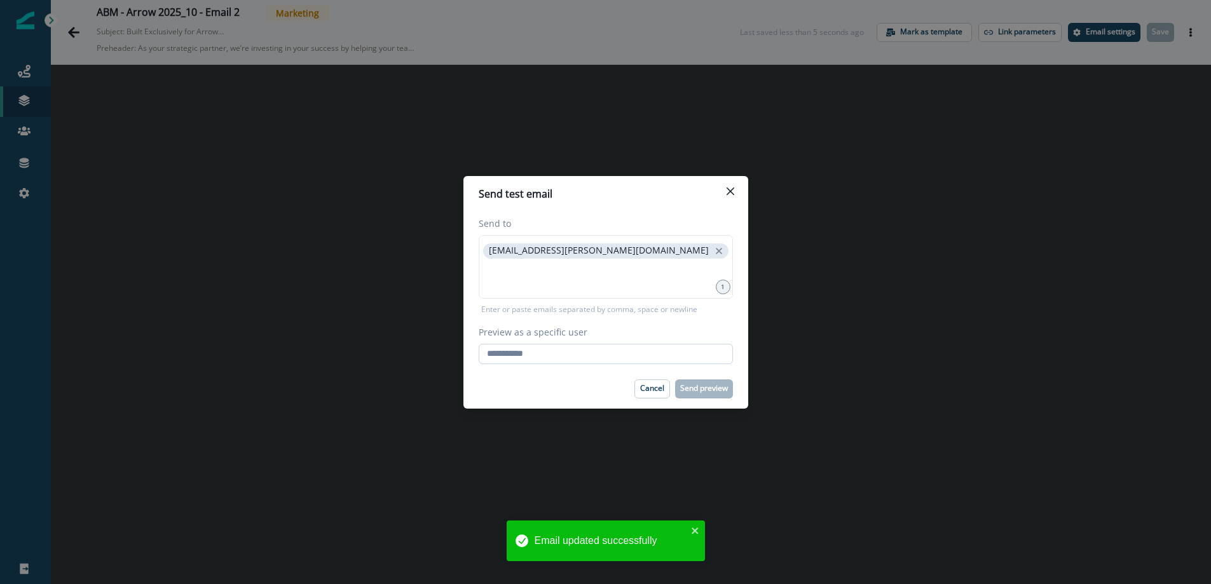
click at [559, 346] on input "Preview as a specific user" at bounding box center [605, 354] width 254 height 20
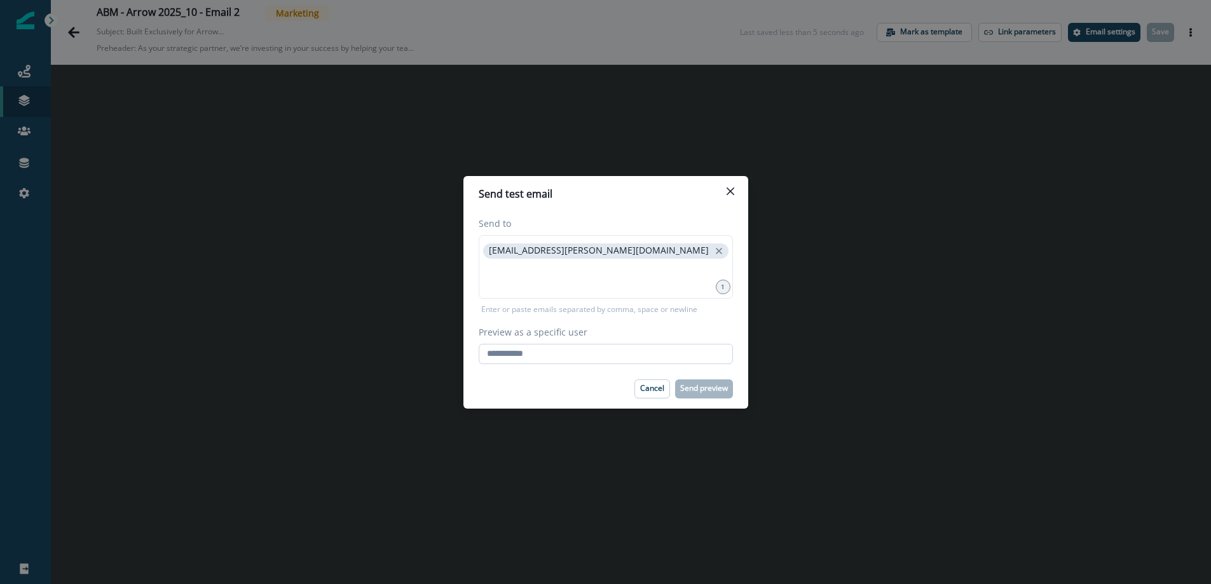
click at [555, 355] on input "Preview as a specific user" at bounding box center [605, 354] width 254 height 20
type input "**********"
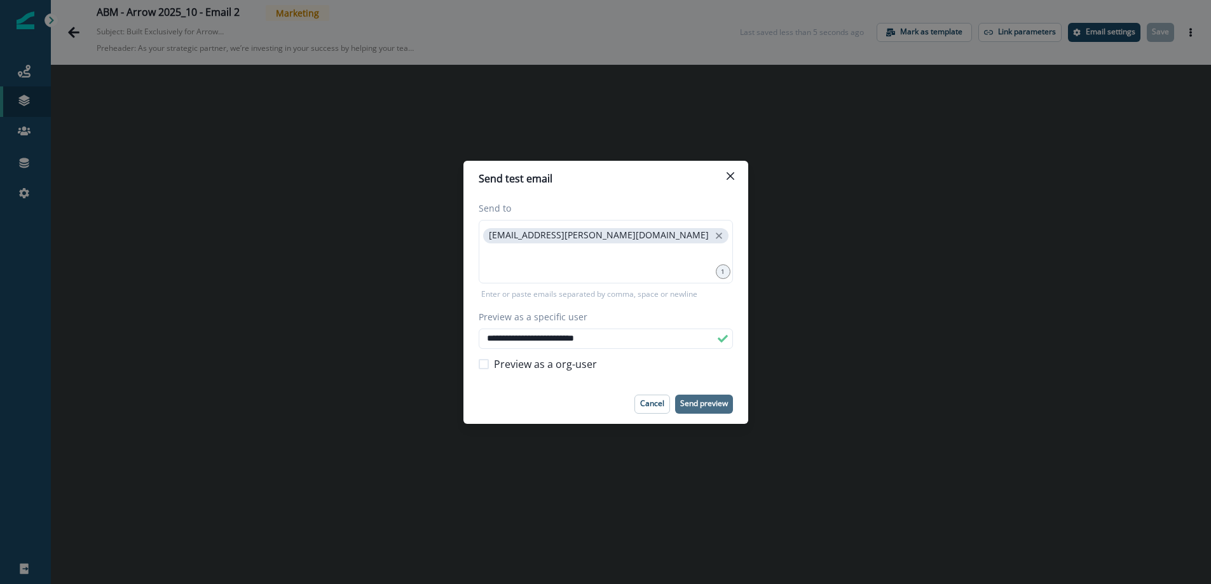
click at [698, 404] on p "Send preview" at bounding box center [704, 403] width 48 height 9
click at [713, 234] on icon "close" at bounding box center [718, 235] width 11 height 11
click at [694, 408] on p "Send preview" at bounding box center [704, 403] width 48 height 9
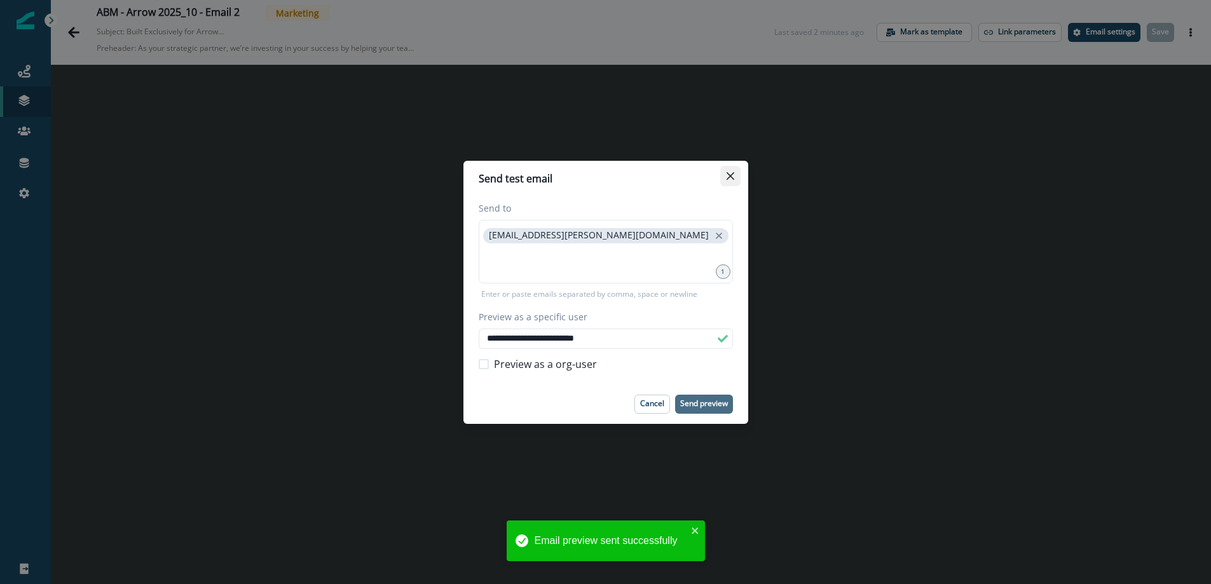
click at [730, 172] on icon "Close" at bounding box center [730, 176] width 8 height 8
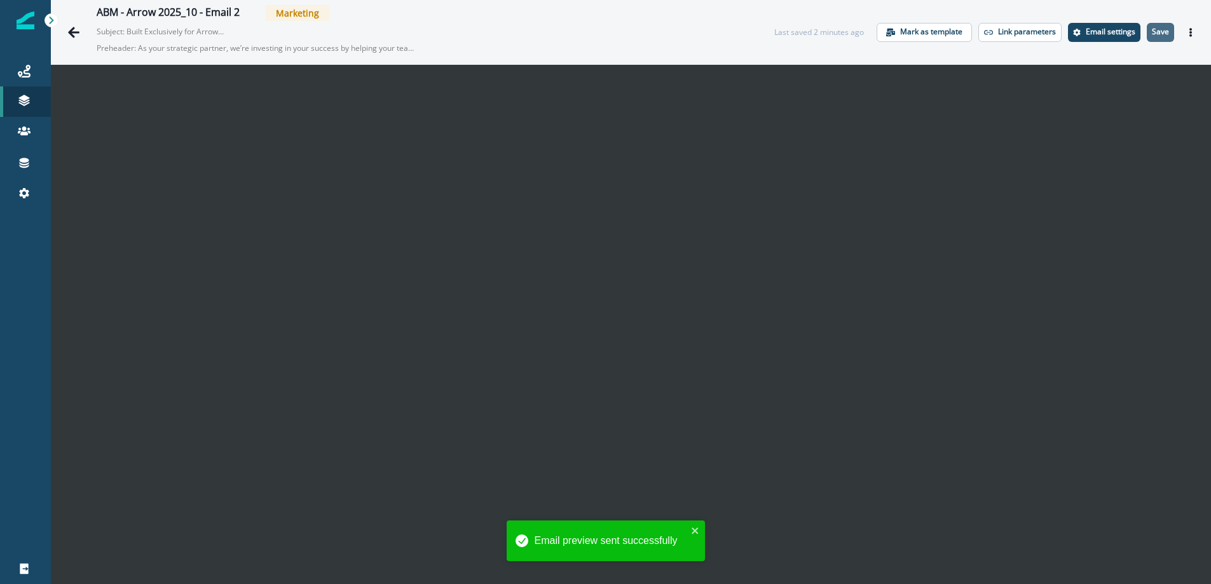
click at [1158, 32] on p "Save" at bounding box center [1159, 31] width 17 height 9
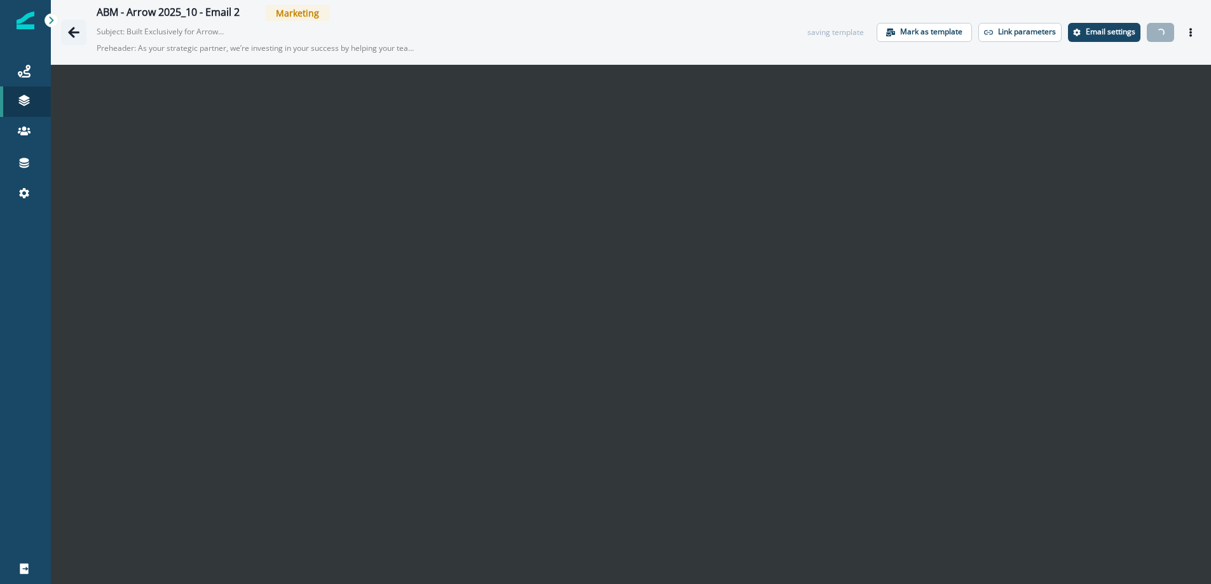
click at [72, 29] on icon "Go back" at bounding box center [73, 32] width 11 height 11
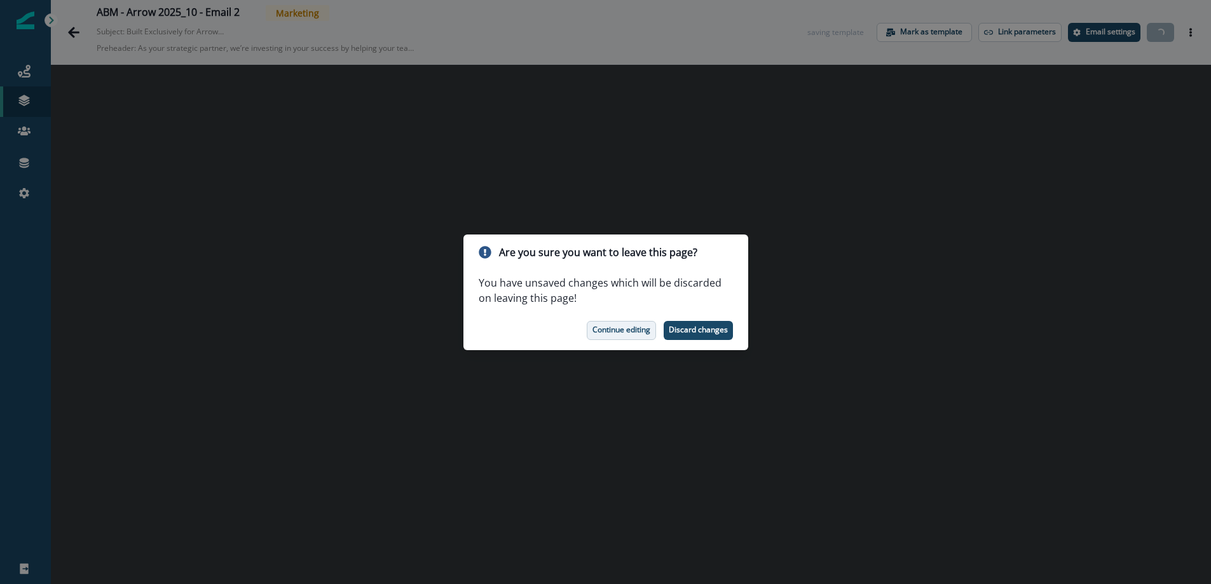
click at [620, 331] on p "Continue editing" at bounding box center [621, 329] width 58 height 9
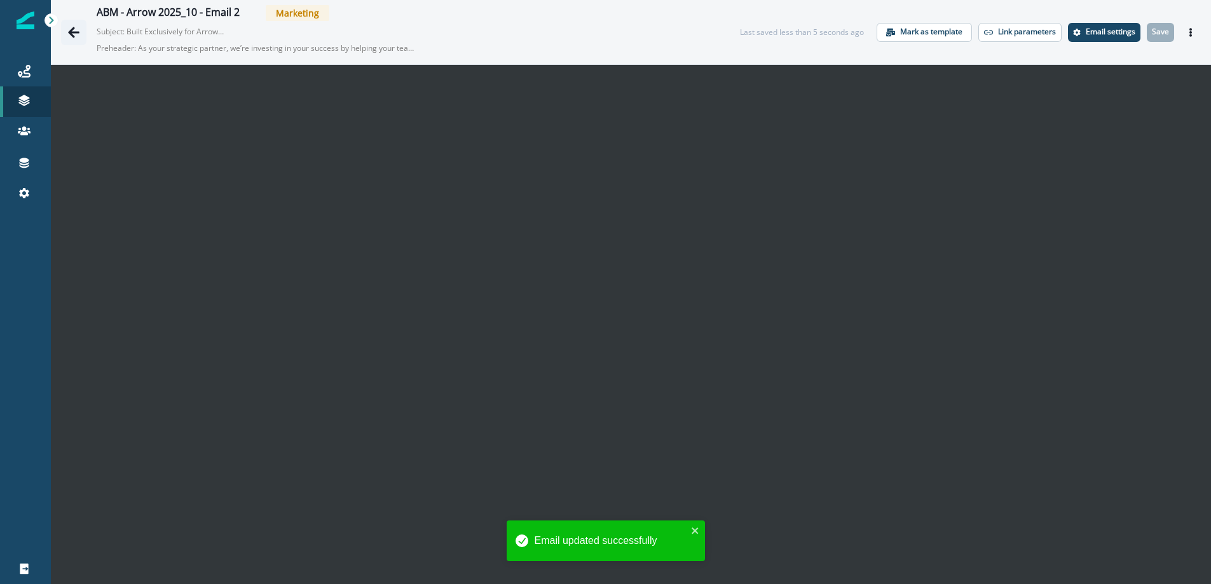
click at [67, 30] on icon "Go back" at bounding box center [73, 32] width 13 height 13
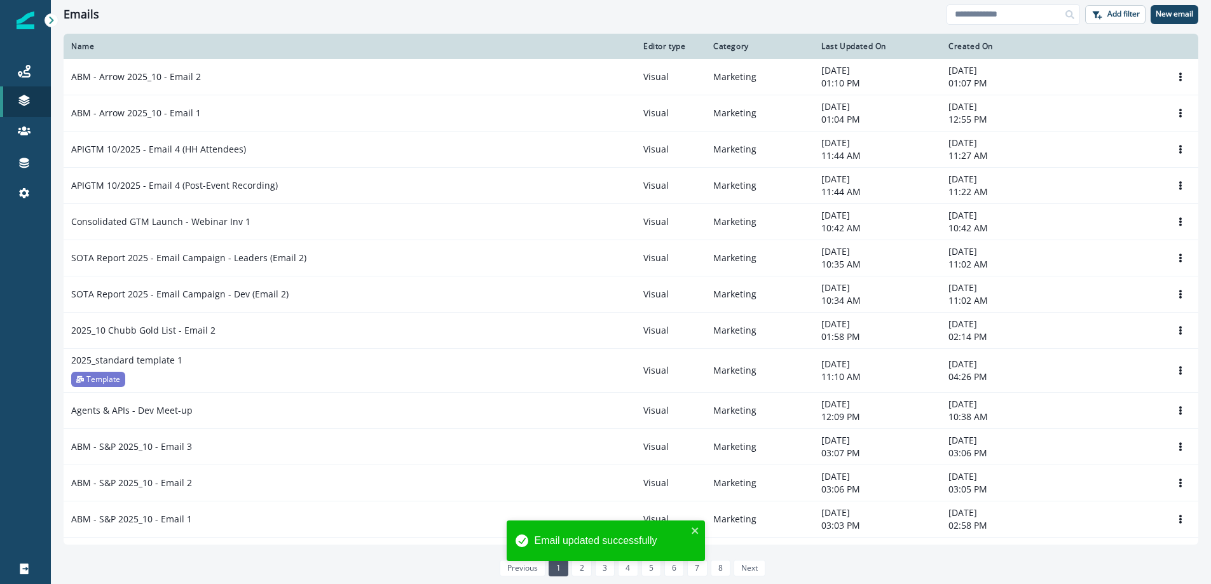
click at [183, 112] on p "ABM - Arrow 2025_10 - Email 1" at bounding box center [136, 113] width 130 height 13
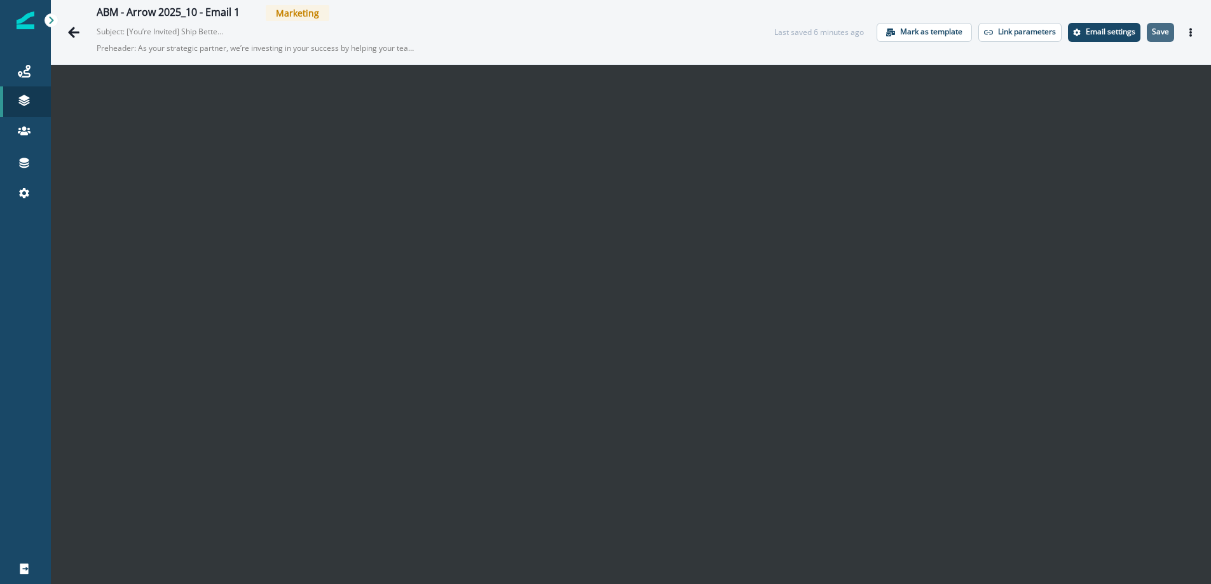
click at [1155, 27] on p "Save" at bounding box center [1159, 31] width 17 height 9
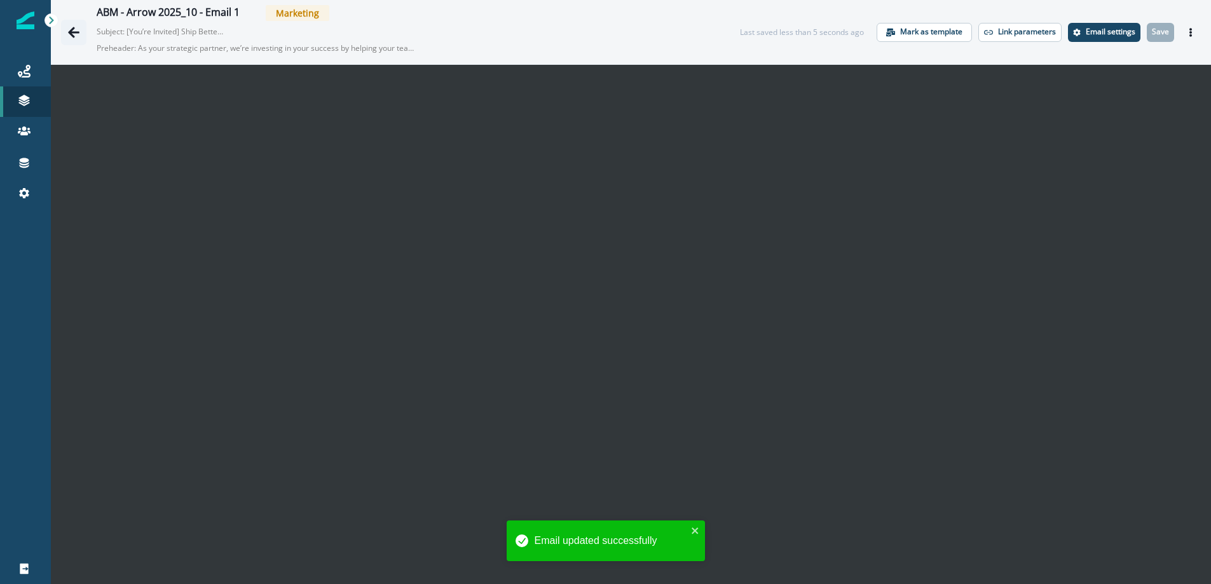
click at [72, 31] on icon "Go back" at bounding box center [73, 32] width 13 height 13
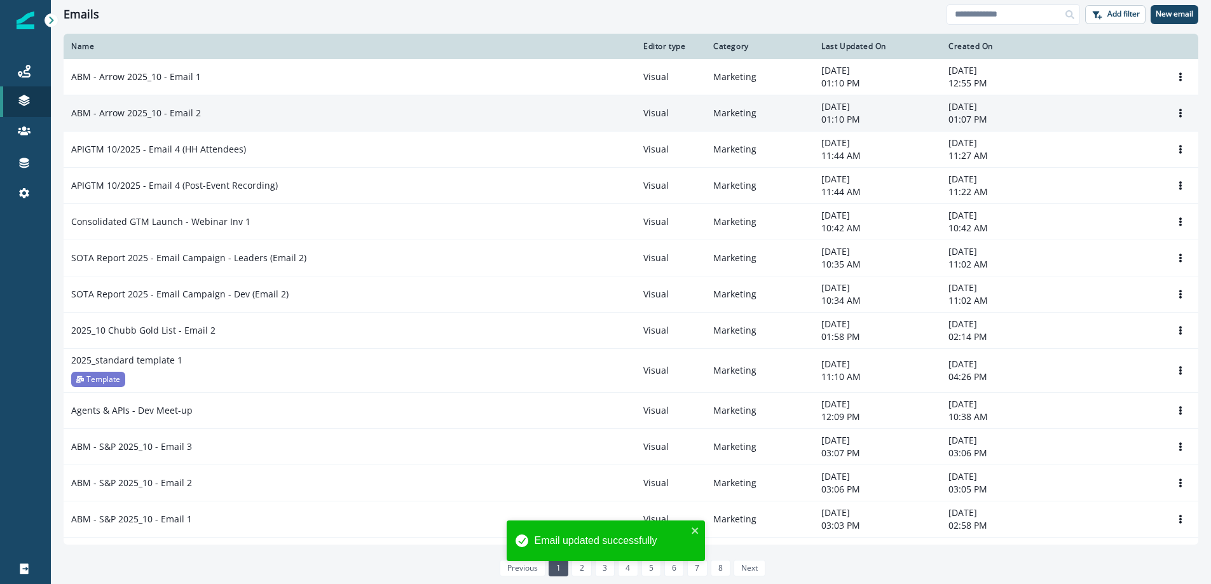
click at [165, 114] on p "ABM - Arrow 2025_10 - Email 2" at bounding box center [136, 113] width 130 height 13
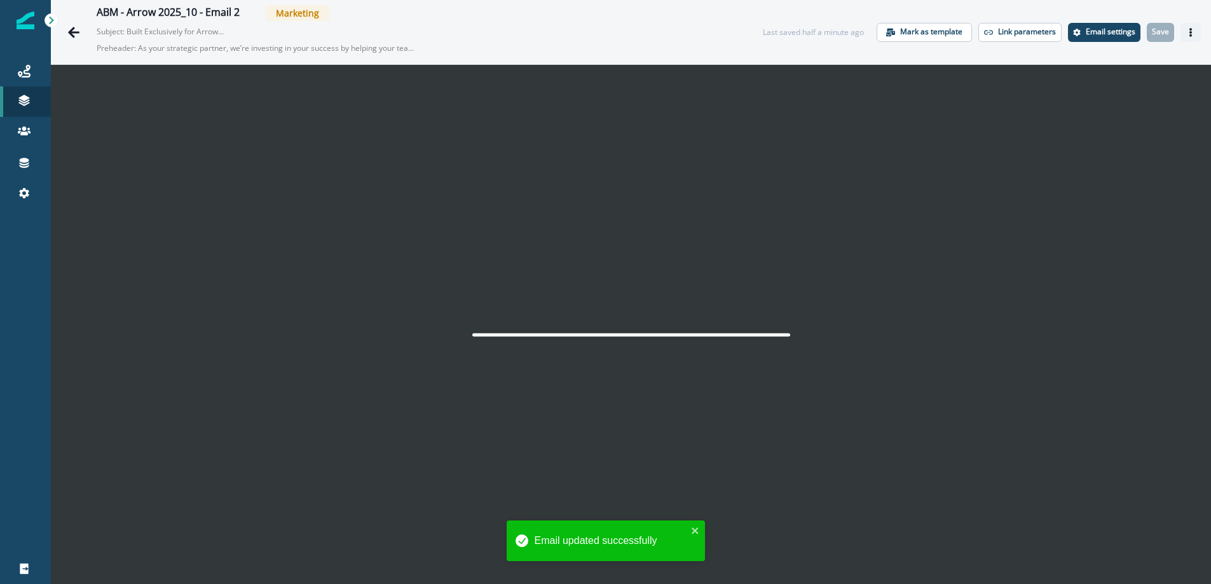
click at [1190, 30] on icon "Actions" at bounding box center [1190, 32] width 9 height 9
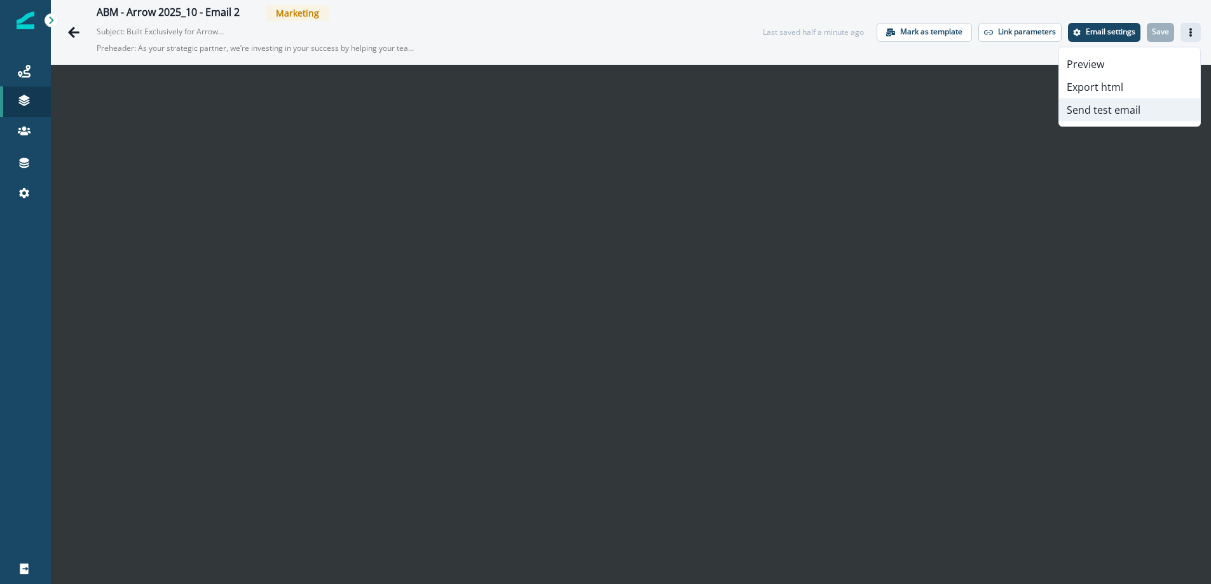
click at [1104, 103] on button "Send test email" at bounding box center [1129, 109] width 141 height 23
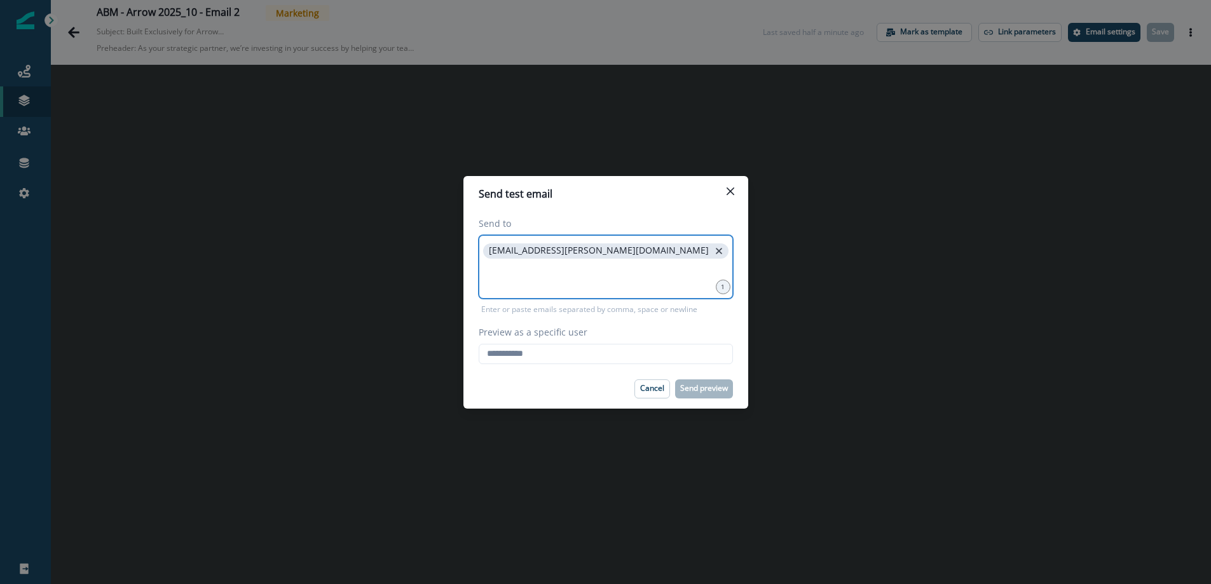
click at [716, 250] on icon "close" at bounding box center [719, 251] width 6 height 6
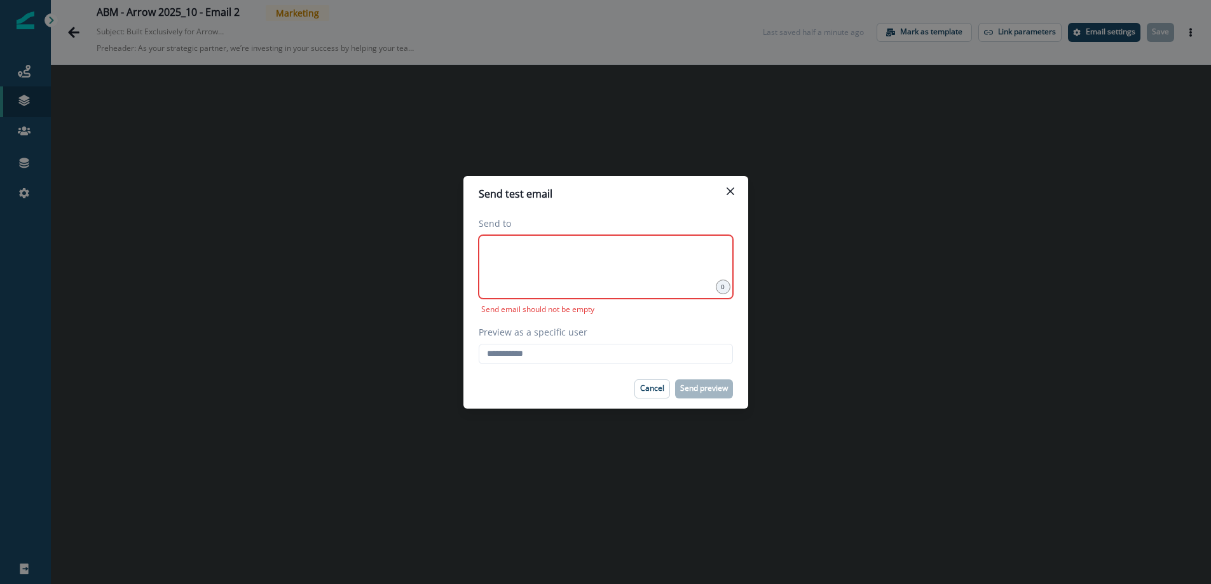
click at [545, 266] on div at bounding box center [605, 267] width 254 height 64
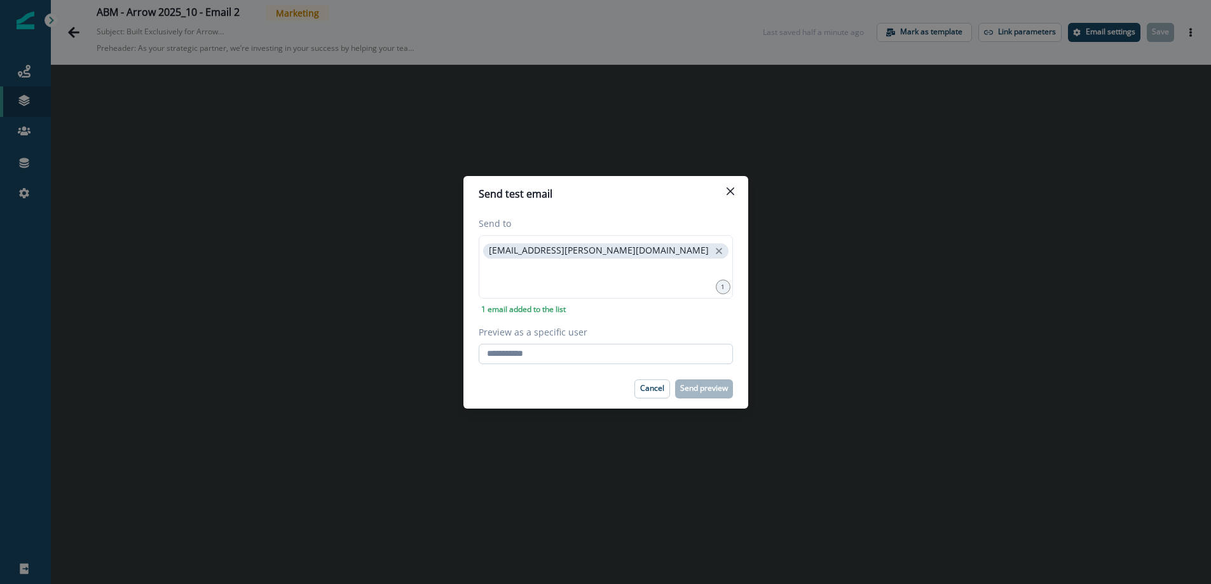
click at [524, 350] on input "Preview as a specific user" at bounding box center [605, 354] width 254 height 20
click at [522, 351] on input "Preview as a specific user" at bounding box center [605, 354] width 254 height 20
type input "**********"
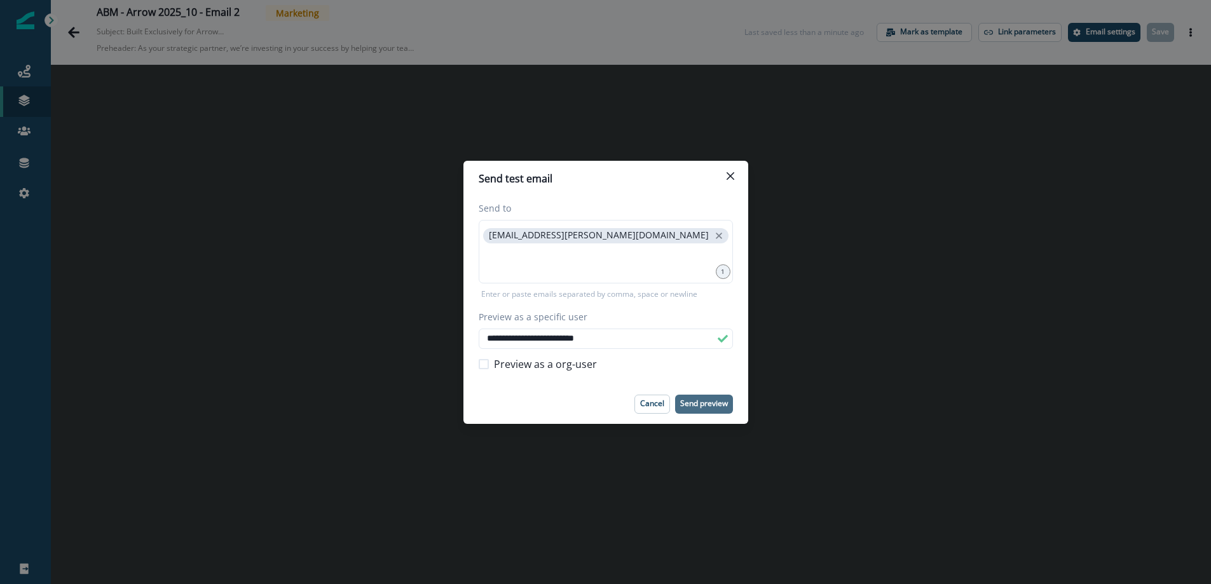
click at [717, 405] on p "Send preview" at bounding box center [704, 403] width 48 height 9
click at [713, 236] on icon "close" at bounding box center [718, 235] width 11 height 11
click at [556, 337] on input "**********" at bounding box center [605, 339] width 254 height 20
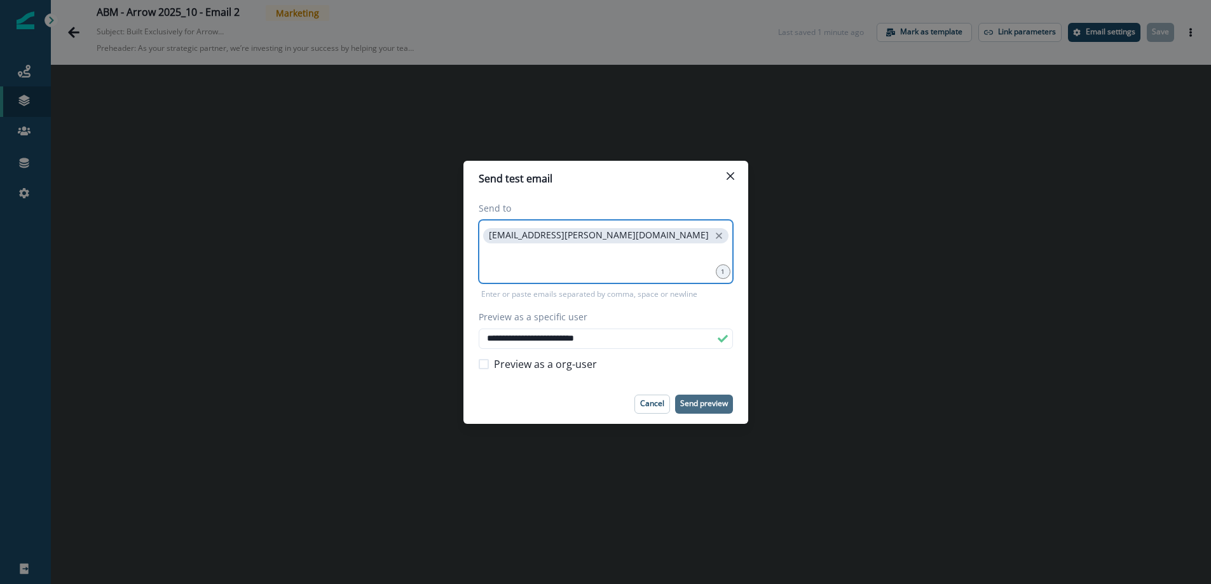
click at [548, 259] on input at bounding box center [605, 261] width 250 height 25
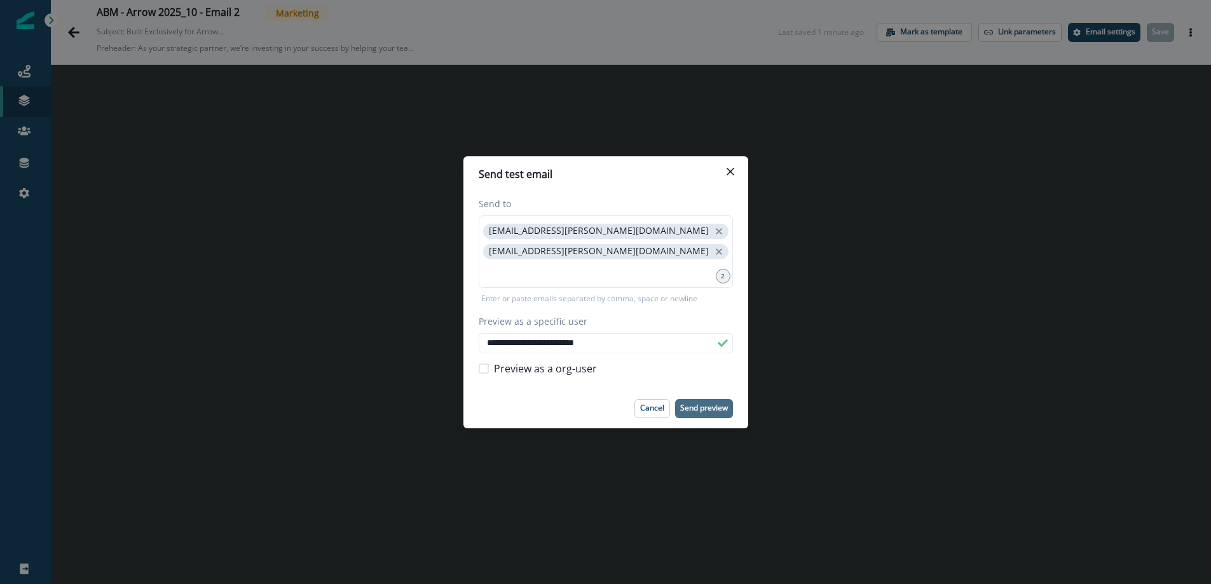
click at [703, 411] on p "Send preview" at bounding box center [704, 408] width 48 height 9
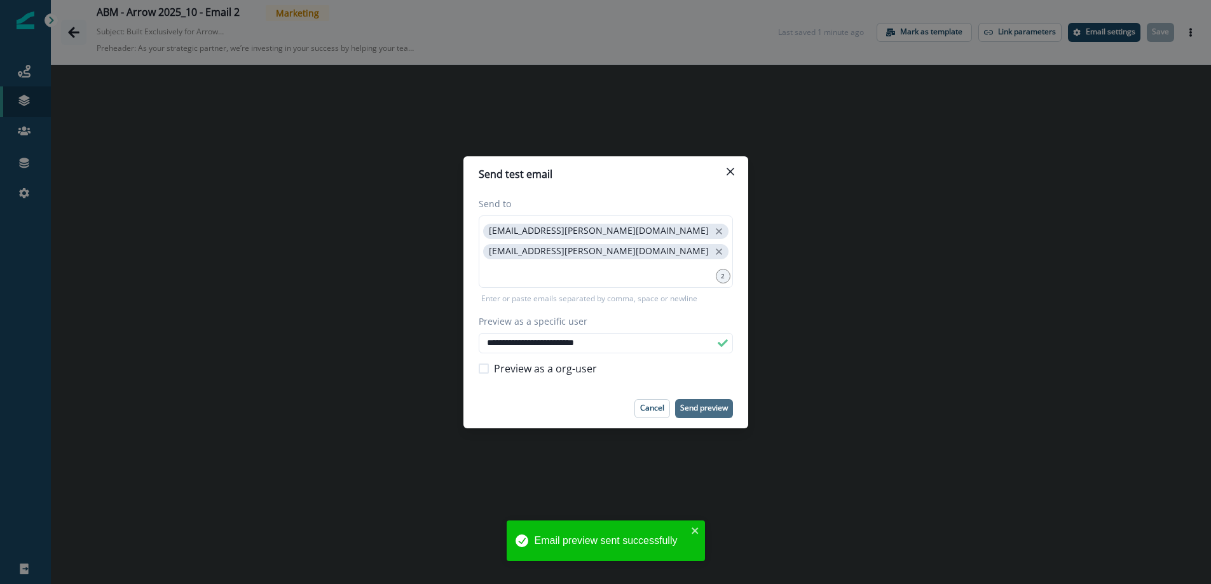
click at [69, 29] on div "**********" at bounding box center [605, 292] width 1211 height 584
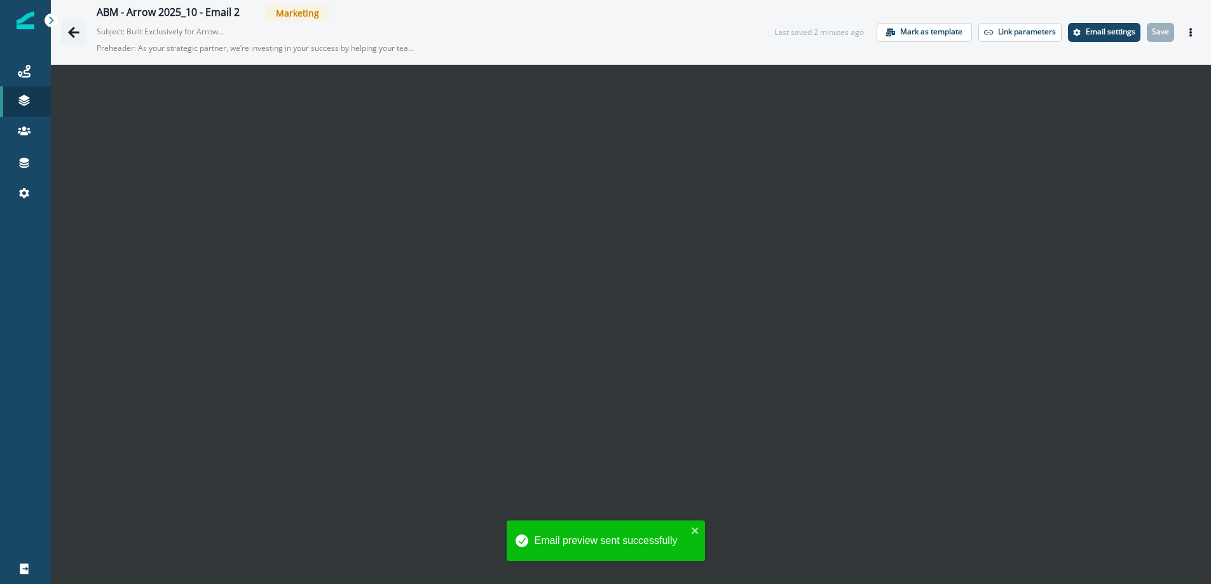
click at [72, 31] on icon "Go back" at bounding box center [73, 32] width 11 height 11
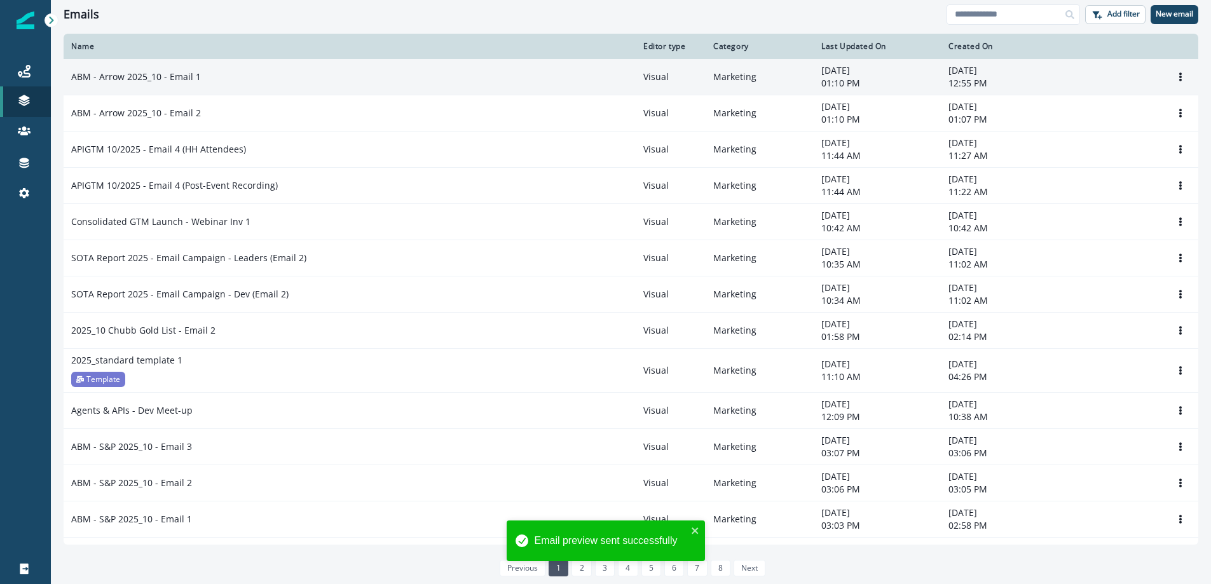
click at [173, 80] on p "ABM - Arrow 2025_10 - Email 1" at bounding box center [136, 77] width 130 height 13
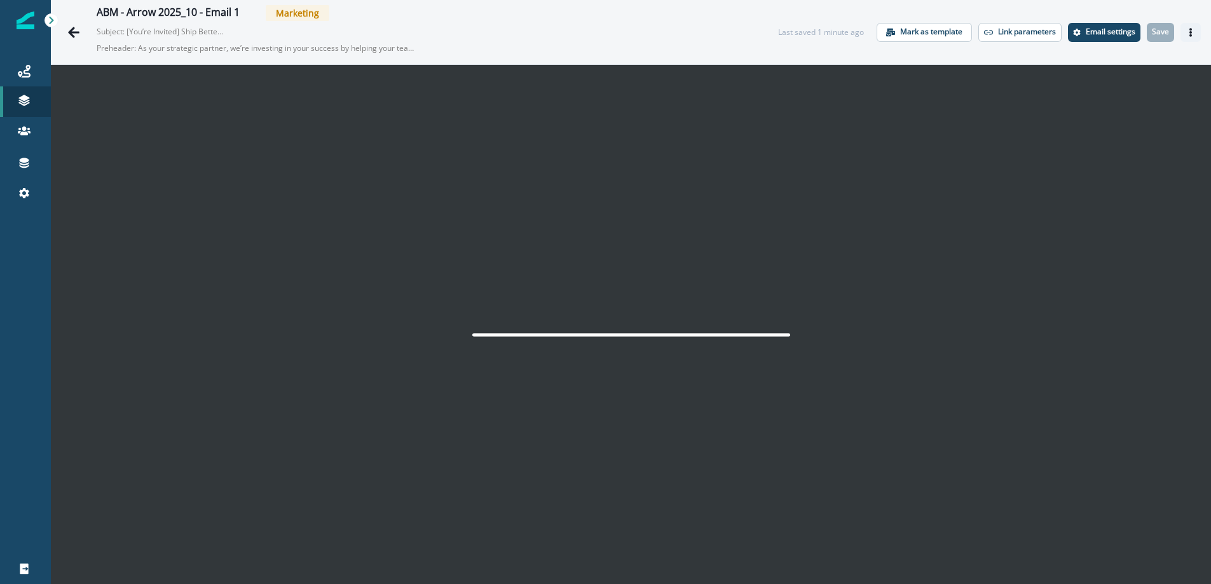
click at [1197, 29] on button "Actions" at bounding box center [1190, 32] width 20 height 19
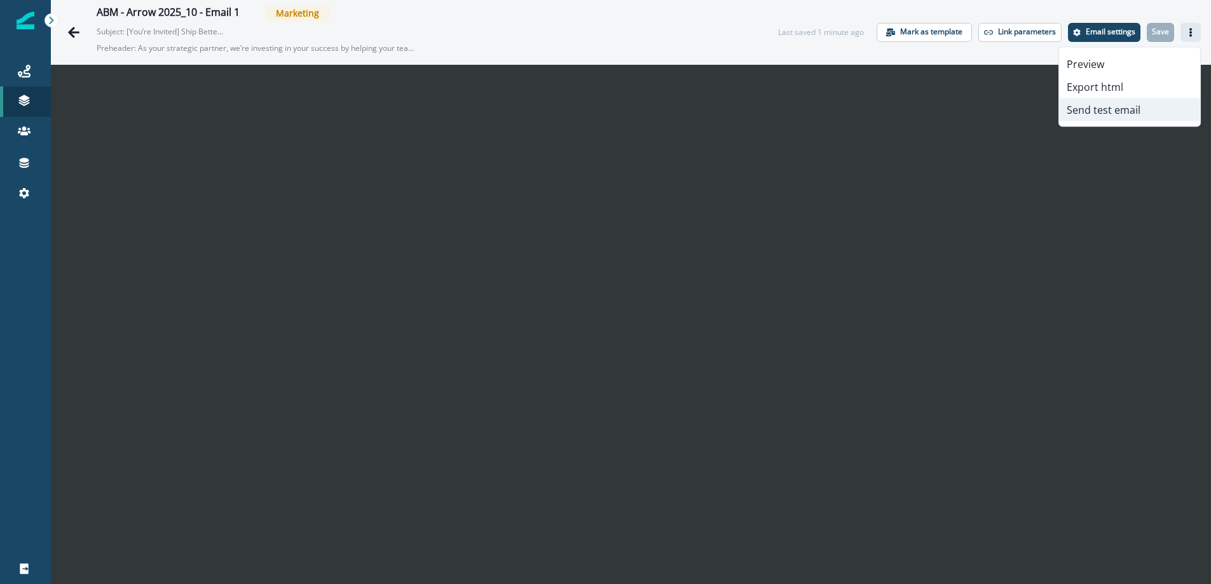
click at [1122, 108] on button "Send test email" at bounding box center [1129, 109] width 141 height 23
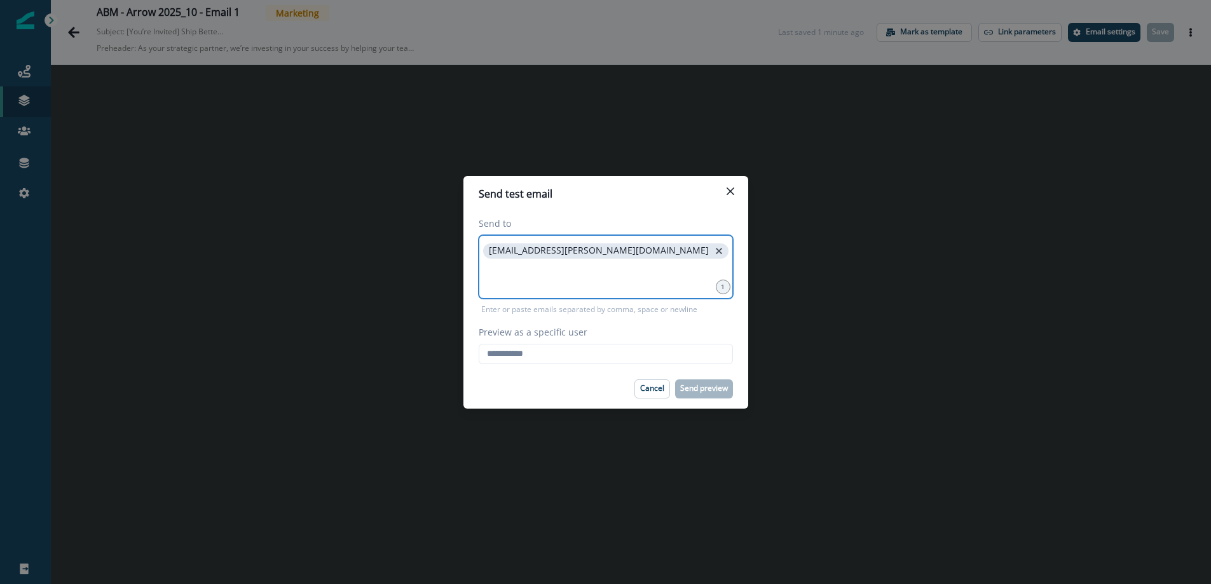
drag, startPoint x: 627, startPoint y: 250, endPoint x: 591, endPoint y: 259, distance: 36.7
click at [713, 250] on icon "close" at bounding box center [718, 250] width 11 height 11
click at [522, 359] on input "Preview as a specific user" at bounding box center [605, 354] width 254 height 20
click at [522, 357] on input "Preview as a specific user" at bounding box center [605, 354] width 254 height 20
type input "**********"
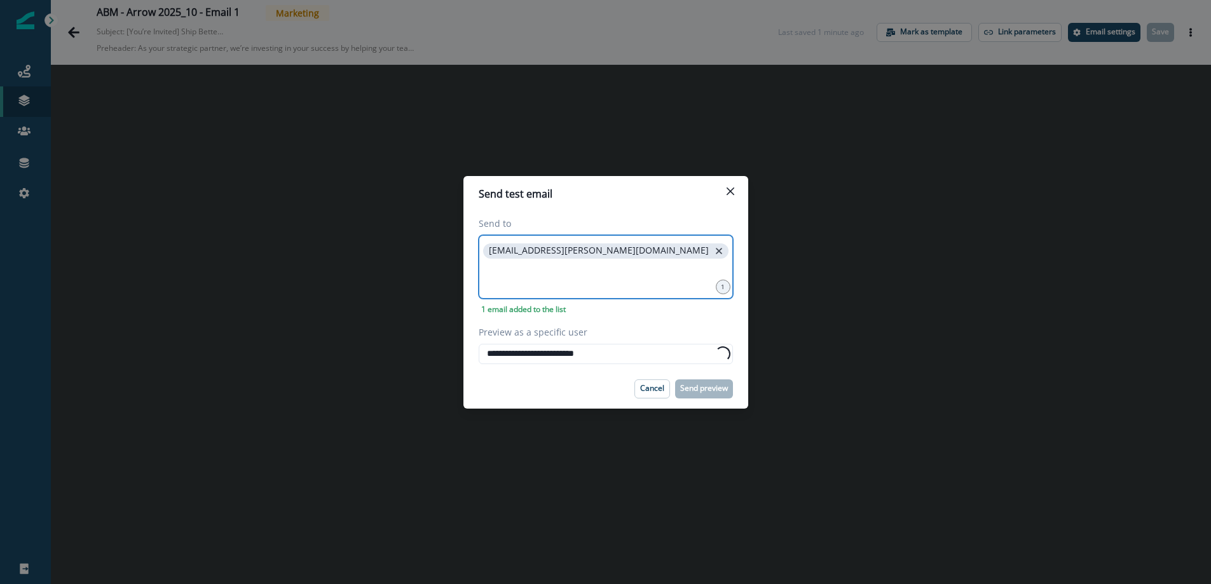
click at [716, 249] on icon "close" at bounding box center [719, 251] width 6 height 6
click at [545, 252] on input at bounding box center [605, 250] width 250 height 25
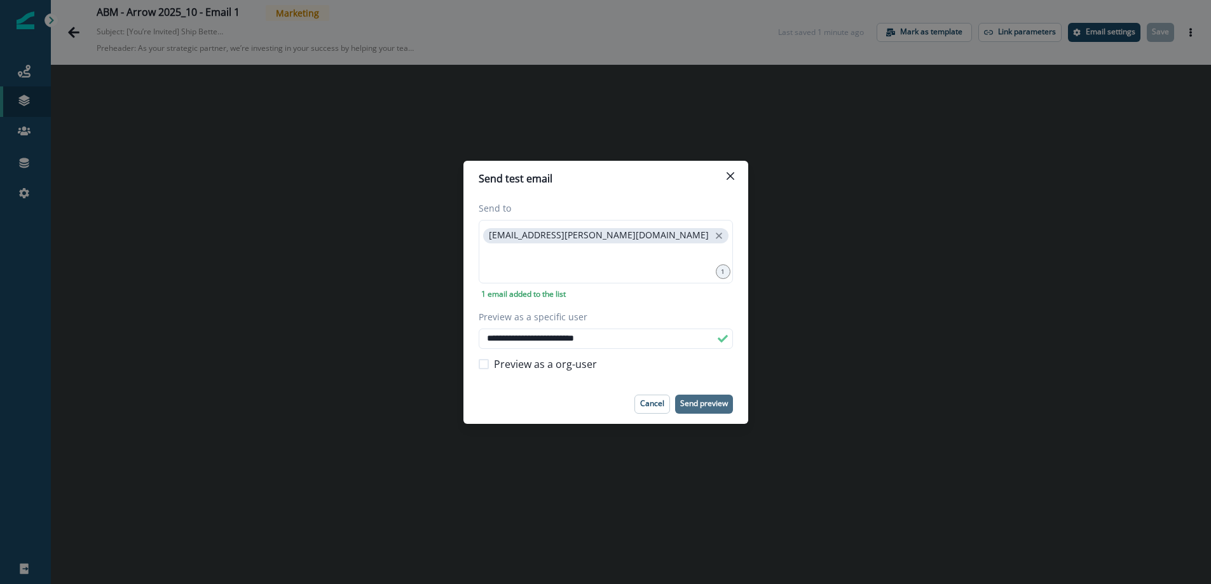
click at [692, 402] on p "Send preview" at bounding box center [704, 403] width 48 height 9
click at [60, 32] on div "**********" at bounding box center [605, 292] width 1211 height 584
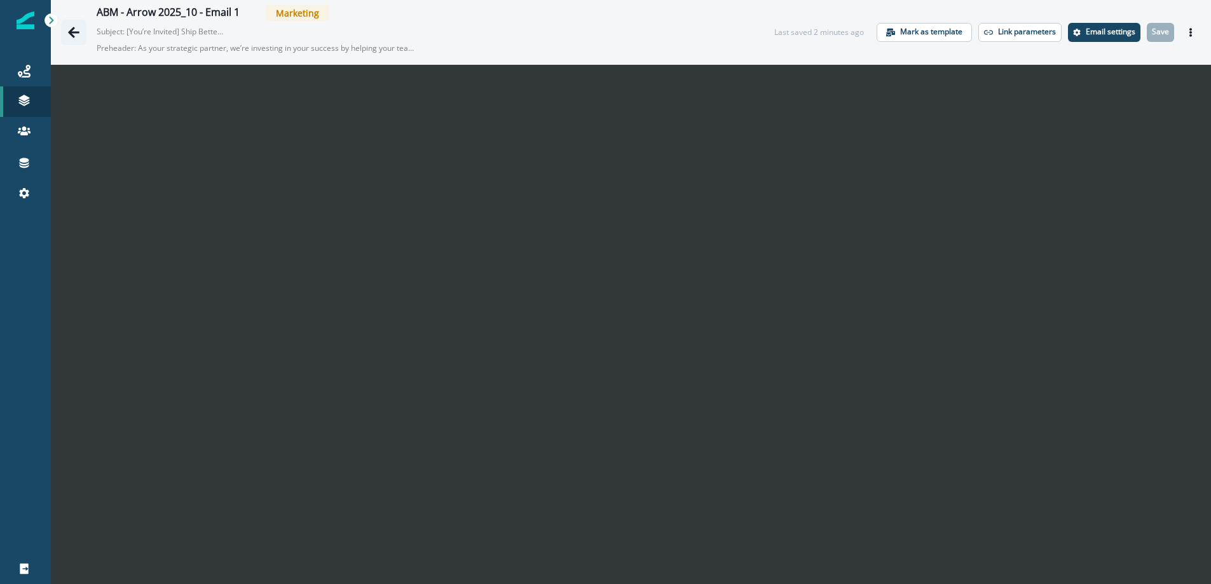
click at [70, 32] on icon "Go back" at bounding box center [73, 32] width 11 height 11
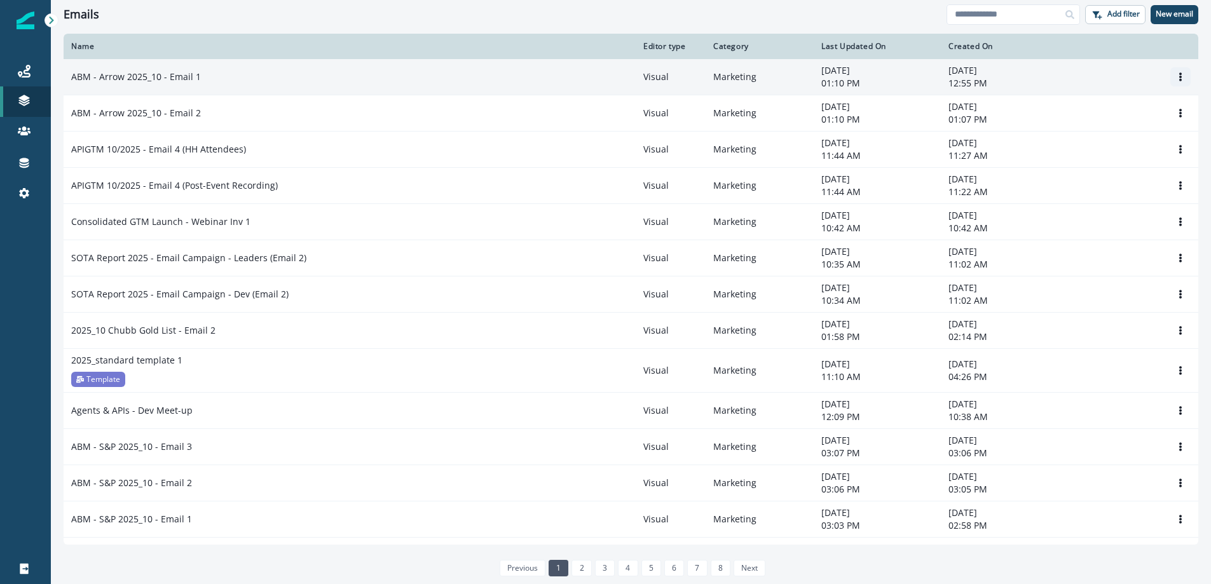
click at [1180, 81] on icon "Options" at bounding box center [1180, 76] width 3 height 9
click at [1087, 103] on button "Clone" at bounding box center [1118, 108] width 141 height 20
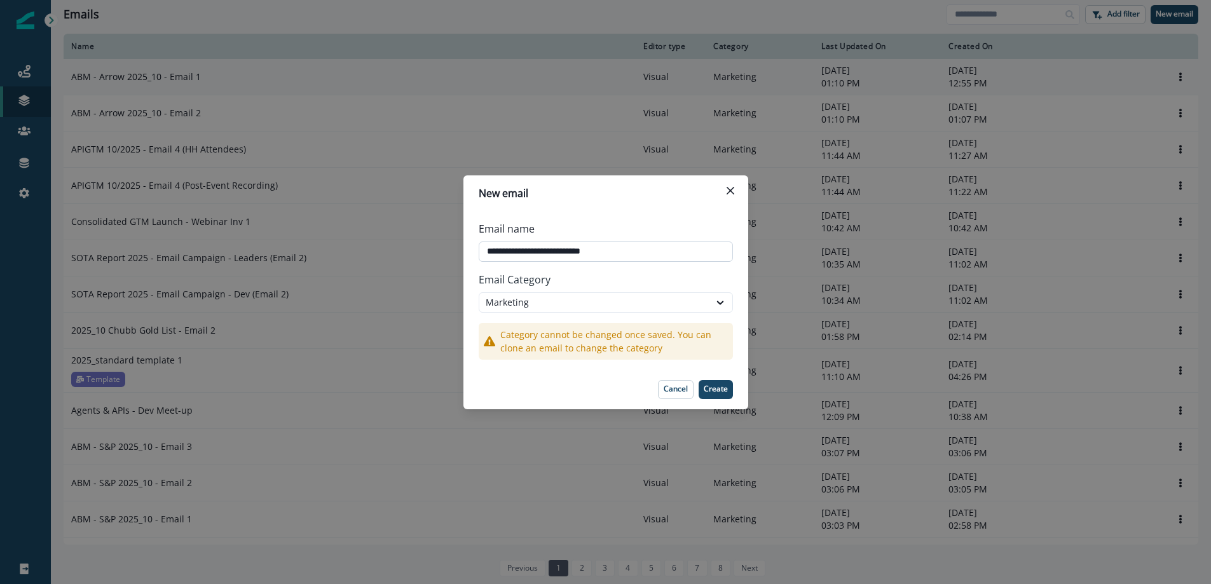
click at [620, 248] on input "**********" at bounding box center [605, 251] width 254 height 20
type input "**********"
click at [719, 388] on p "Create" at bounding box center [715, 388] width 24 height 9
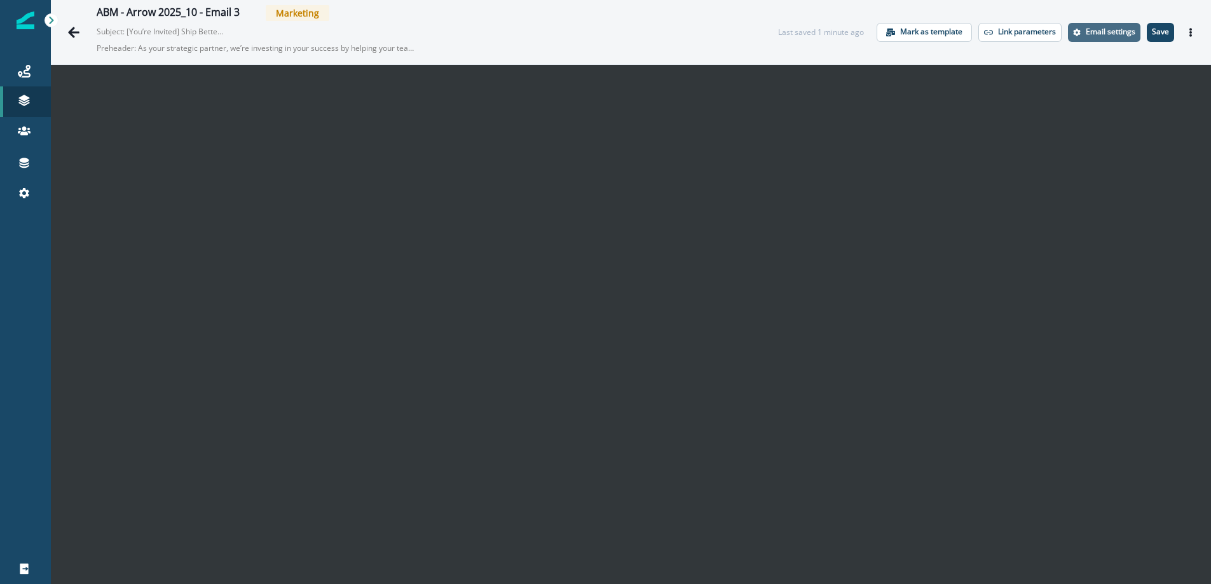
click at [1101, 34] on p "Email settings" at bounding box center [1110, 31] width 50 height 9
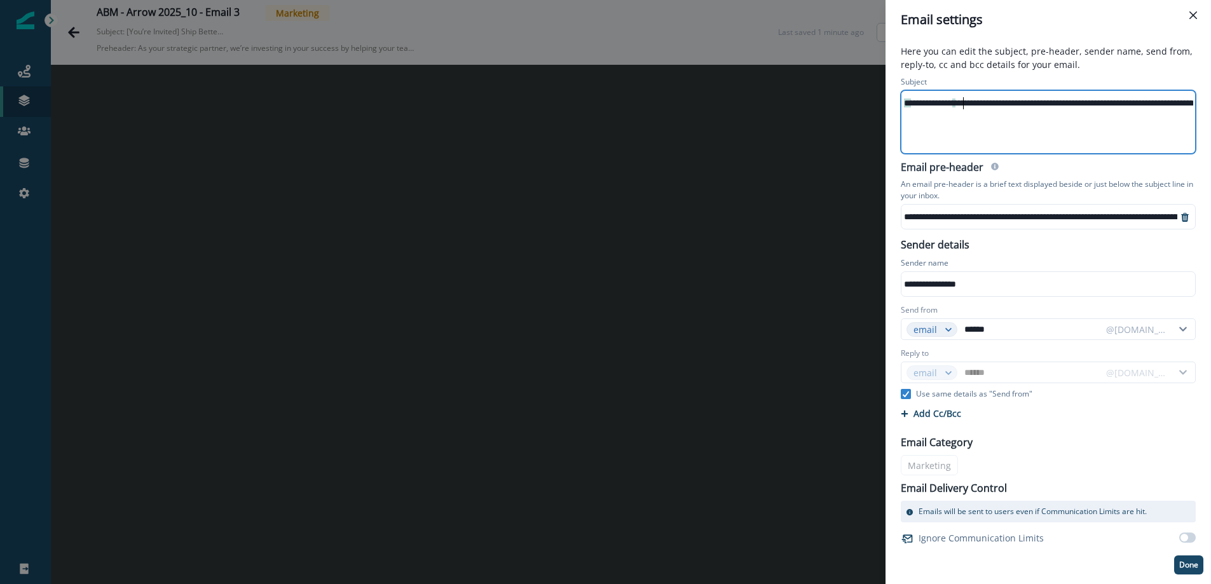
click at [961, 105] on div "**********" at bounding box center [1089, 102] width 377 height 19
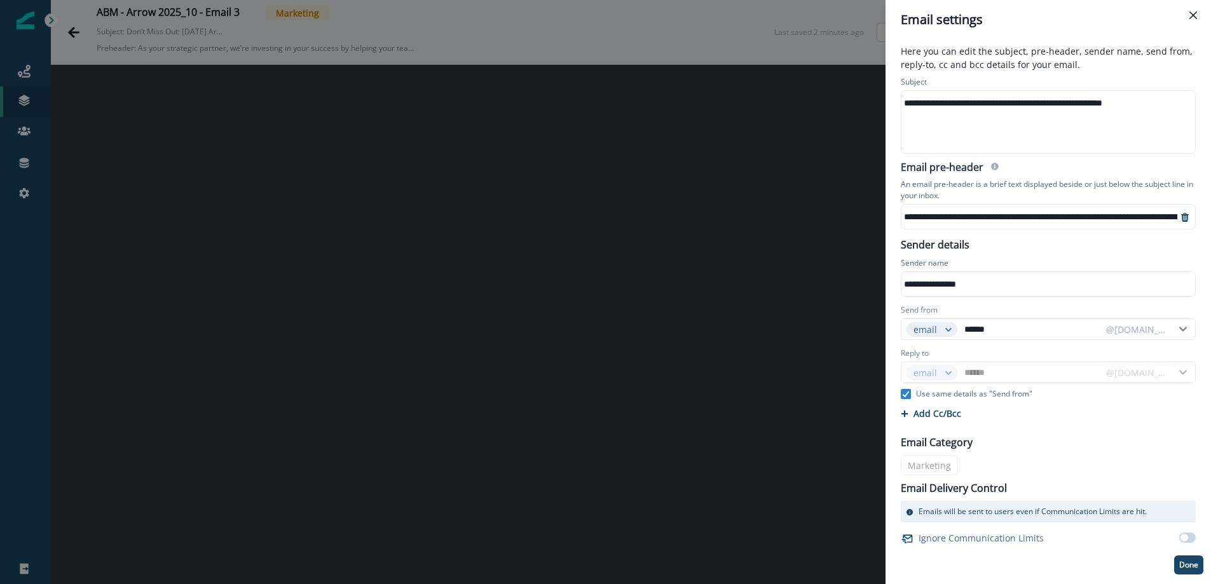
click at [968, 213] on div "**********" at bounding box center [1124, 216] width 447 height 19
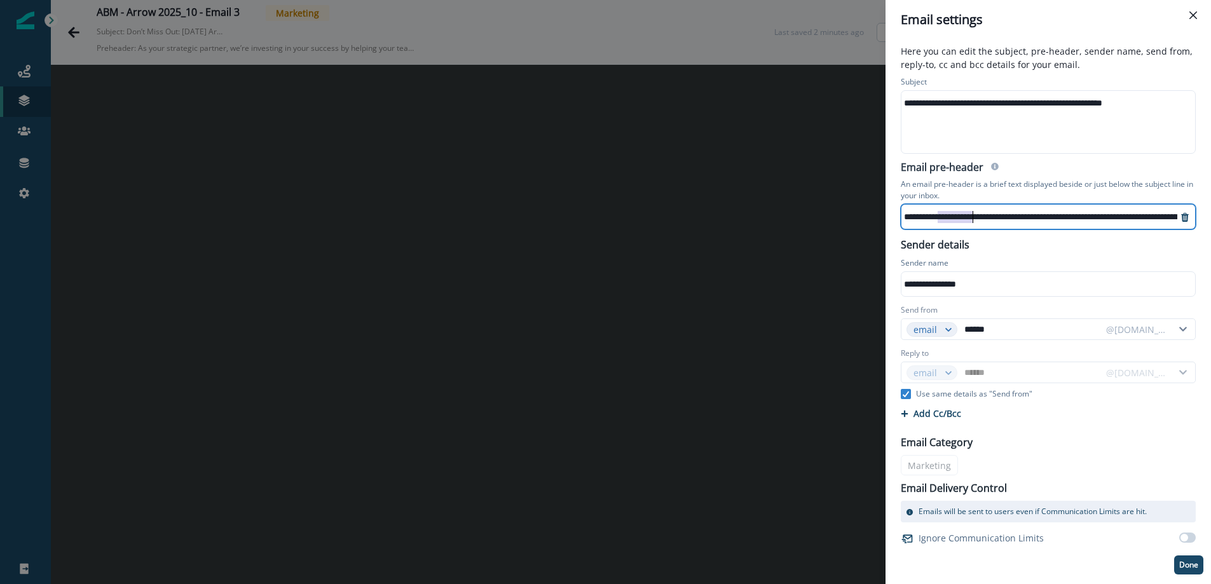
click at [968, 213] on div "**********" at bounding box center [1124, 216] width 447 height 19
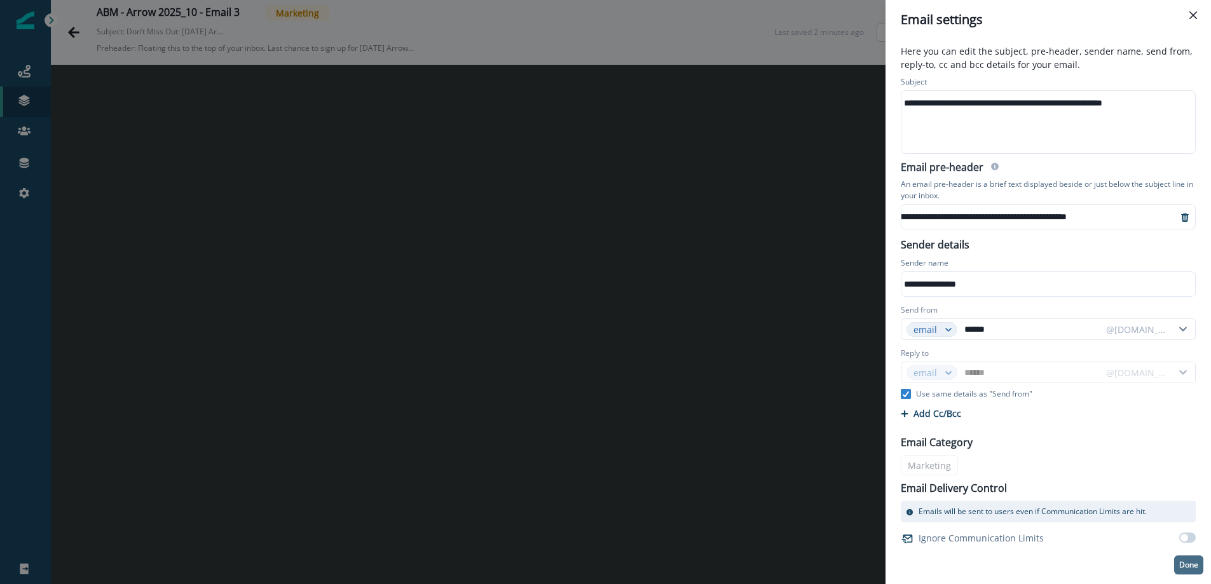
click at [1192, 568] on p "Done" at bounding box center [1188, 564] width 19 height 9
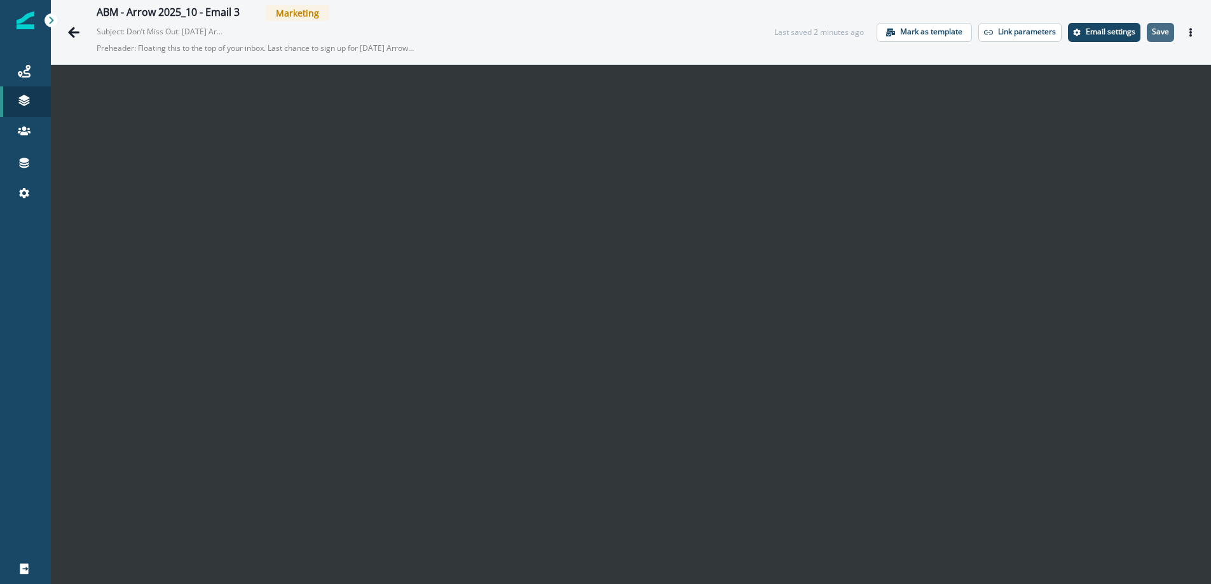
click at [1156, 31] on p "Save" at bounding box center [1159, 31] width 17 height 9
click at [1187, 31] on icon "Actions" at bounding box center [1190, 32] width 9 height 9
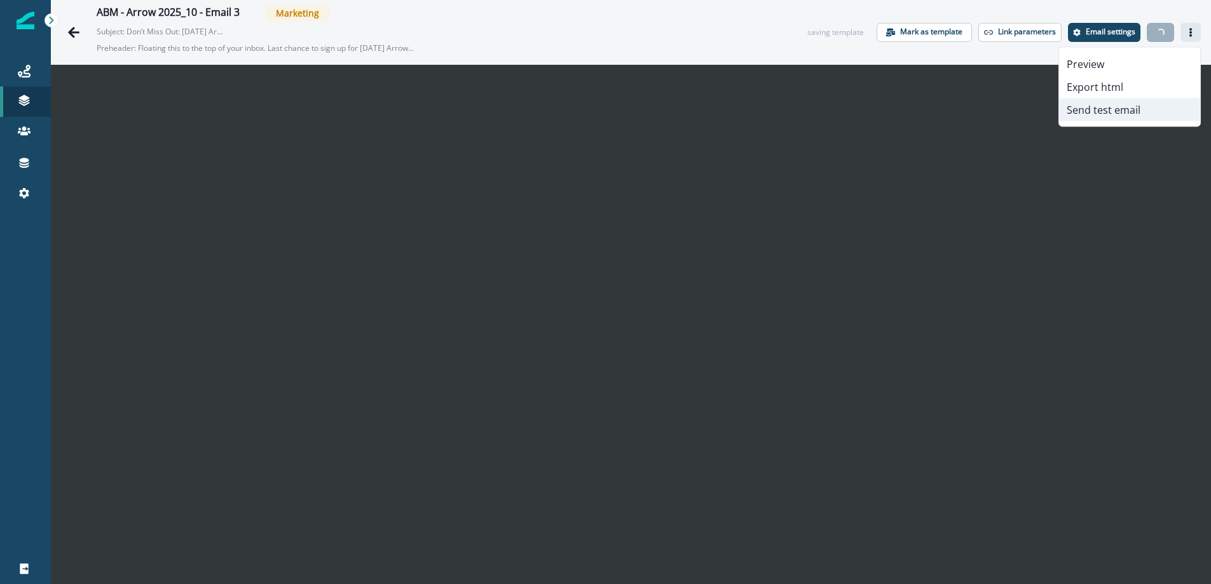
click at [1116, 112] on button "Send test email" at bounding box center [1129, 109] width 141 height 23
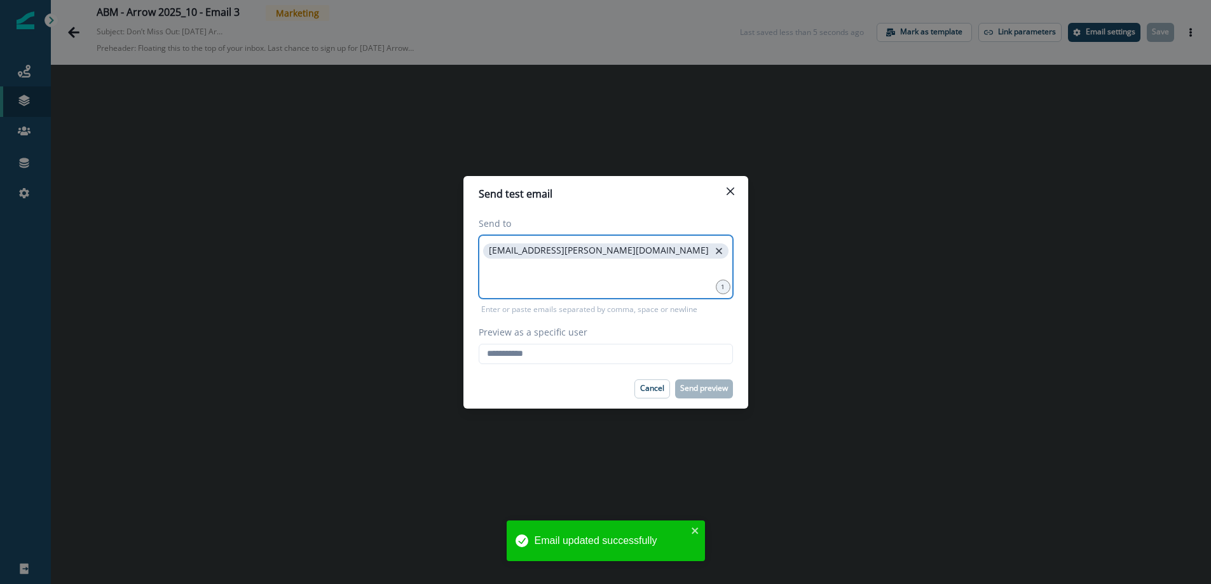
click at [713, 249] on icon "close" at bounding box center [718, 250] width 11 height 11
drag, startPoint x: 538, startPoint y: 355, endPoint x: 531, endPoint y: 355, distance: 7.6
click at [536, 355] on input "Preview as a specific user" at bounding box center [605, 354] width 254 height 20
drag, startPoint x: 518, startPoint y: 356, endPoint x: 518, endPoint y: 347, distance: 8.9
click at [519, 356] on input "Preview as a specific user" at bounding box center [605, 354] width 254 height 20
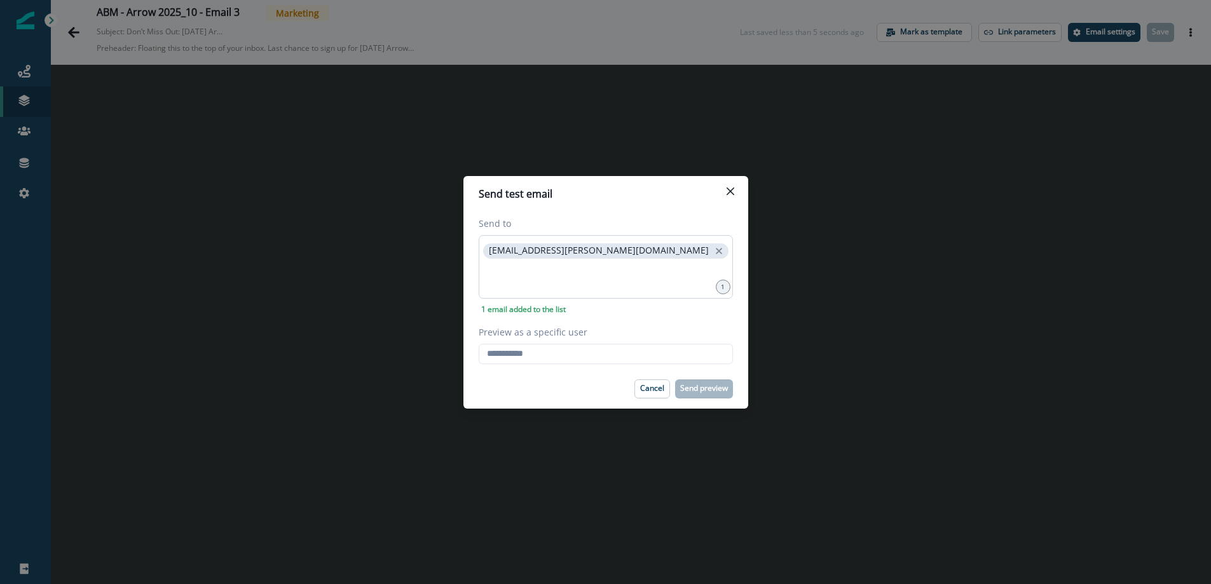
type input "**********"
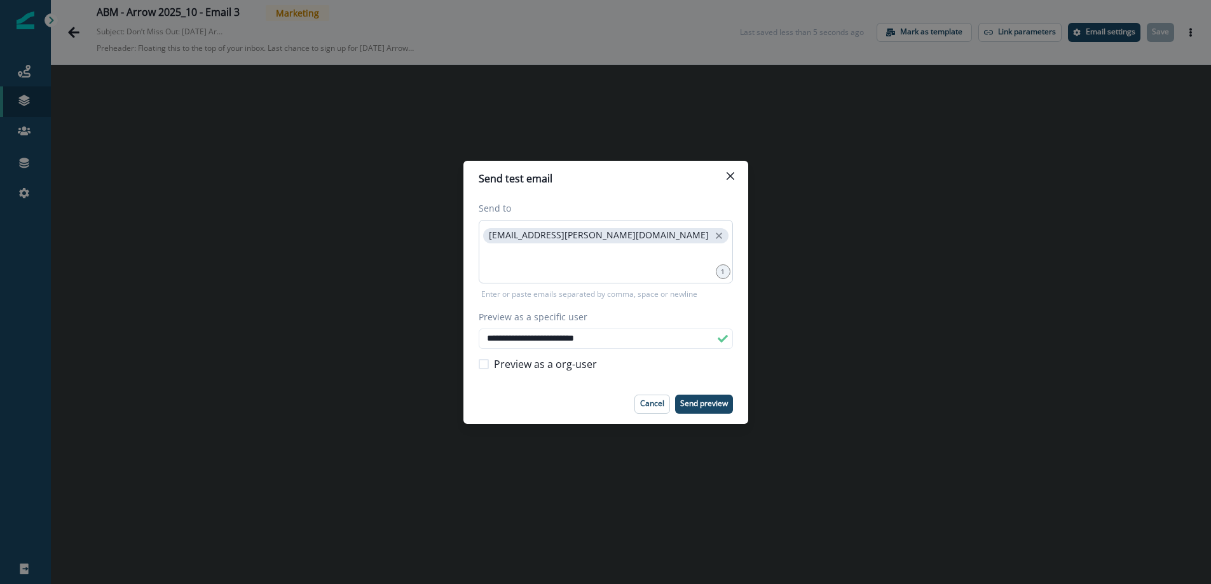
click at [572, 388] on footer "Cancel Send preview" at bounding box center [605, 403] width 285 height 39
click at [698, 404] on p "Send preview" at bounding box center [704, 403] width 48 height 9
click at [733, 174] on icon "Close" at bounding box center [730, 176] width 8 height 8
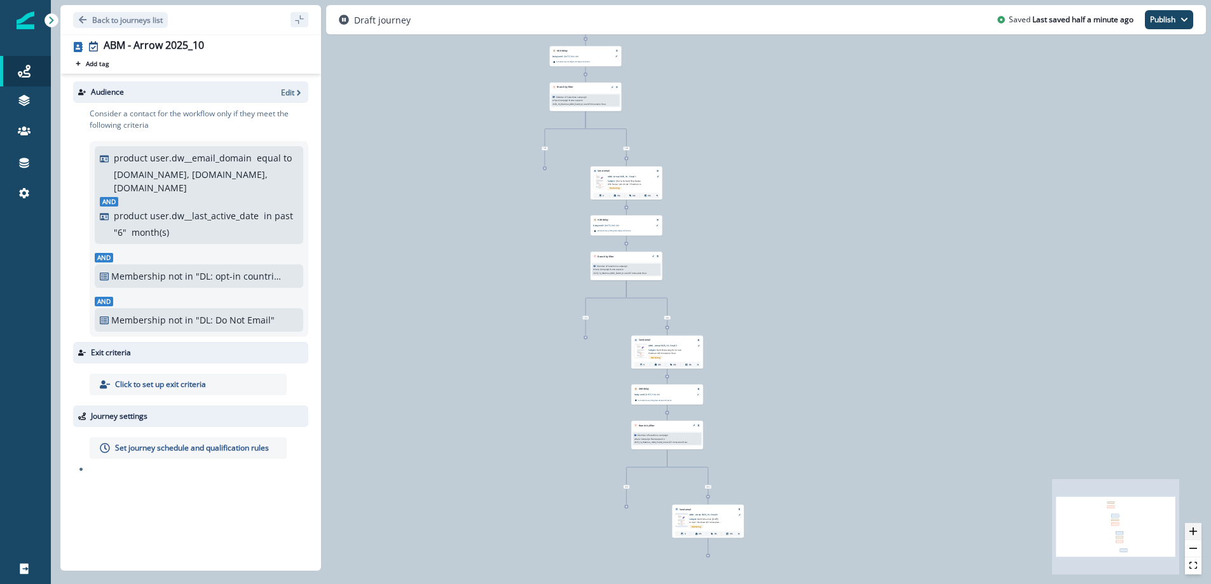
click at [1192, 531] on icon "zoom in" at bounding box center [1193, 531] width 8 height 8
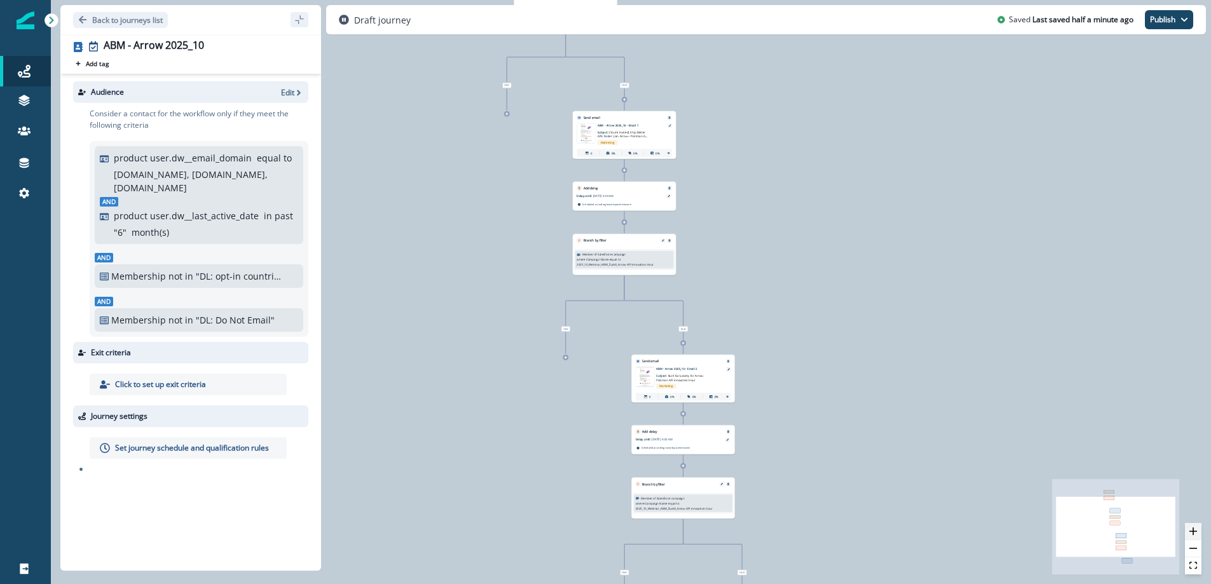
click at [1192, 531] on icon "zoom in" at bounding box center [1193, 531] width 8 height 8
click at [1193, 531] on icon "zoom in" at bounding box center [1193, 531] width 8 height 8
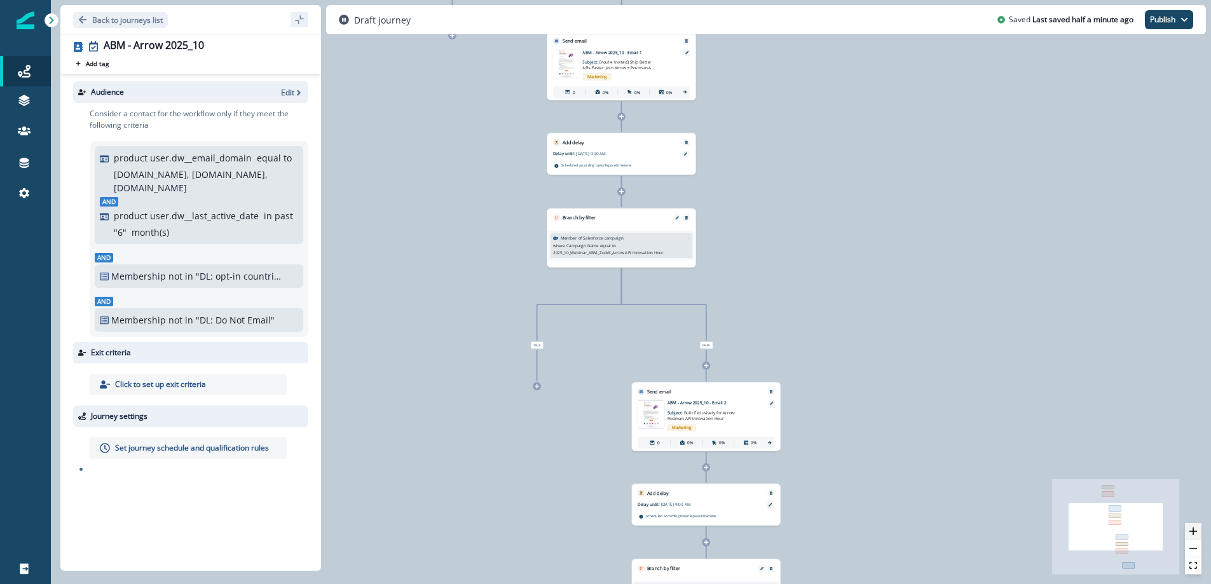
click at [1193, 531] on icon "zoom in" at bounding box center [1193, 531] width 8 height 8
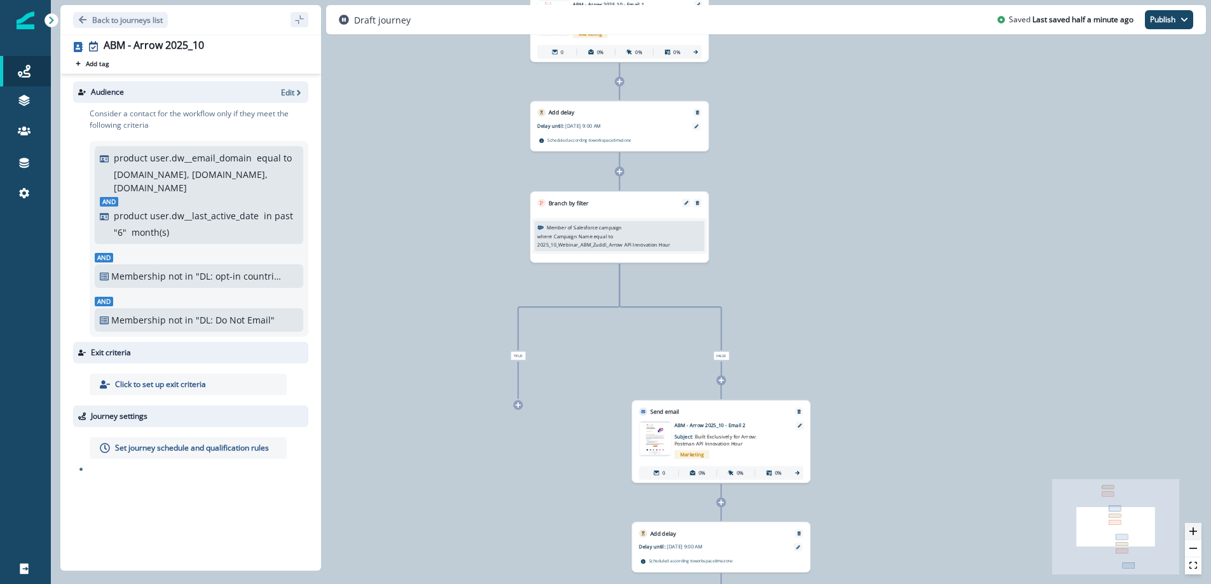
click at [1193, 531] on icon "zoom in" at bounding box center [1193, 531] width 8 height 8
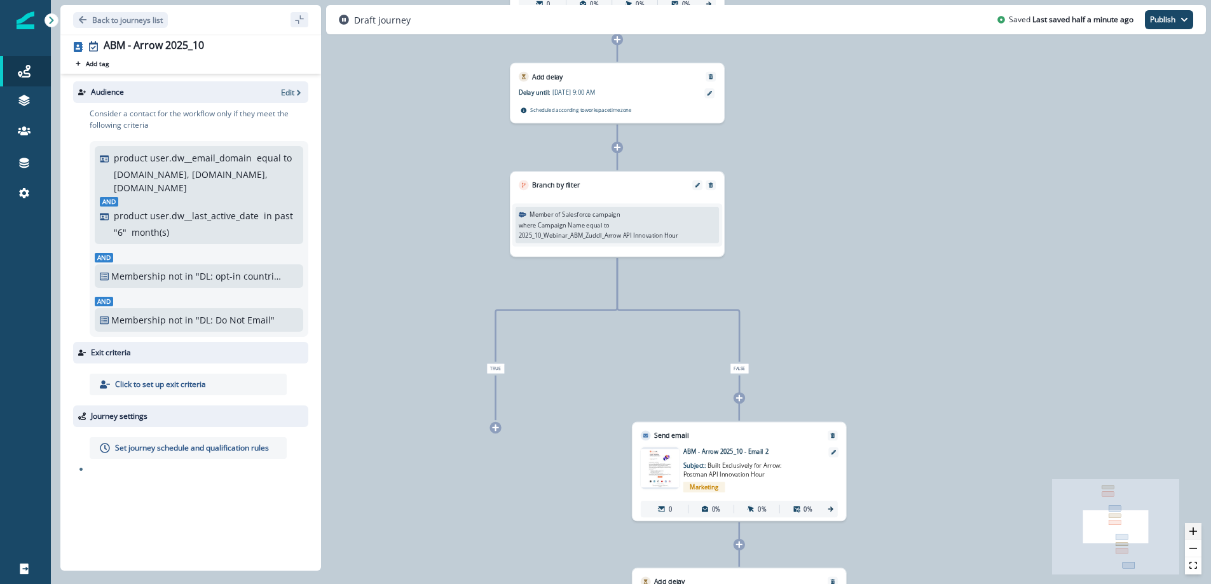
click at [1192, 531] on icon "zoom in" at bounding box center [1193, 531] width 8 height 8
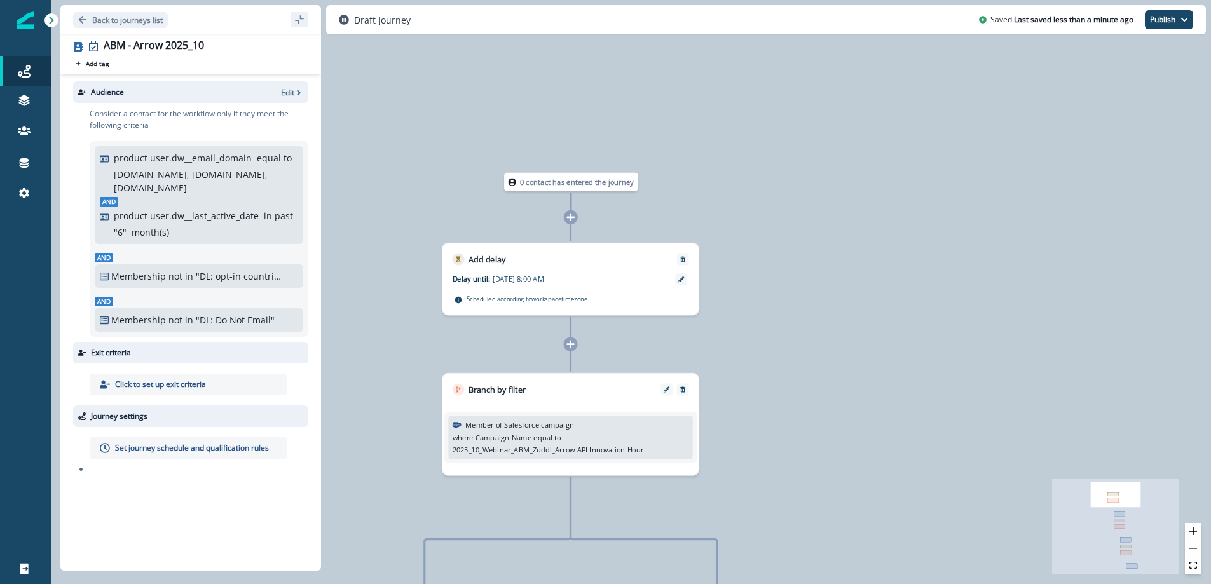
click at [149, 456] on div "Set journey schedule and qualification rules" at bounding box center [188, 448] width 197 height 22
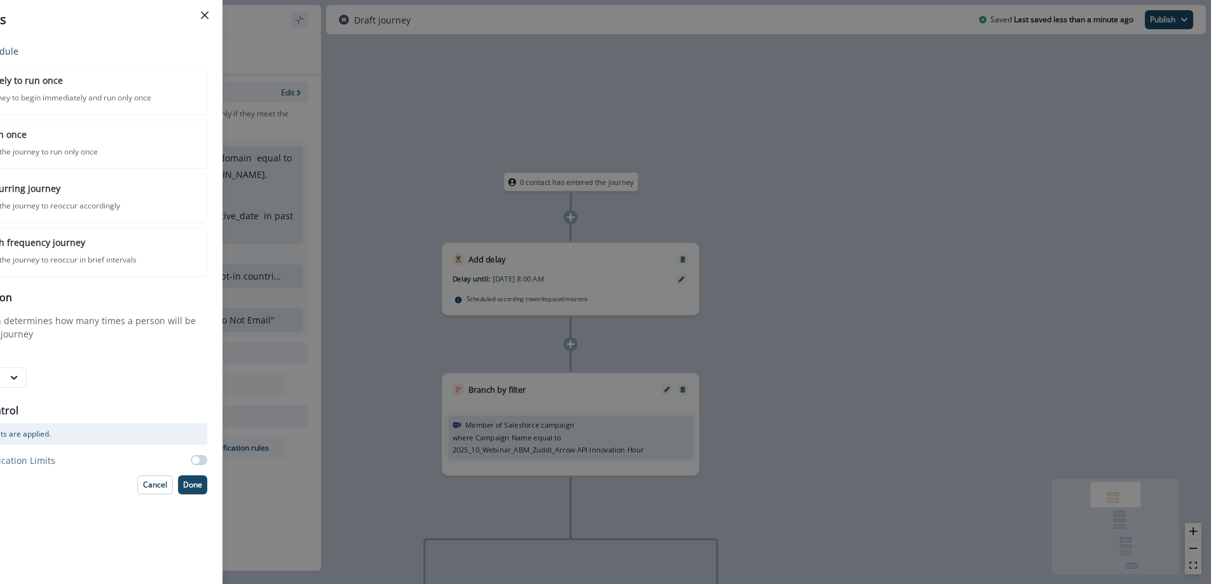
click at [172, 449] on div "Email Delivery Control Communication limits are applied. Ignore Communication L…" at bounding box center [59, 432] width 295 height 78
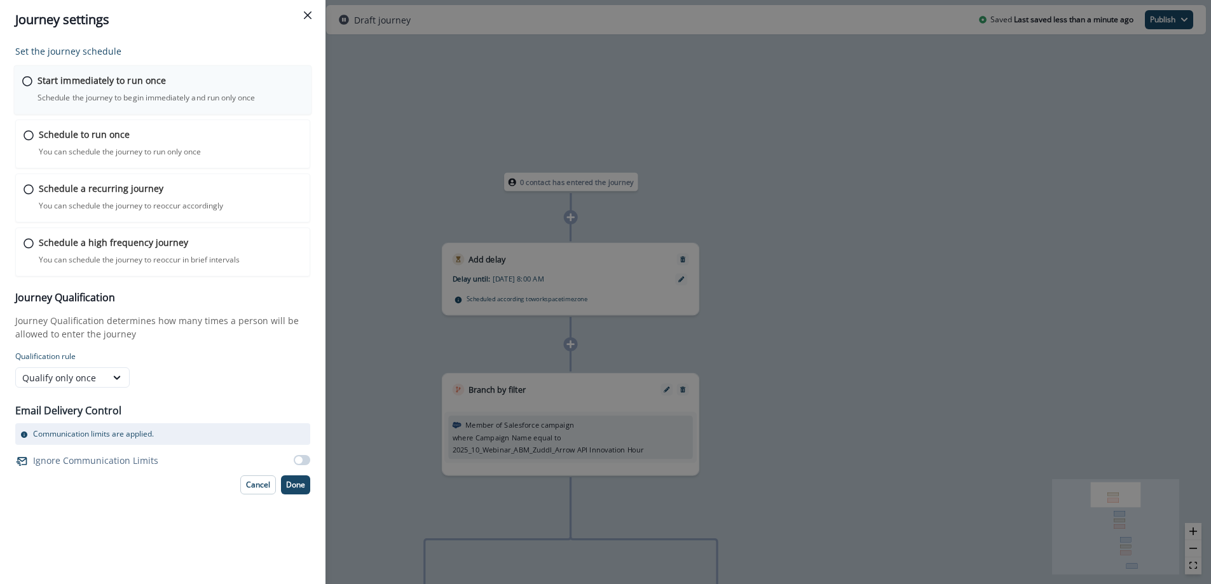
click at [131, 90] on div "Start immediately to run once Schedule the journey to begin immediately and run…" at bounding box center [170, 89] width 266 height 30
click at [290, 486] on p "Done" at bounding box center [295, 483] width 19 height 9
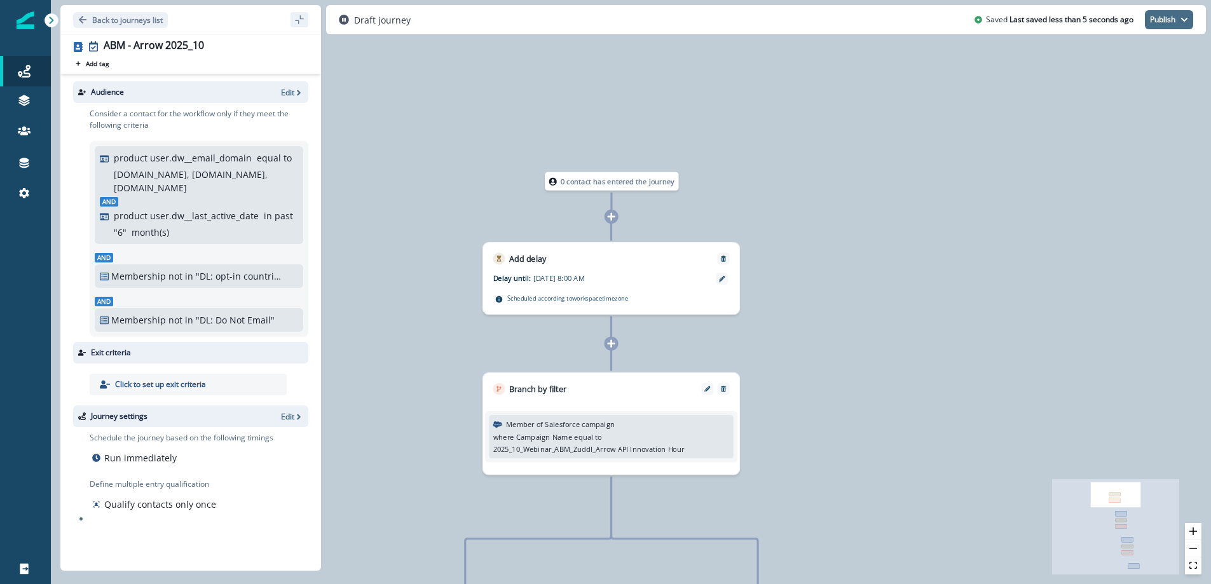
click at [1165, 25] on button "Publish" at bounding box center [1168, 19] width 48 height 19
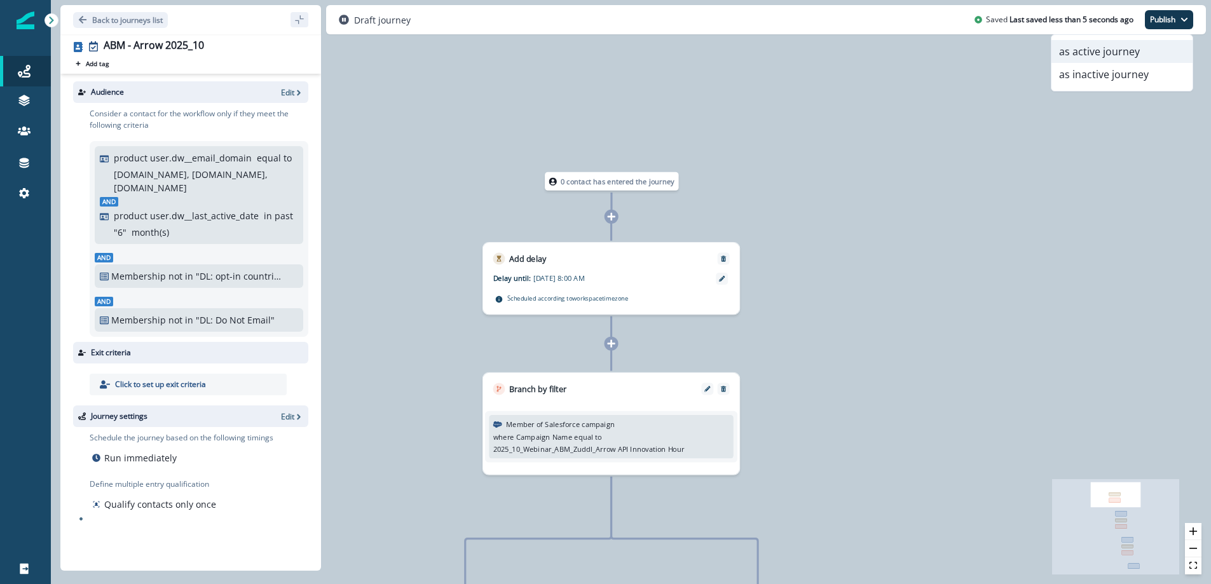
click at [1117, 51] on button "as active journey" at bounding box center [1121, 51] width 141 height 23
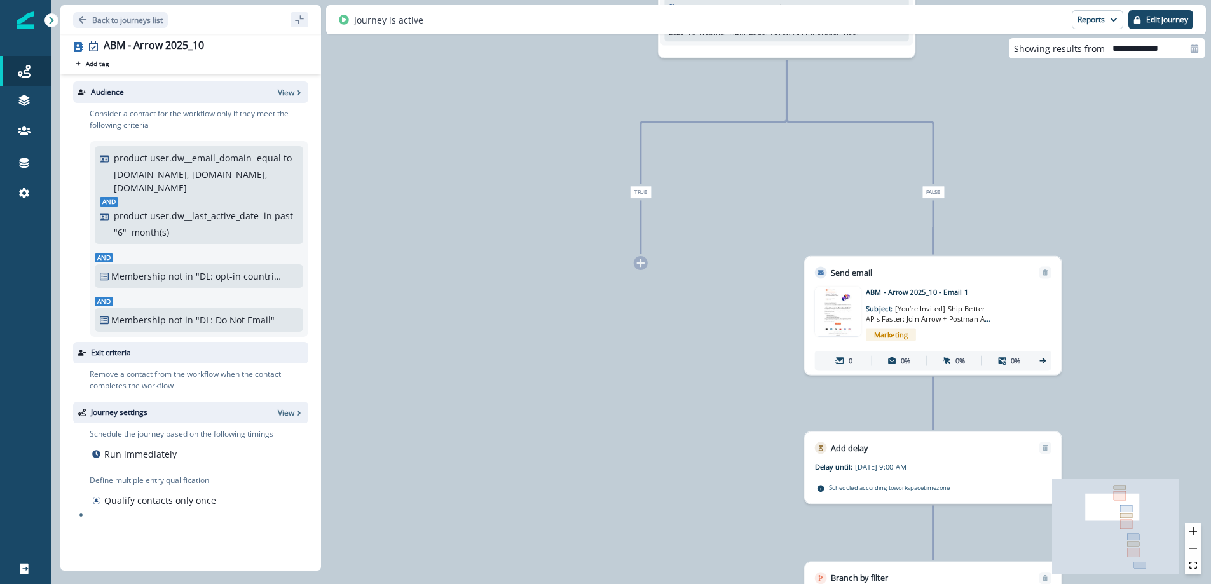
click at [78, 20] on icon "Go back" at bounding box center [82, 19] width 9 height 9
